Goal: Task Accomplishment & Management: Use online tool/utility

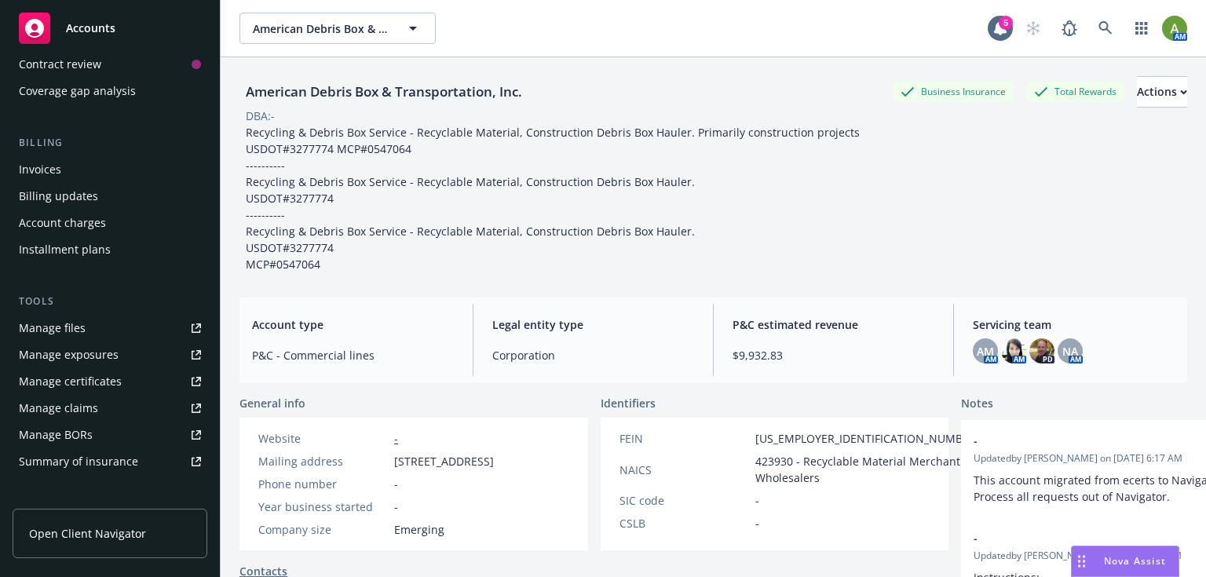
scroll to position [194, 0]
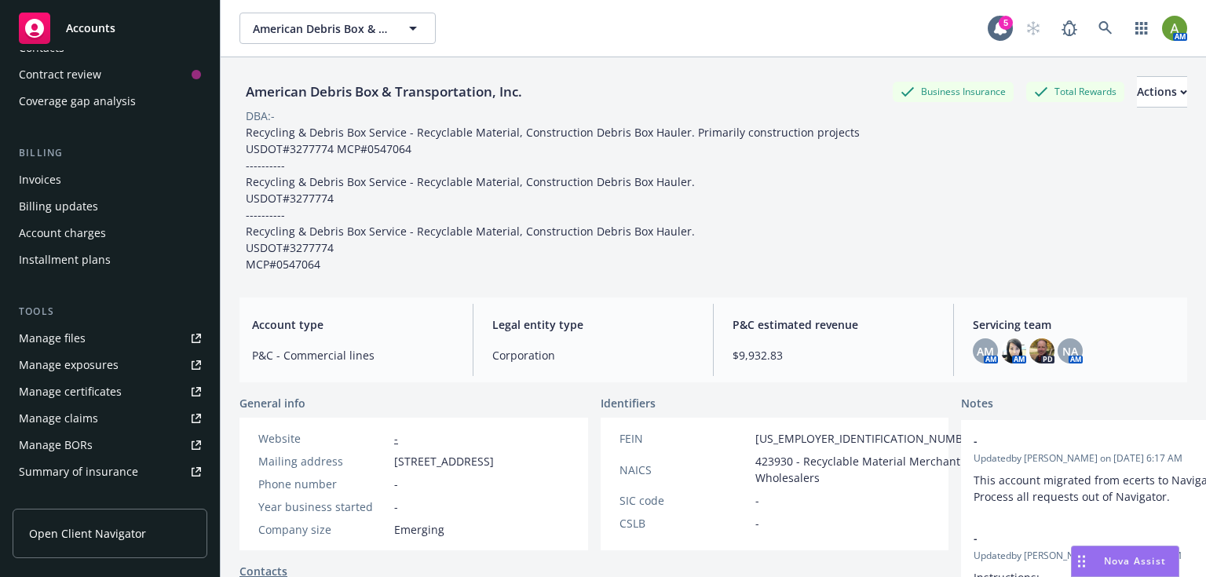
click at [69, 337] on div "Manage files" at bounding box center [52, 338] width 67 height 25
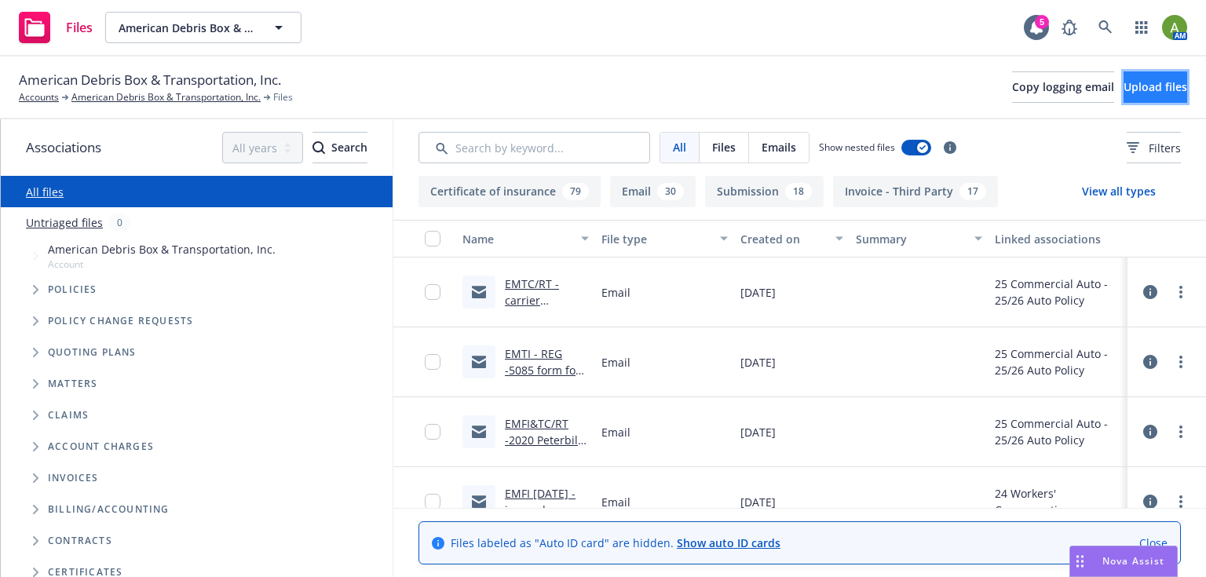
click at [1153, 88] on span "Upload files" at bounding box center [1156, 86] width 64 height 15
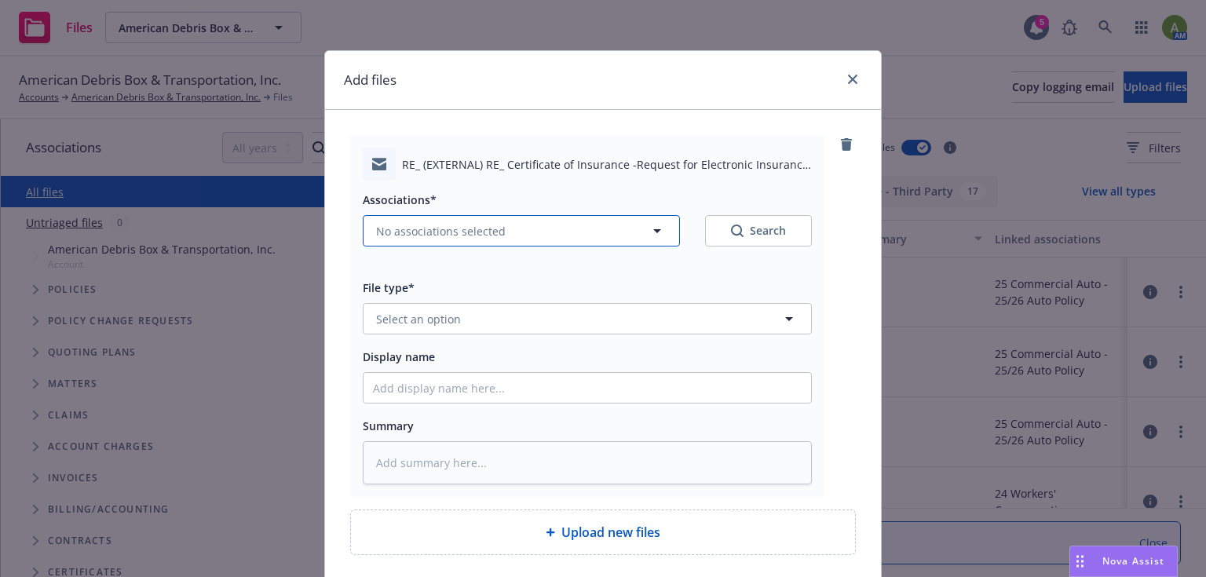
click at [452, 225] on span "No associations selected" at bounding box center [441, 231] width 130 height 16
type textarea "x"
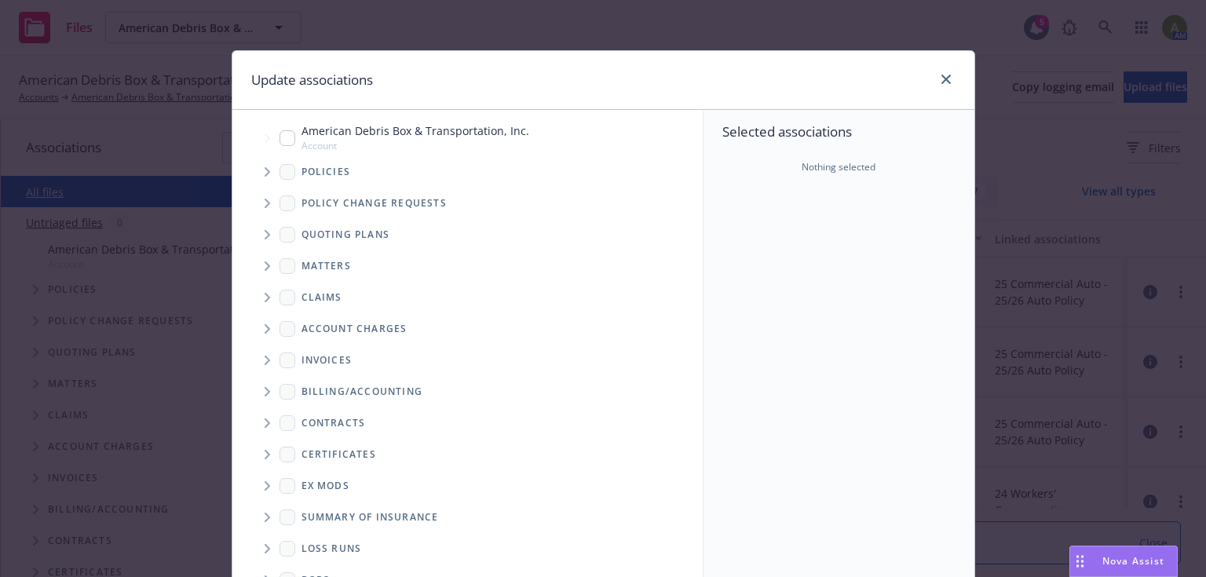
click at [265, 172] on icon "Tree Example" at bounding box center [268, 171] width 6 height 9
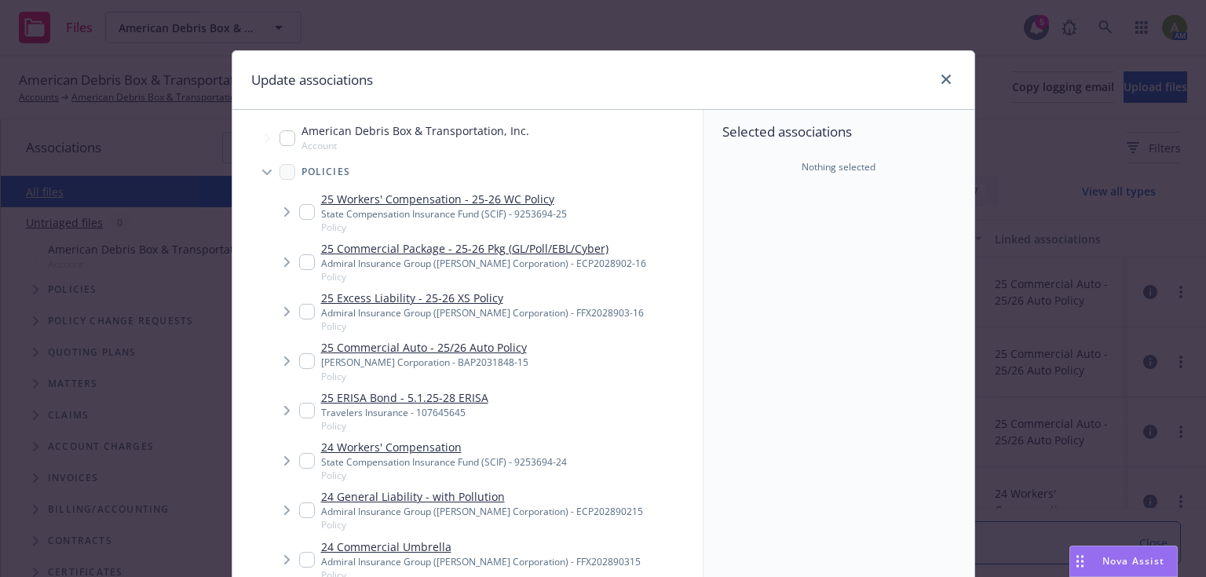
click at [309, 357] on input "Tree Example" at bounding box center [307, 361] width 16 height 16
checkbox input "true"
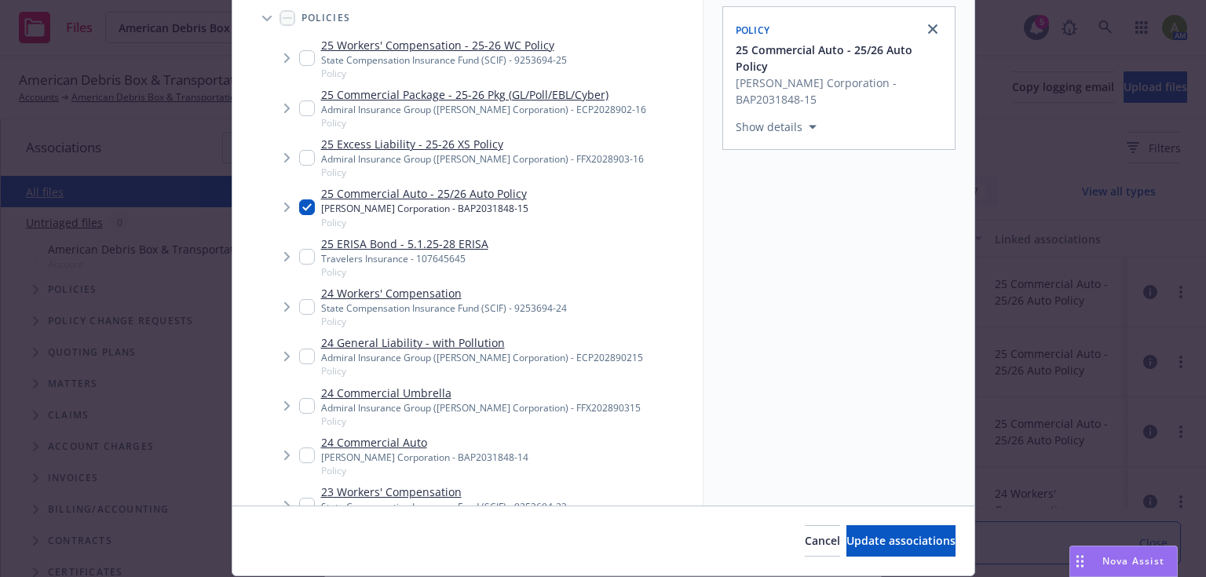
scroll to position [203, 0]
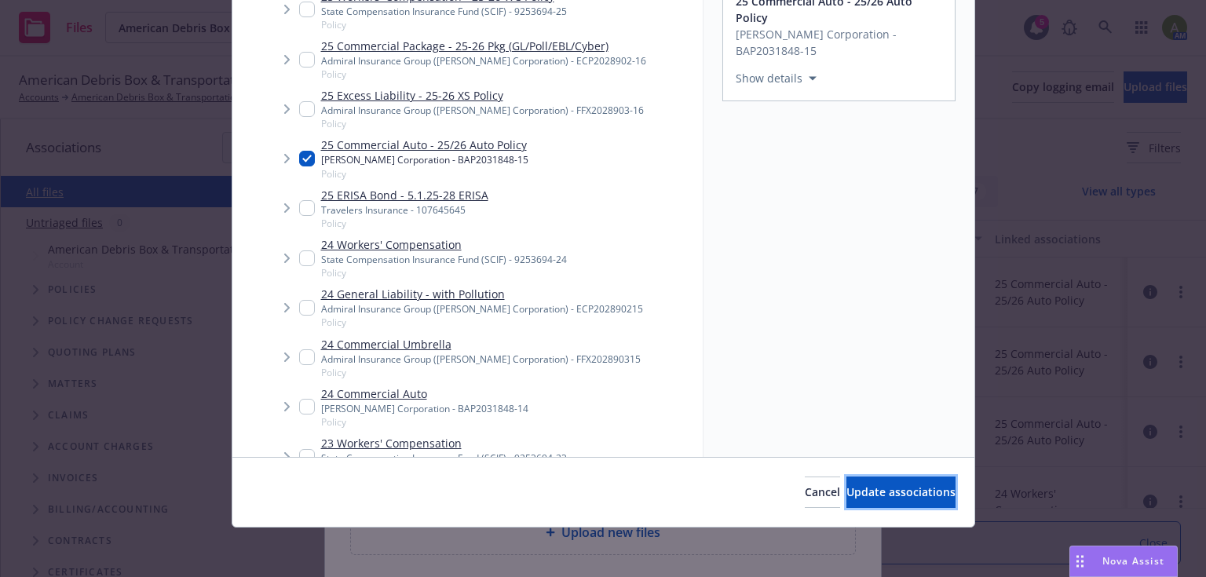
click at [847, 485] on span "Update associations" at bounding box center [901, 492] width 109 height 15
type textarea "x"
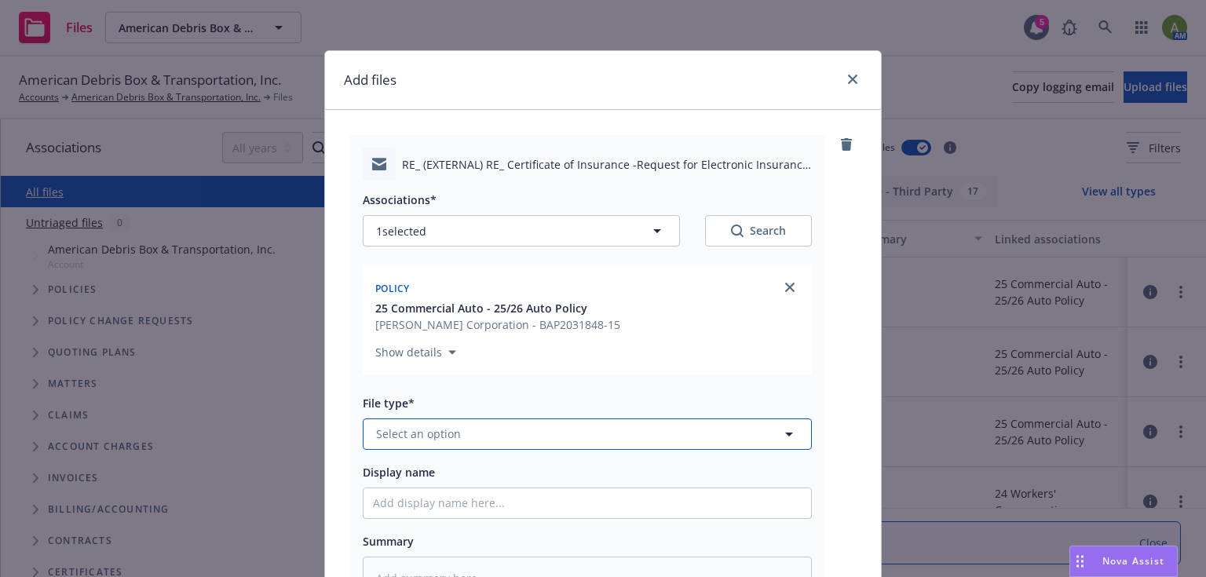
click at [441, 437] on span "Select an option" at bounding box center [418, 434] width 85 height 16
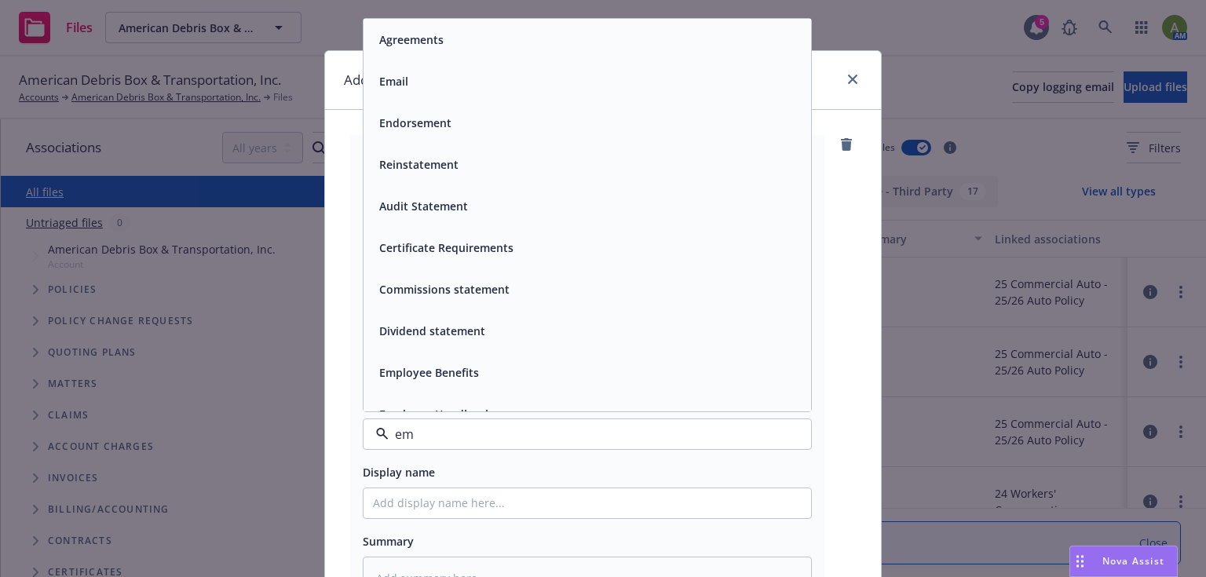
type input "ema"
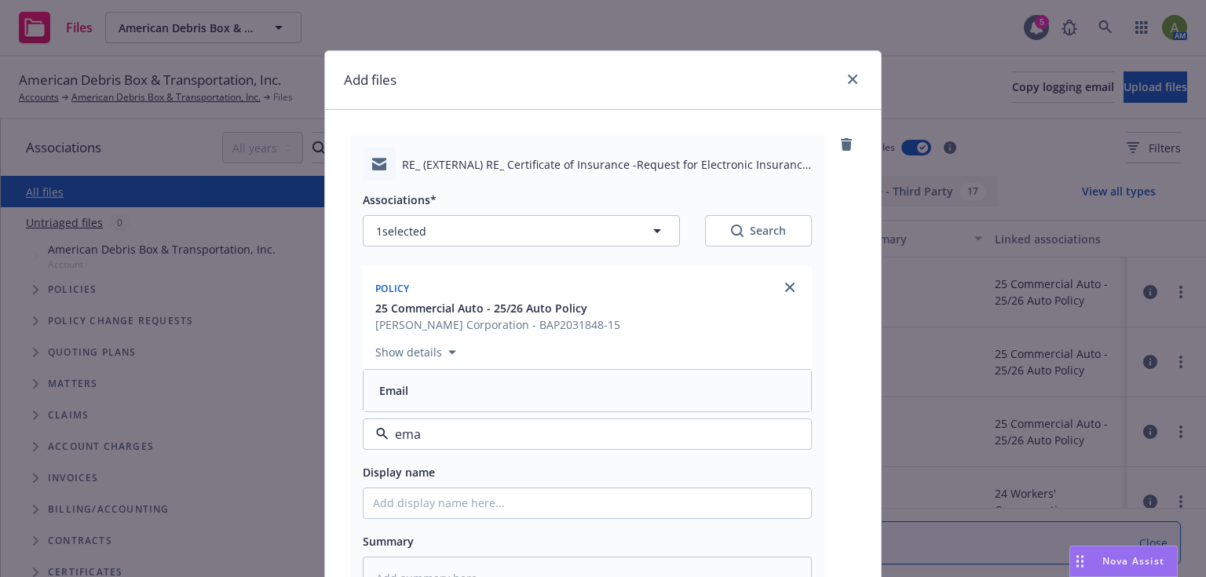
click at [415, 392] on div "Email" at bounding box center [587, 390] width 429 height 23
click at [388, 506] on input "Display name" at bounding box center [588, 504] width 448 height 30
type textarea "x"
type input "E"
type textarea "x"
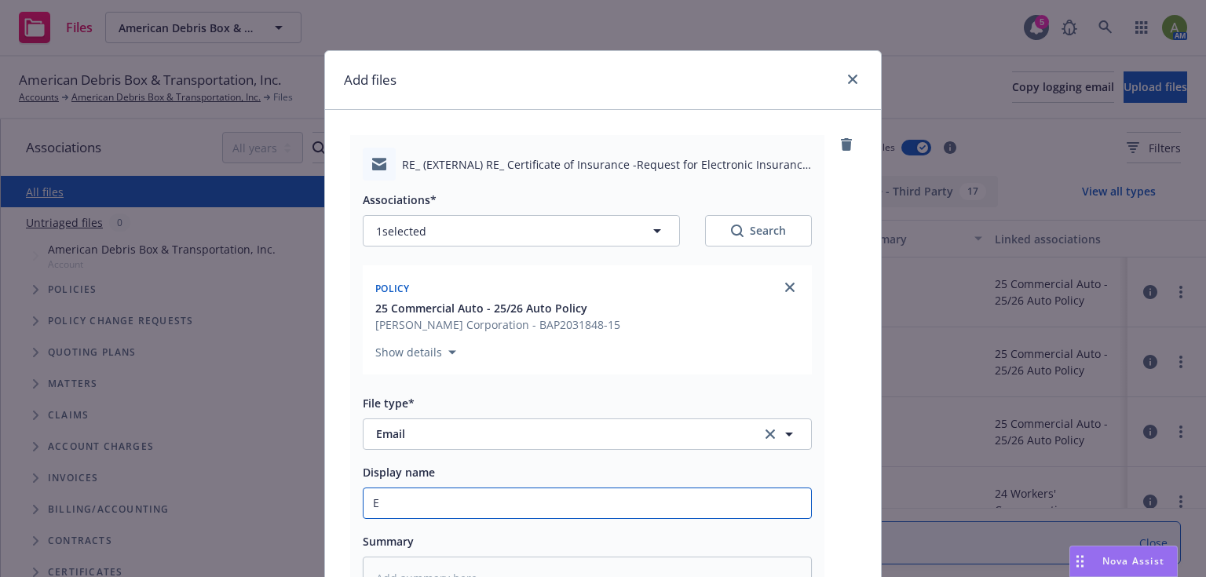
type input "EM"
type textarea "x"
type input "EMT"
type textarea "x"
type input "EMTC"
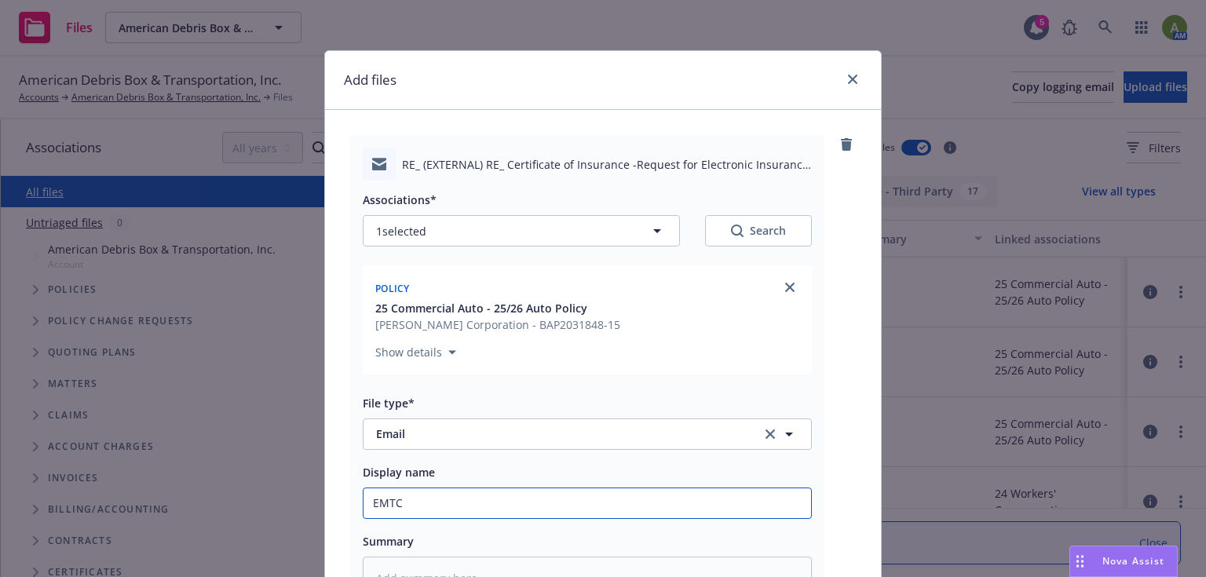
type textarea "x"
type input "EMTC"
drag, startPoint x: 638, startPoint y: 65, endPoint x: 403, endPoint y: 150, distance: 249.7
click at [403, 150] on div "Add files RE_ (EXTERNAL) RE_ Certificate of Insurance -Request for Electronic I…" at bounding box center [603, 408] width 558 height 716
click at [442, 503] on input "EMTC" at bounding box center [588, 504] width 448 height 30
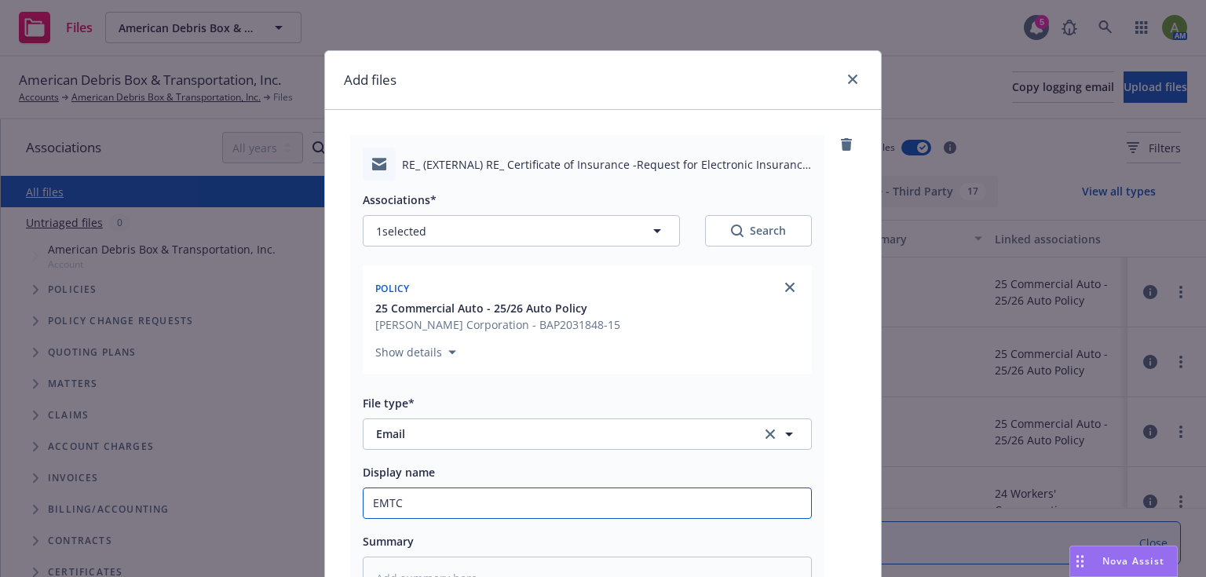
type textarea "x"
type input "EMTC V"
type textarea "x"
type input "EMTC Ve"
type textarea "x"
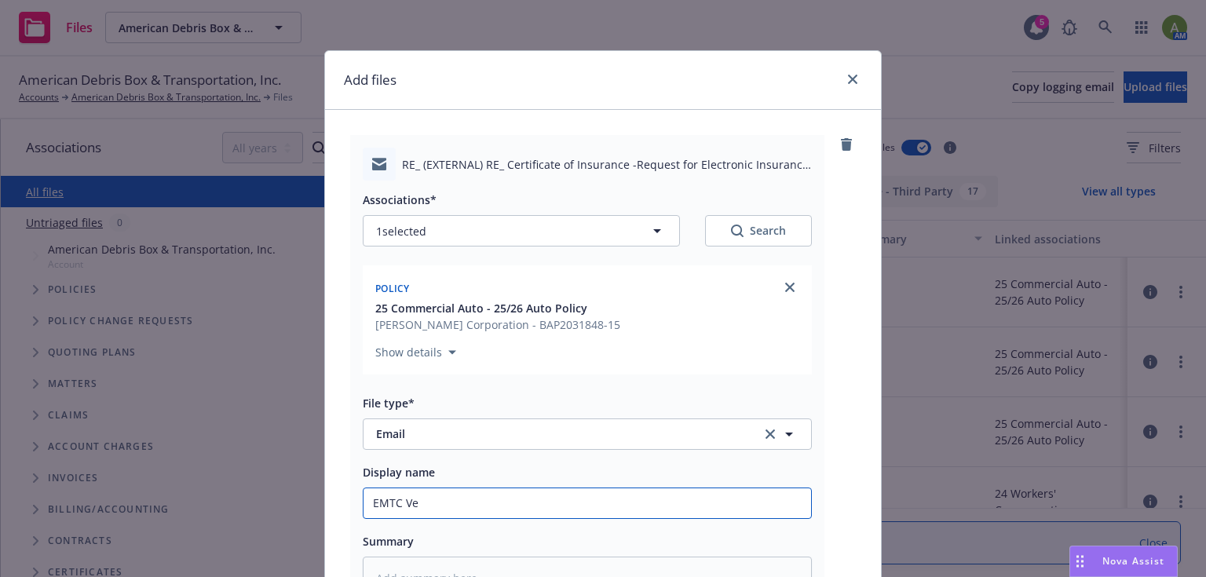
type input "EMTC Vej"
type textarea "x"
type input "EMTC Ve"
type textarea "x"
type input "EMTC Vej"
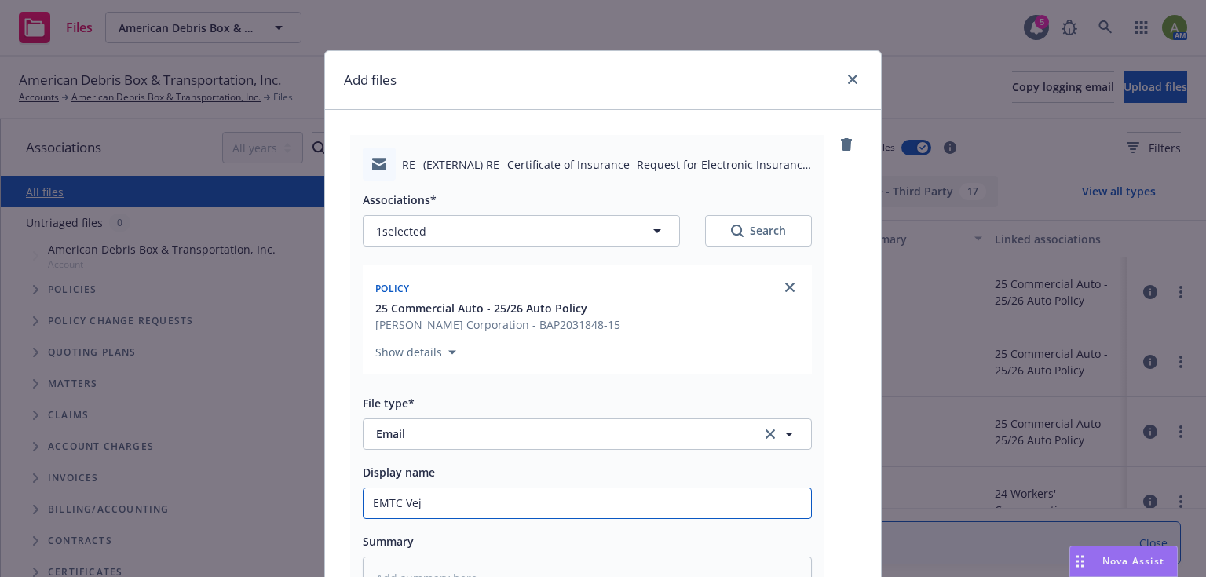
type textarea "x"
type input "EMTC Ve"
type textarea "x"
type input "EMTC Veh"
type textarea "x"
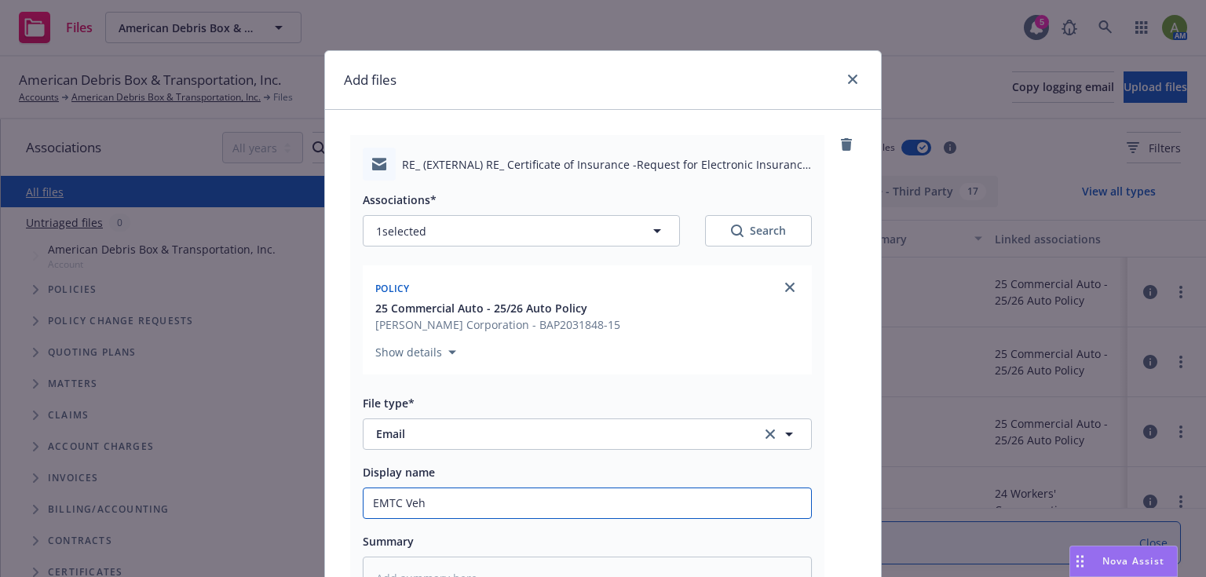
type input "EMTC Veh"
type textarea "x"
type input "EMTC Veh r"
type textarea "x"
type input "EMTC Veh re"
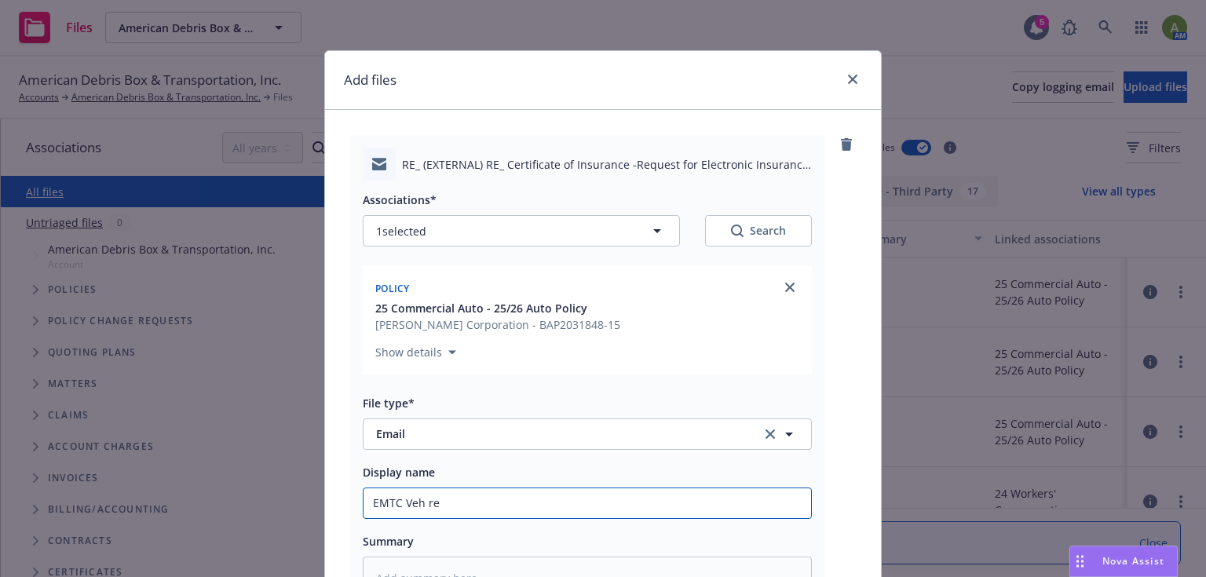
type textarea "x"
type input "EMTC Veh reg"
type textarea "x"
type input "EMTC Veh regi"
type textarea "x"
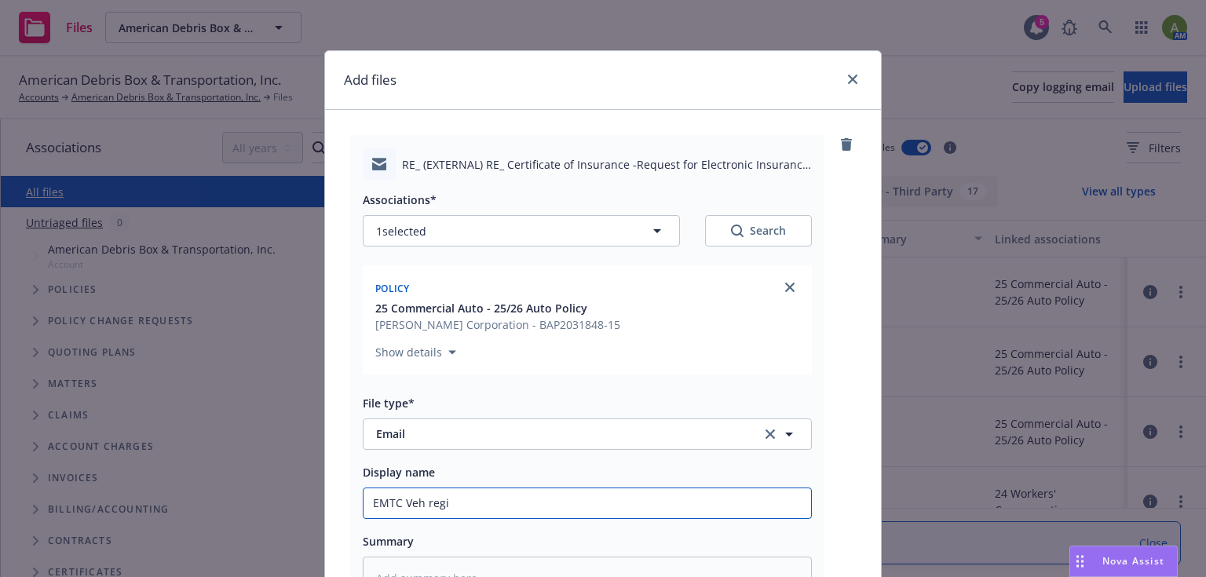
type input "EMTC Veh regis"
type textarea "x"
type input "EMTC Veh regist"
type textarea "x"
type input "EMTC Veh regista"
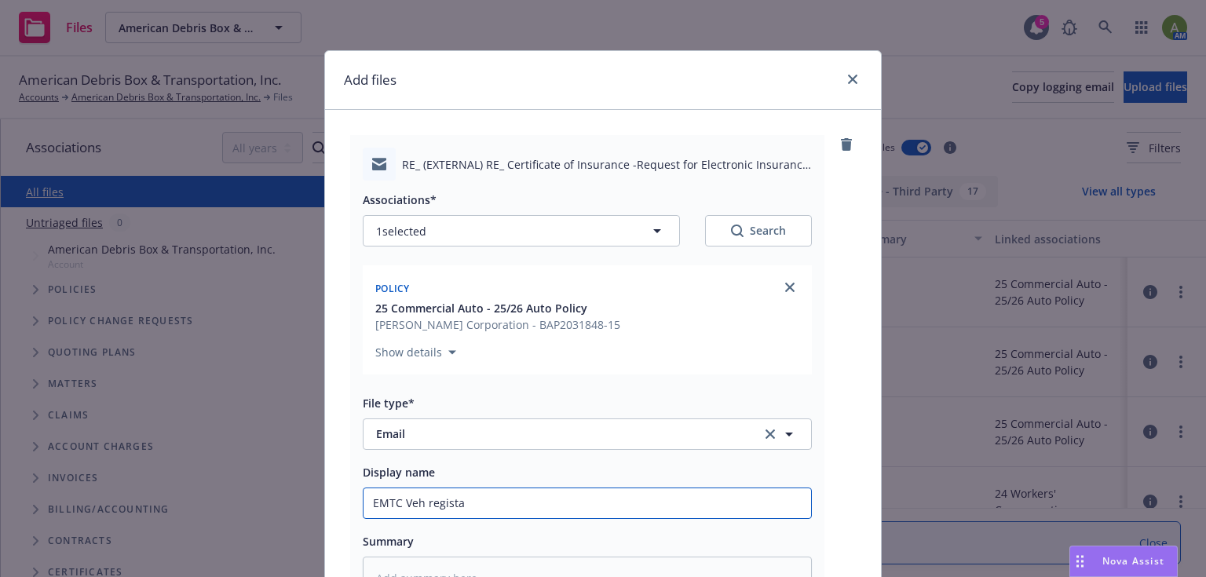
type textarea "x"
type input "EMTC Veh regist"
type textarea "x"
type input "EMTC Veh registr"
type textarea "x"
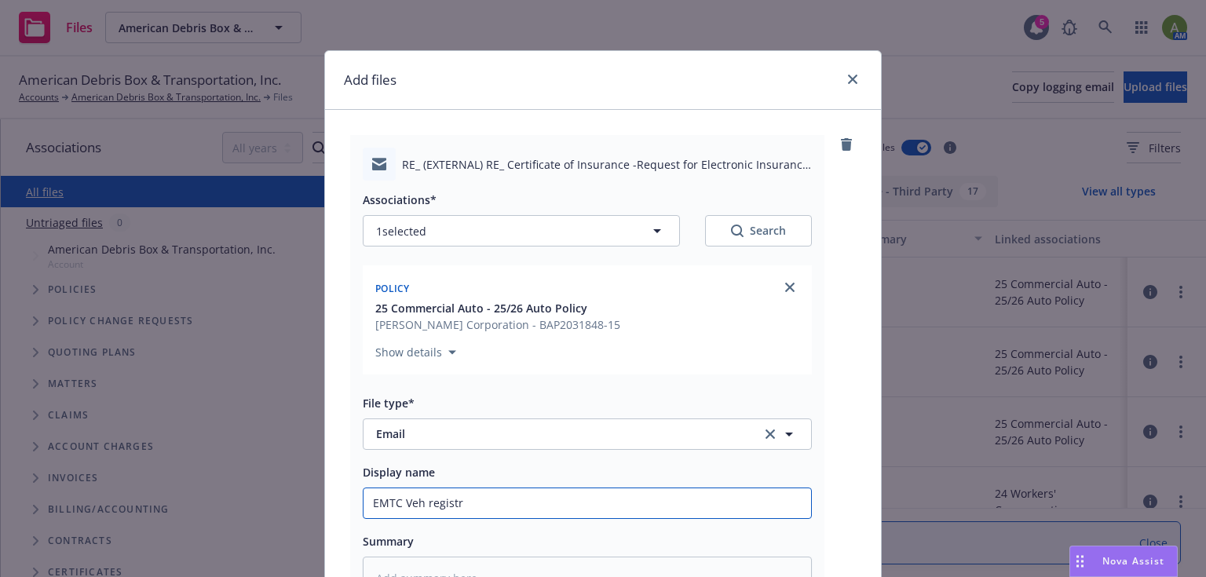
type input "EMTC Veh registra"
type textarea "x"
type input "EMTC Veh registrat"
type textarea "x"
type input "EMTC Veh registrati"
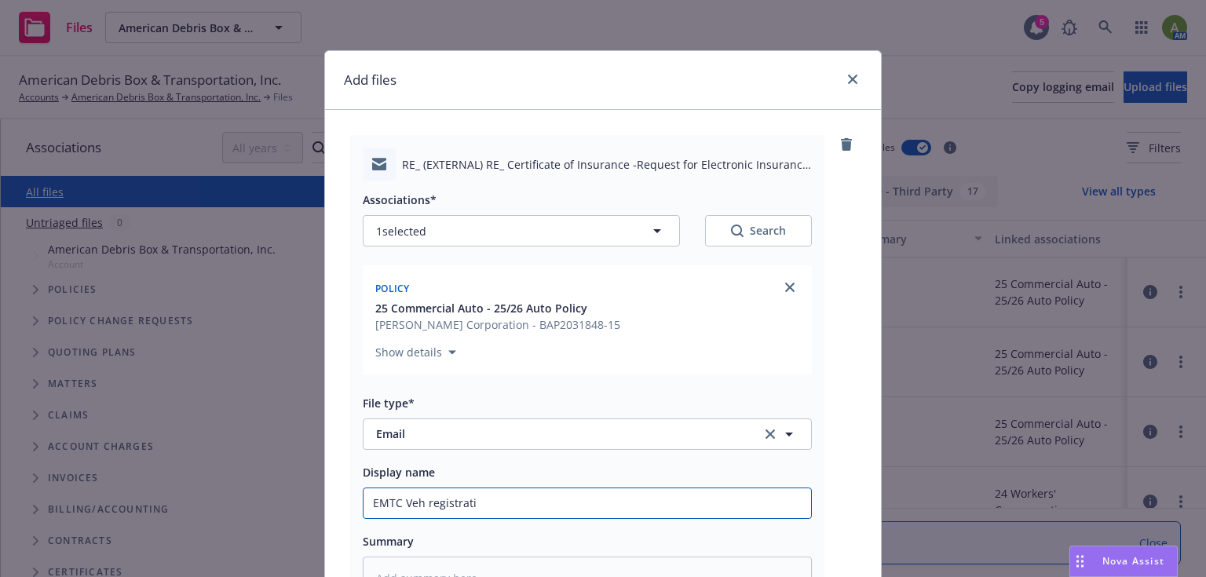
type textarea "x"
type input "EMTC Veh registratio"
type textarea "x"
type input "EMTC Veh registration"
type textarea "x"
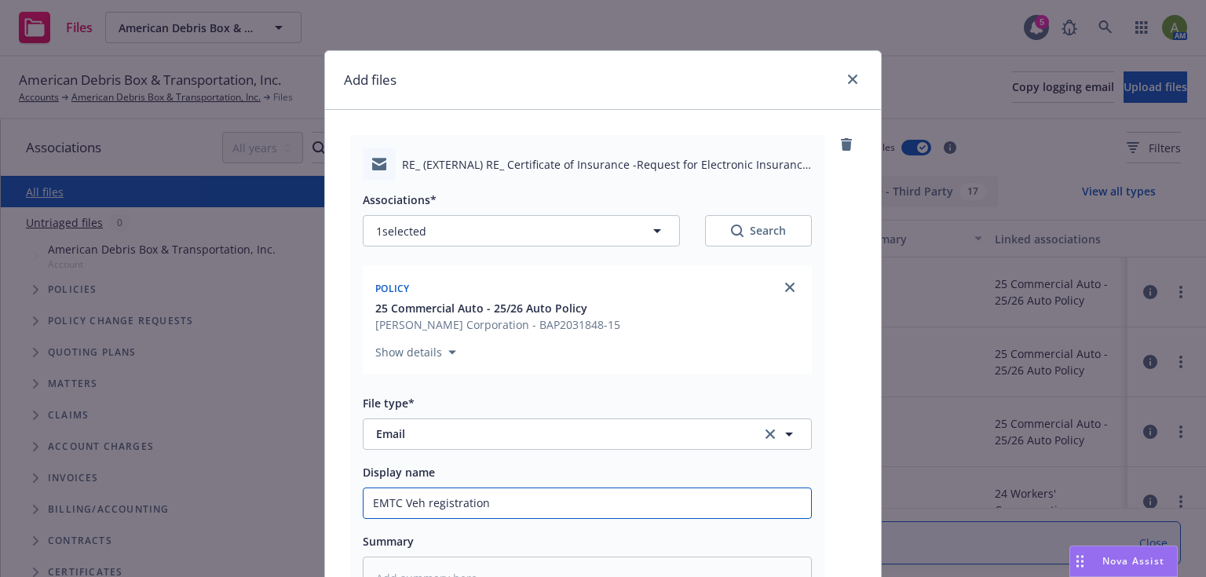
type input "EMTC Veh registration"
type textarea "x"
type input "EMTC Veh registration p"
type textarea "x"
type input "EMTC Veh registration pr"
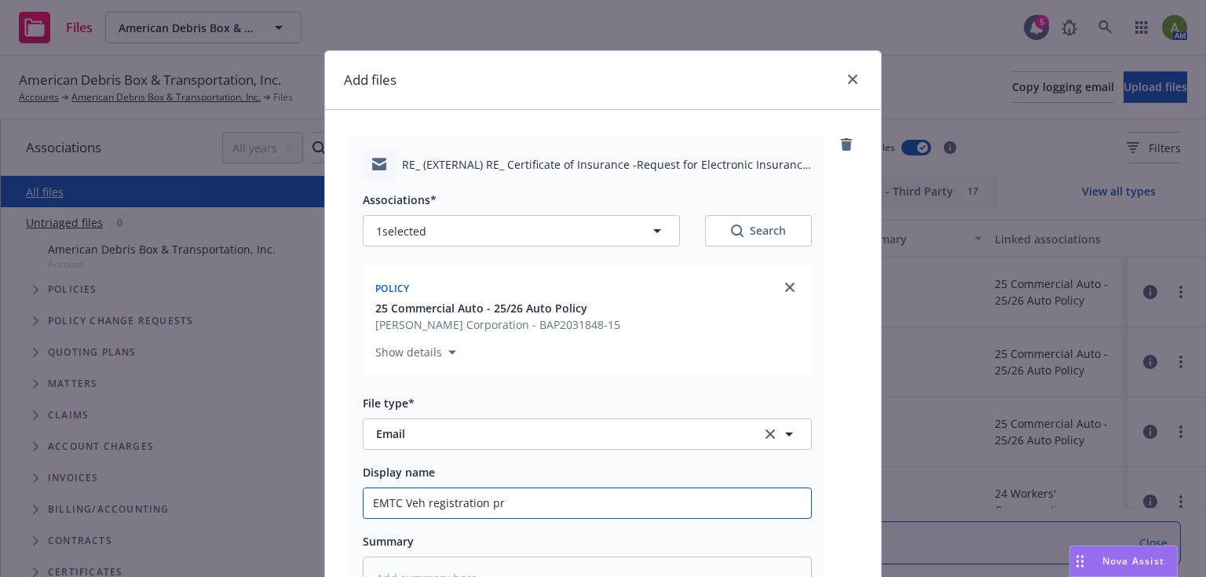
type textarea "x"
type input "EMTC Veh registration proo"
type textarea "x"
type input "EMTC Veh registration proof"
type textarea "x"
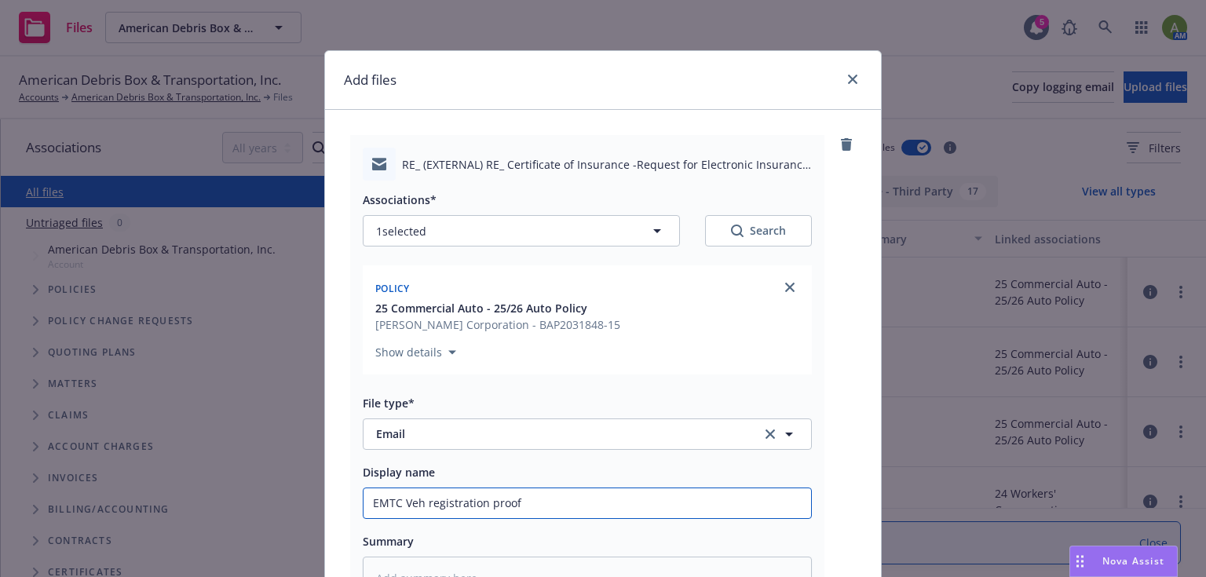
type input "EMTC Veh registration proof"
type textarea "x"
type input "EMTC Veh registration proof f"
type textarea "x"
type input "EMTC Veh registration proof fo"
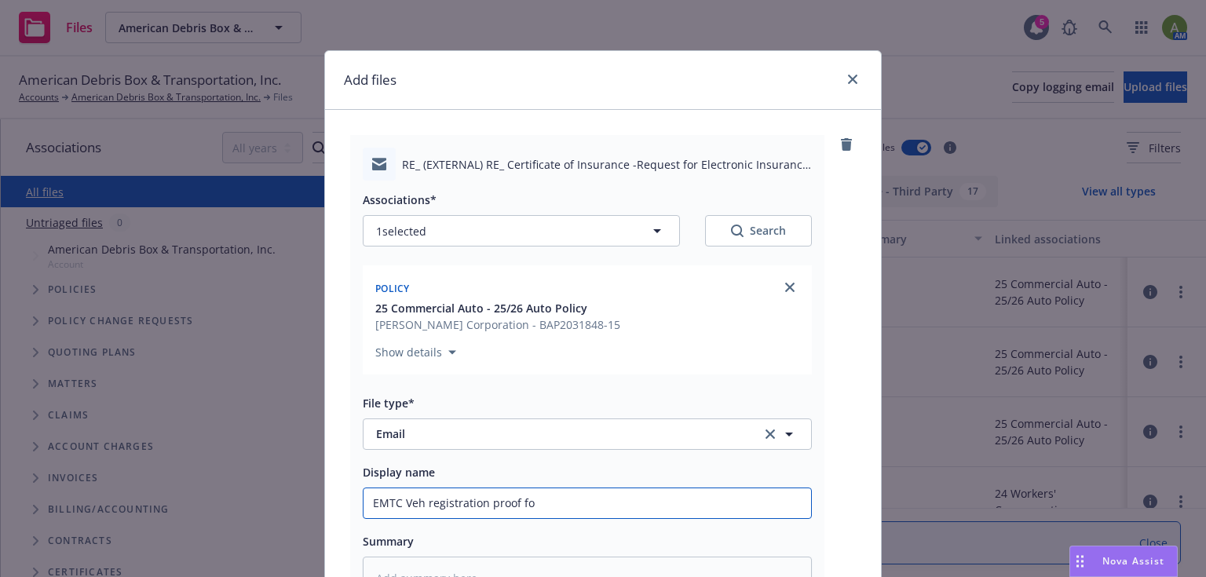
type textarea "x"
type input "EMTC Veh registration proof fo"
type textarea "x"
type input "EMTC Veh registration proof fo"
type textarea "x"
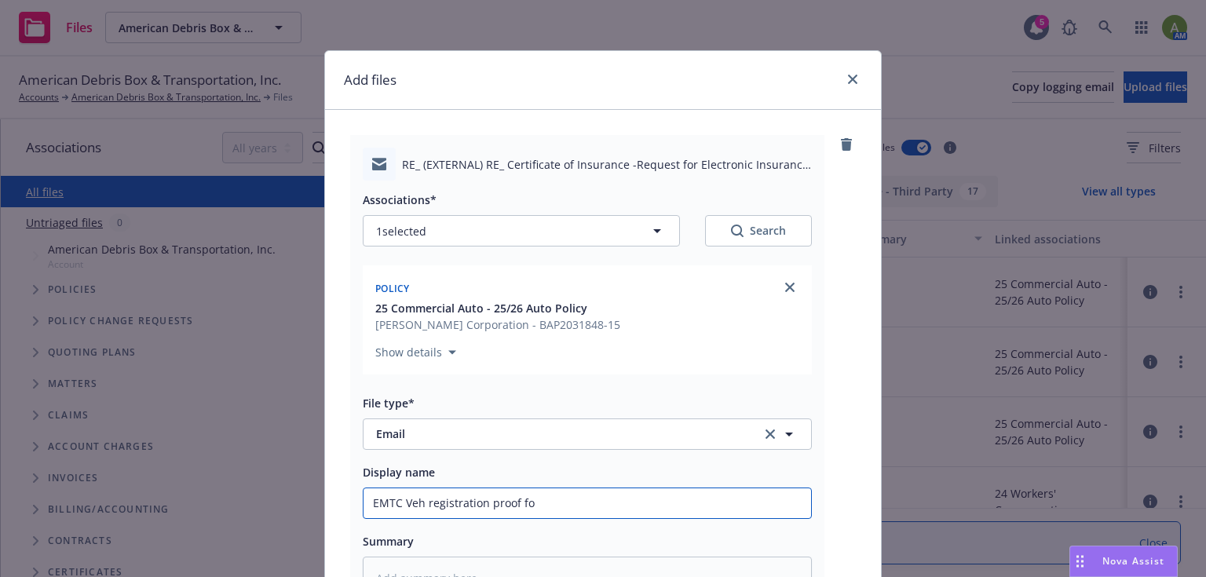
type input "EMTC Veh registration proof f"
type textarea "x"
type input "EMTC Veh registration proof"
type textarea "x"
type input "EMTC Veh registration proof o"
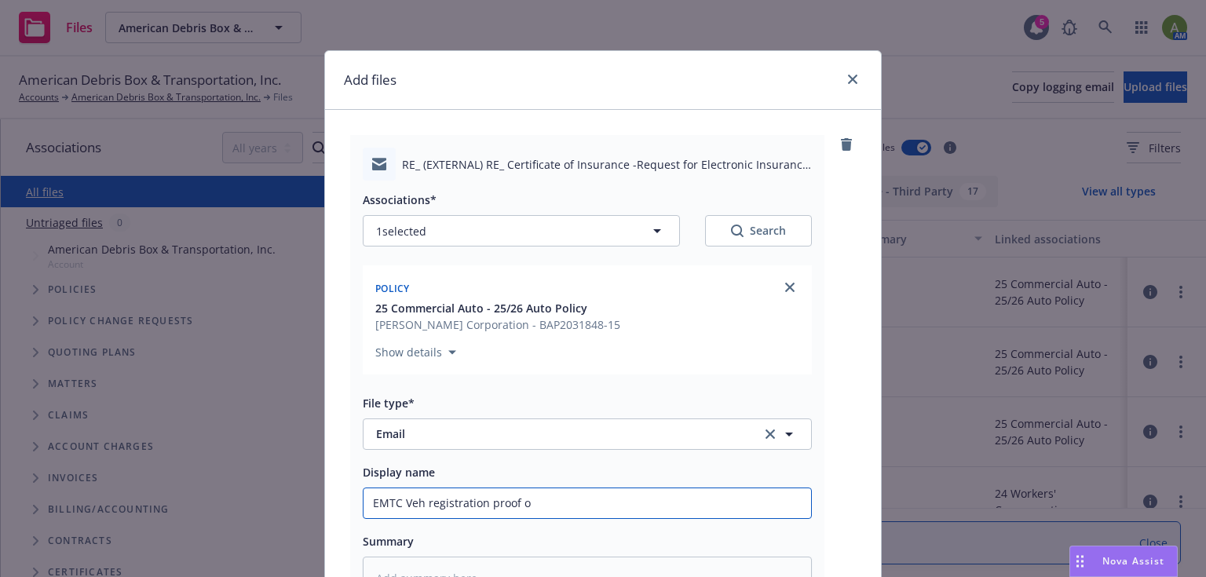
type textarea "x"
type input "EMTC Veh registration proof of"
type textarea "x"
type input "EMTC Veh registration proof of"
type textarea "x"
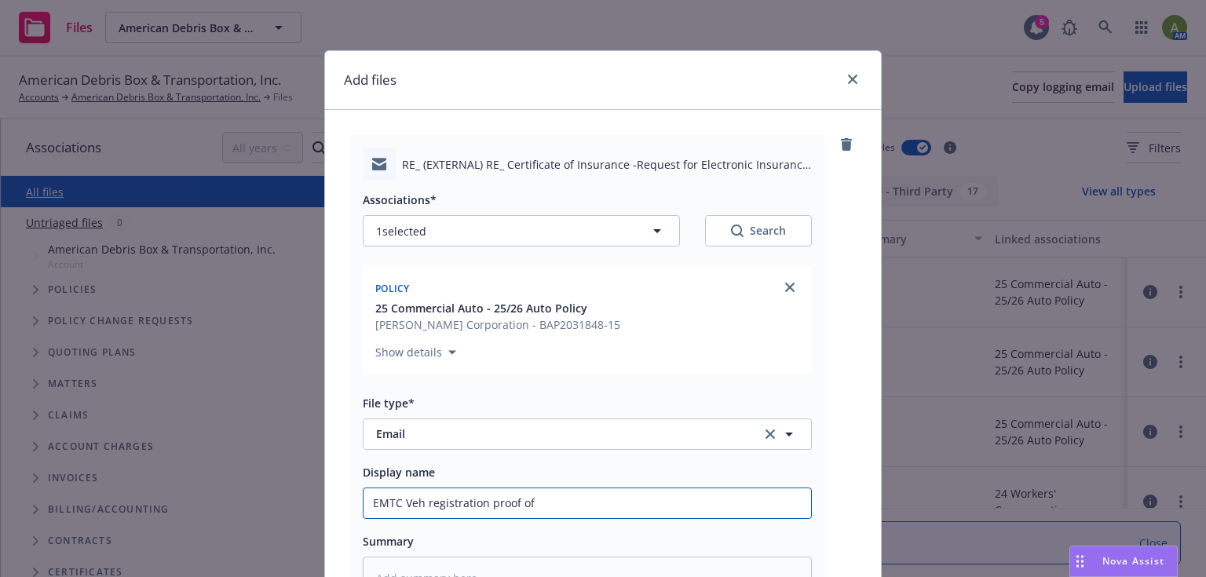
type input "EMTC Veh registration proof of i"
type textarea "x"
type input "EMTC Veh registration proof of in"
type textarea "x"
type input "EMTC Veh registration proof of ins"
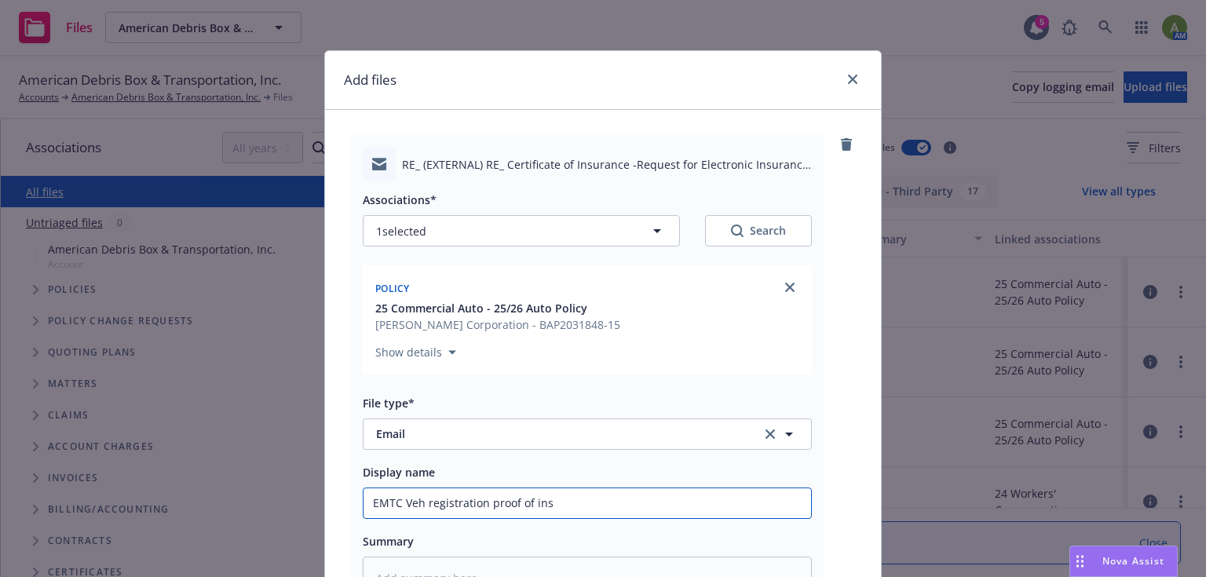
type textarea "x"
type input "EMTC Veh registration proof of insr"
type textarea "x"
type input "EMTC Veh registration proof of insru"
type textarea "x"
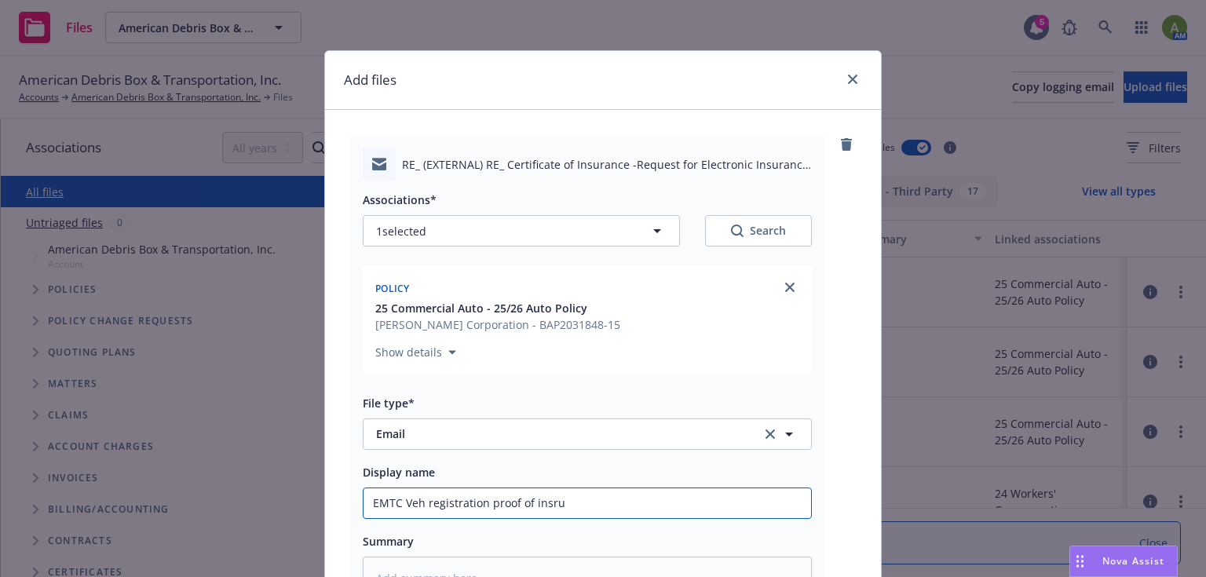
type input "EMTC Veh registration proof of insr"
type textarea "x"
type input "EMTC Veh registration proof of ins"
type textarea "x"
type input "EMTC Veh registration proof of insur"
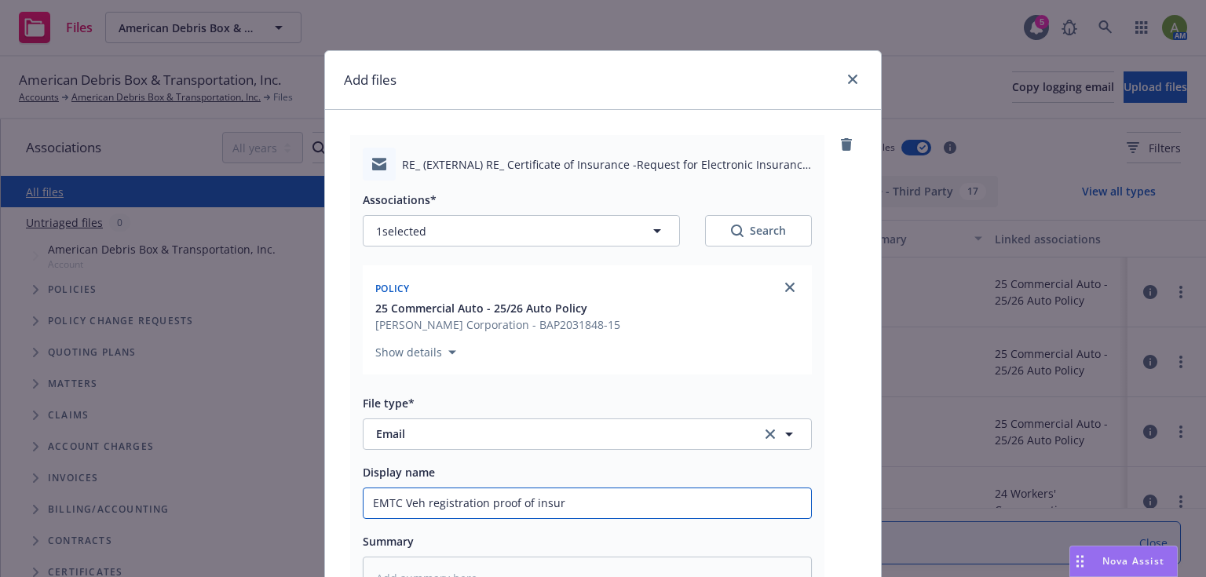
type textarea "x"
type input "EMTC Veh registration proof of insura"
type textarea "x"
type input "EMTC Veh registration proof of insuran"
type textarea "x"
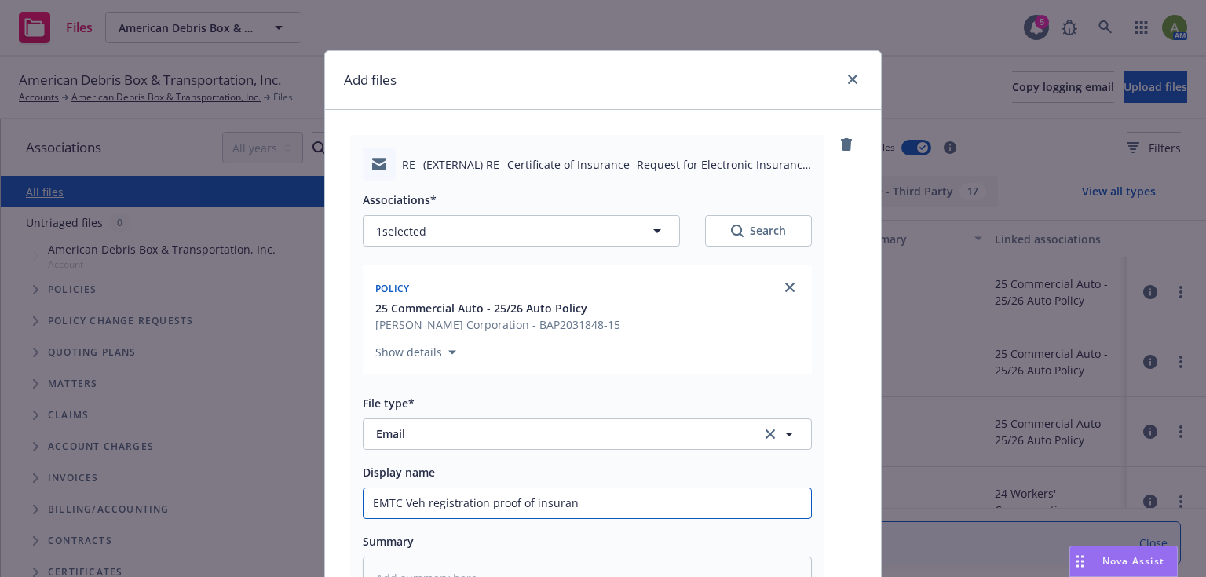
type input "EMTC Veh registration proof of insuranc"
type textarea "x"
type input "EMTC Veh registration proof of insurance"
type textarea "x"
type input "EMTC Veh registration proof of insurance"
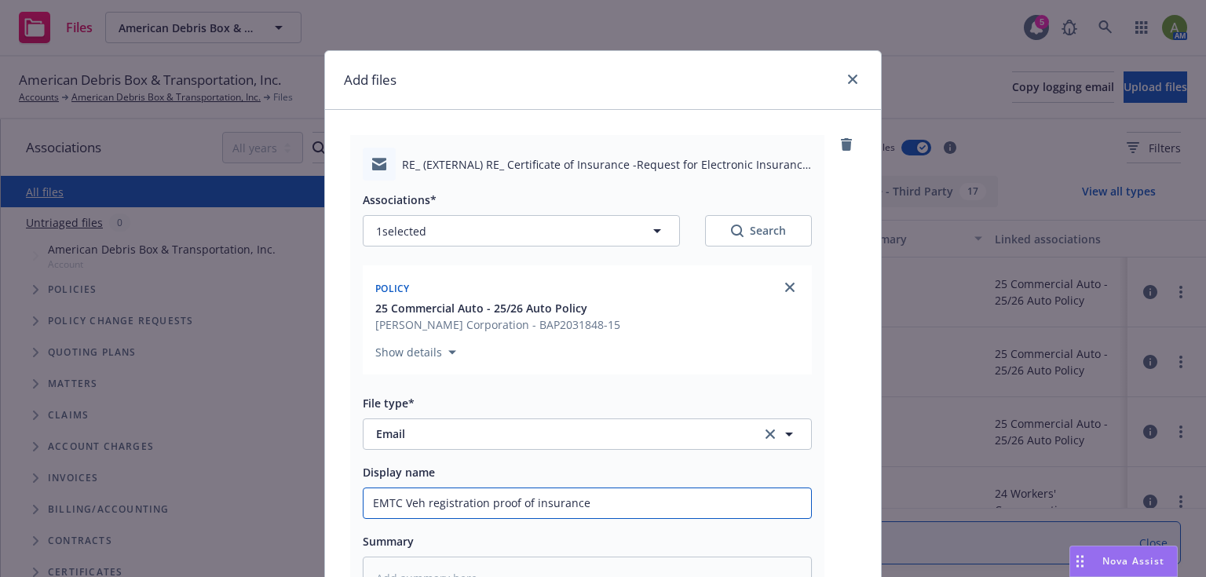
type textarea "x"
type input "EMTC Veh registration proof of insurance t"
type textarea "x"
type input "EMTC Veh registration proof of insurance tak"
type textarea "x"
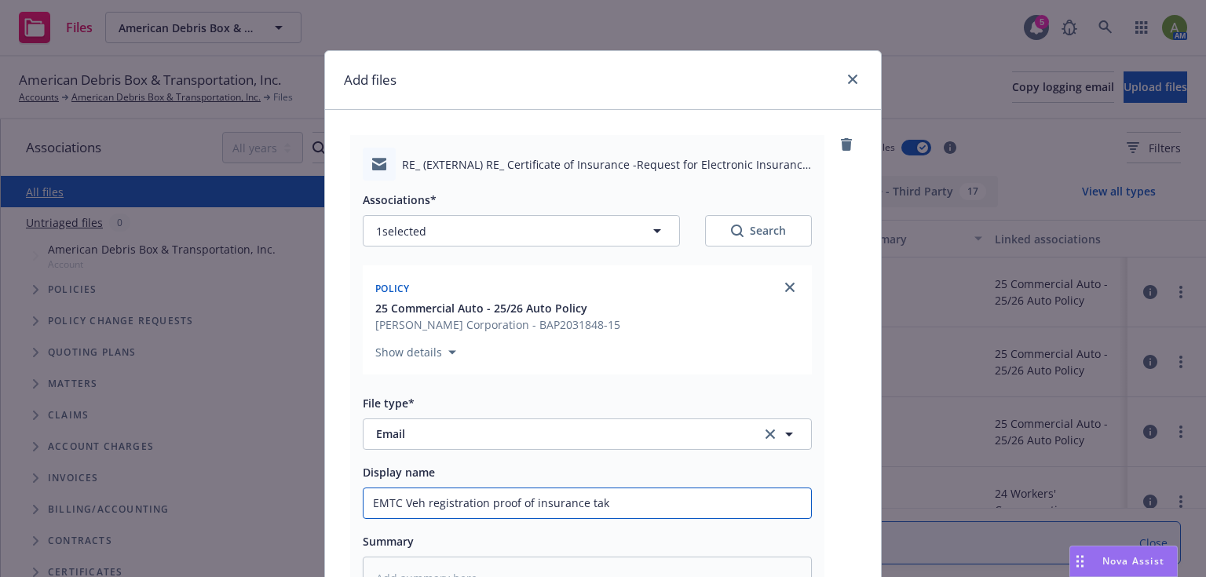
type input "EMTC Veh registration proof of insurance take"
type textarea "x"
type input "EMTC Veh registration proof of insurance taken"
type textarea "x"
type input "EMTC Veh registration proof of insurance taken"
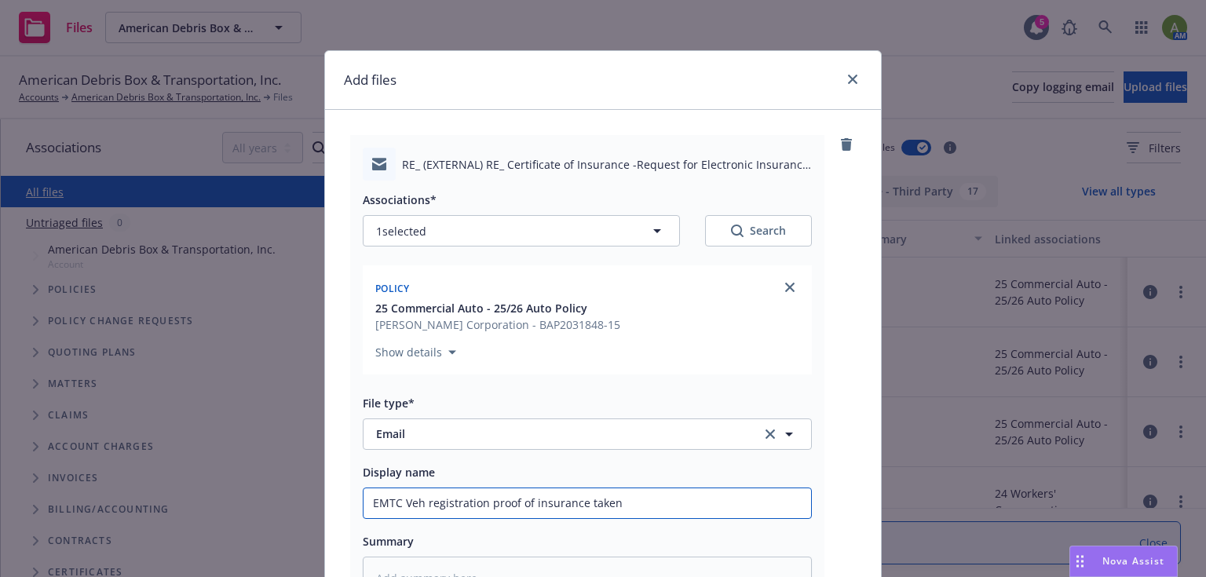
type textarea "x"
type input "EMTC Veh registration proof of insurance taken c"
type textarea "x"
type input "EMTC Veh registration proof of insurance taken ca"
type textarea "x"
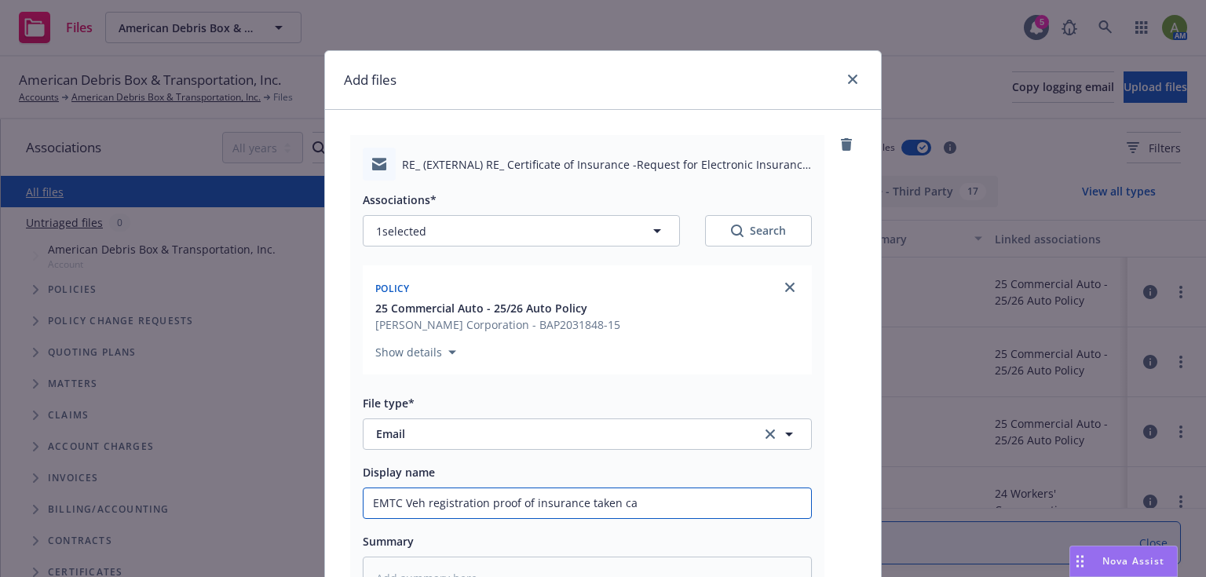
type input "EMTC Veh registration proof of insurance taken car"
type textarea "x"
type input "EMTC Veh registration proof of insurance taken care"
type textarea "x"
type input "EMTC Veh registration proof of insurance taken care"
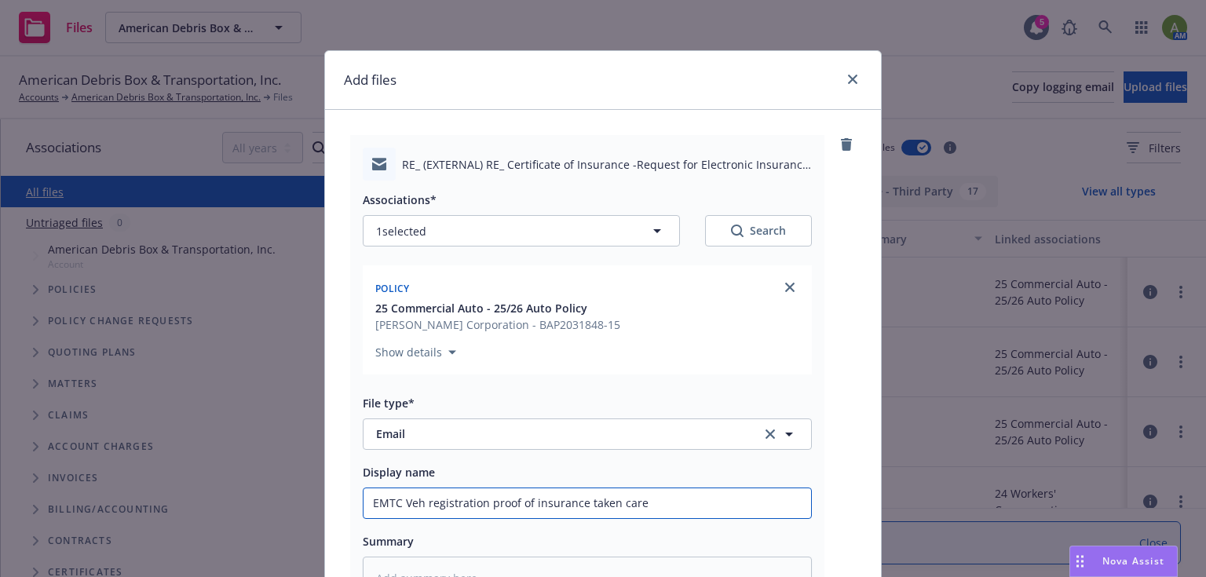
type textarea "x"
type input "EMTC Veh registration proof of insurance taken care o"
type textarea "x"
type input "EMTC Veh registration proof of insurance taken care of"
type textarea "x"
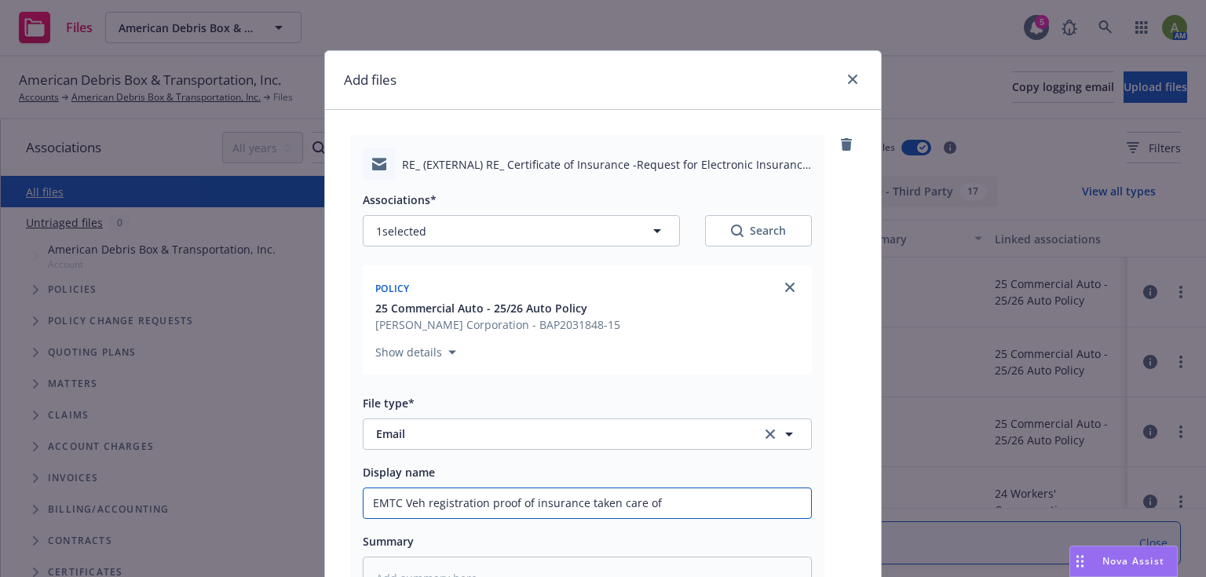
type input "EMTC Veh registration proof of insurance taken care of"
click at [666, 505] on input "EMTC Veh registration proof of insurance taken care of" at bounding box center [588, 504] width 448 height 30
type textarea "x"
type input "EMTC Veh registration proof of insurance taken care of 2"
type textarea "x"
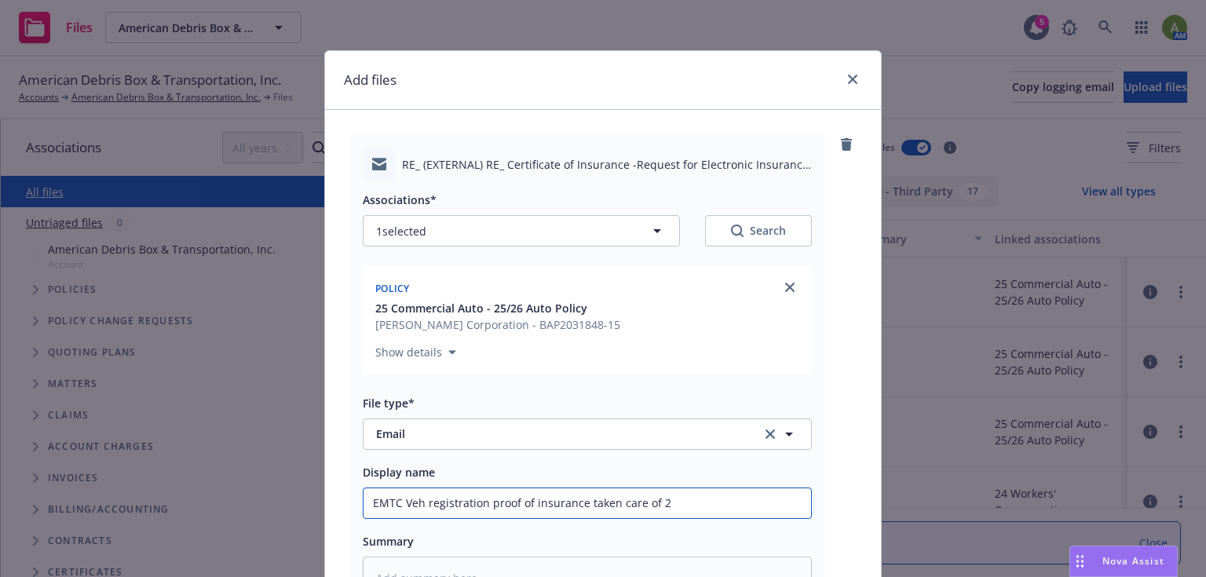
type input "EMTC Veh registration proof of insurance taken care of 20"
type textarea "x"
type input "EMTC Veh registration proof of insurance taken care of 202"
type textarea "x"
type input "EMTC Veh registration proof of insurance taken care of 2020"
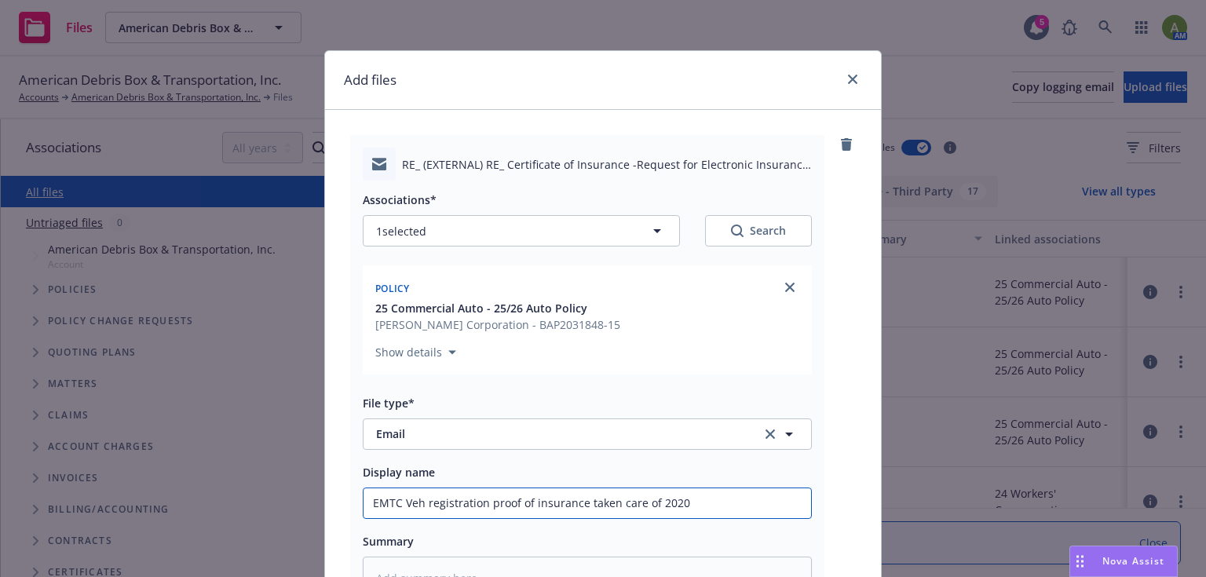
type textarea "x"
type input "EMTC Veh registration proof of insurance taken care of 2020"
type textarea "x"
type input "EMTC Veh registration proof of insurance taken care of 2020 P"
type textarea "x"
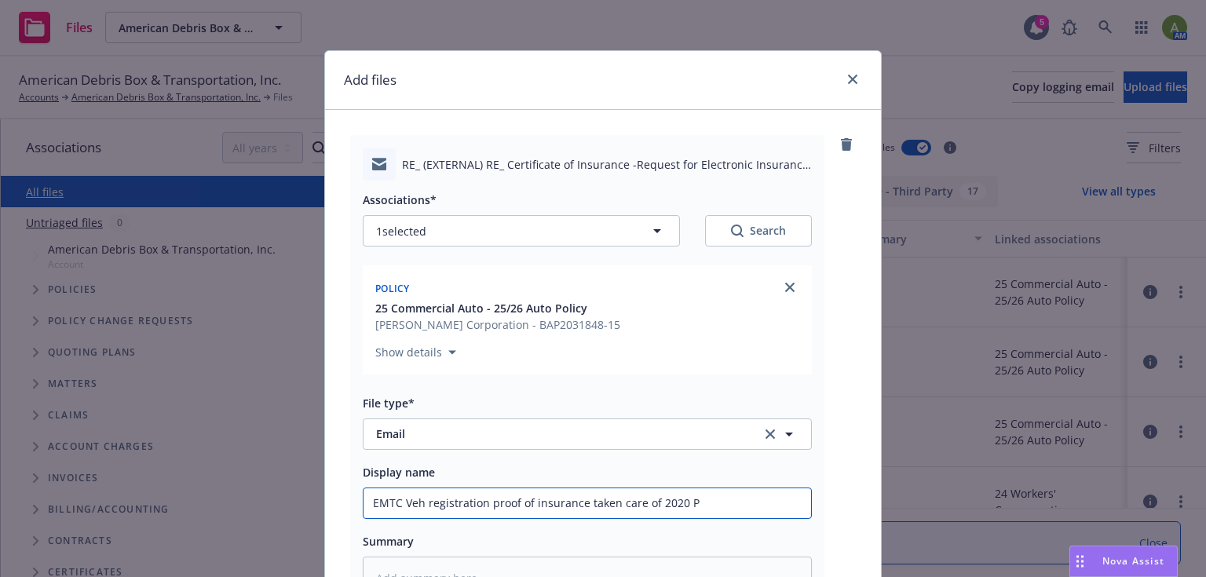
type input "EMTC Veh registration proof of insurance taken care of 2020 Pe"
type textarea "x"
type input "EMTC Veh registration proof of insurance taken care of 2020 Pet"
type textarea "x"
type input "EMTC Veh registration proof of insurance taken care of 2020 [PERSON_NAME]"
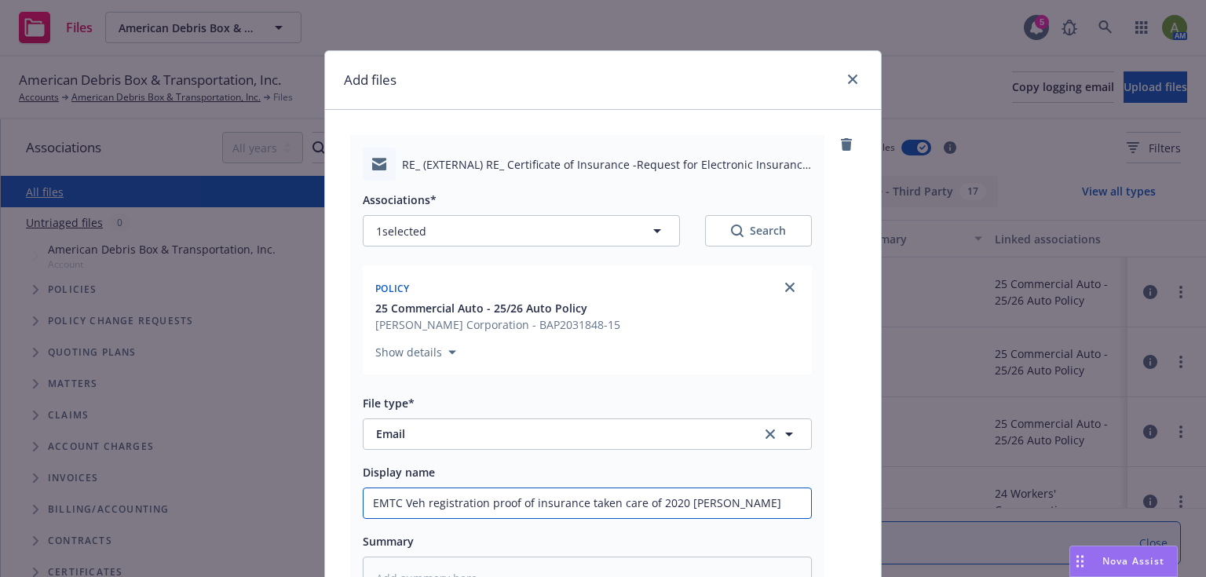
type textarea "x"
type input "EMTC Veh registration proof of insurance taken care of 2020 [PERSON_NAME]"
type textarea "x"
type input "EMTC Veh registration proof of insurance taken care of 2020 Peterb"
type textarea "x"
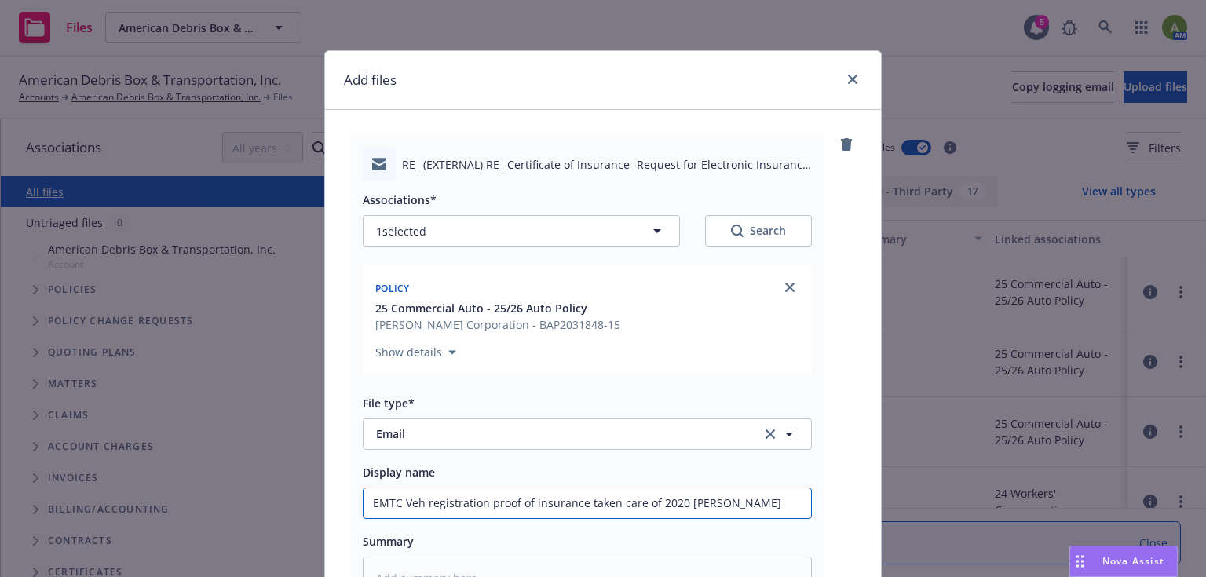
type input "EMTC Veh registration proof of insurance taken care of 2020 Peterbil"
type textarea "x"
type input "EMTC Veh registration proof of insurance taken care of 2020 Peterbilt"
type textarea "x"
type input "EMTC Veh registration proof of insurance taken care of 2020 Peterbilt#"
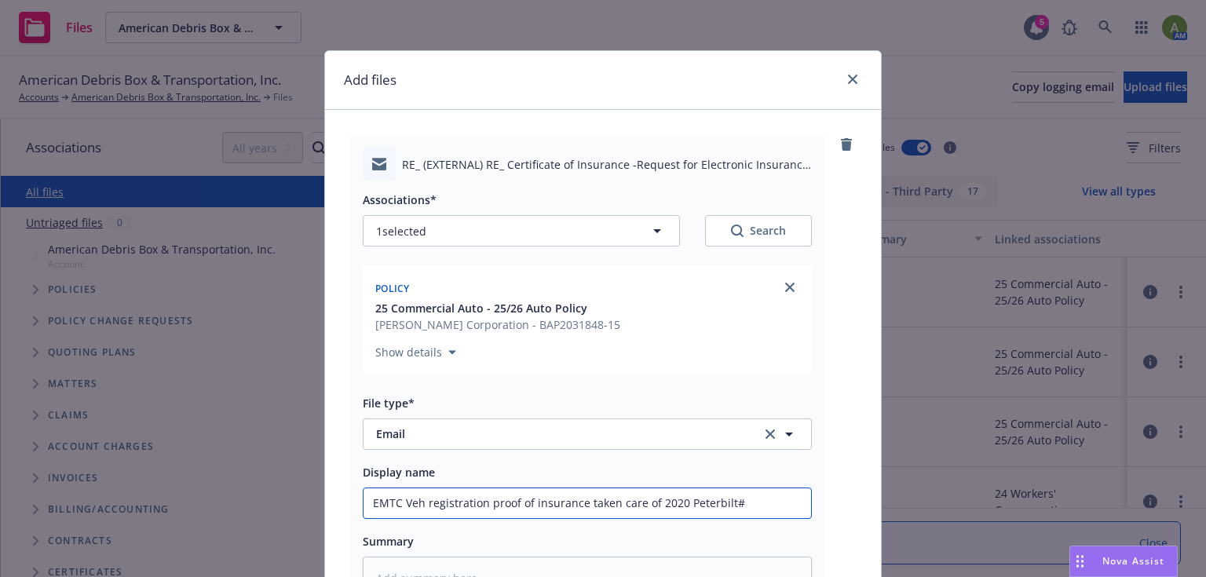
type textarea "x"
type input "EMTC Veh registration proof of insurance taken care of 2020 Peterbilt#0"
type textarea "x"
type input "EMTC Veh registration proof of insurance taken care of 2020 Peterbilt#02"
type textarea "x"
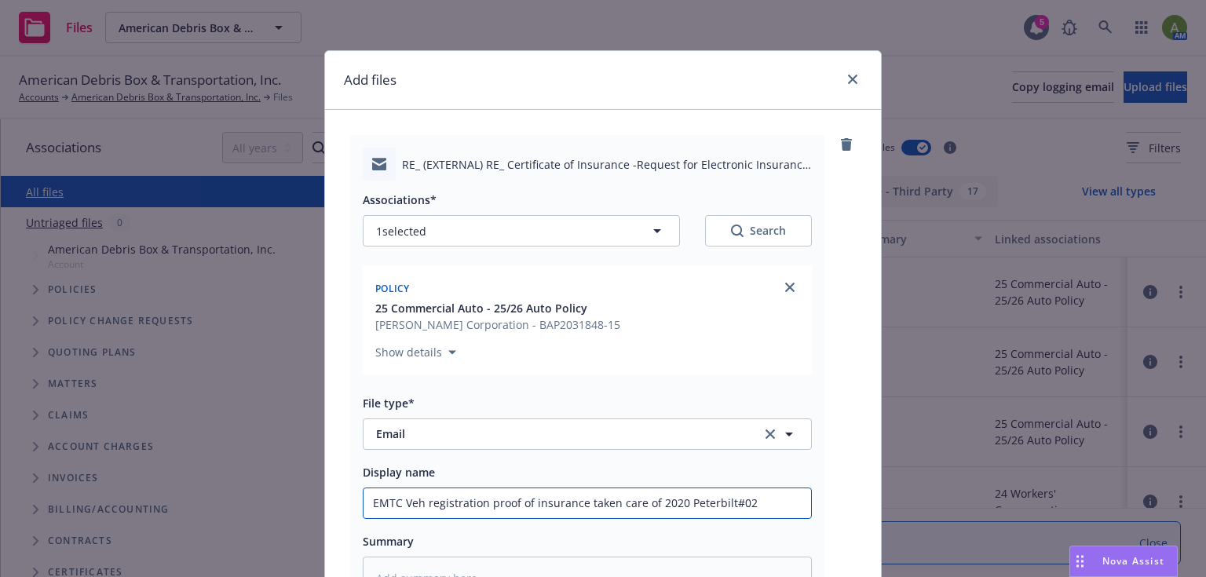
type input "EMTC Veh registration proof of insurance taken care of 2020 Peterbilt#023"
type textarea "x"
type input "EMTC Veh registration proof of insurance taken care of 2020 Peterbilt#0231"
type textarea "x"
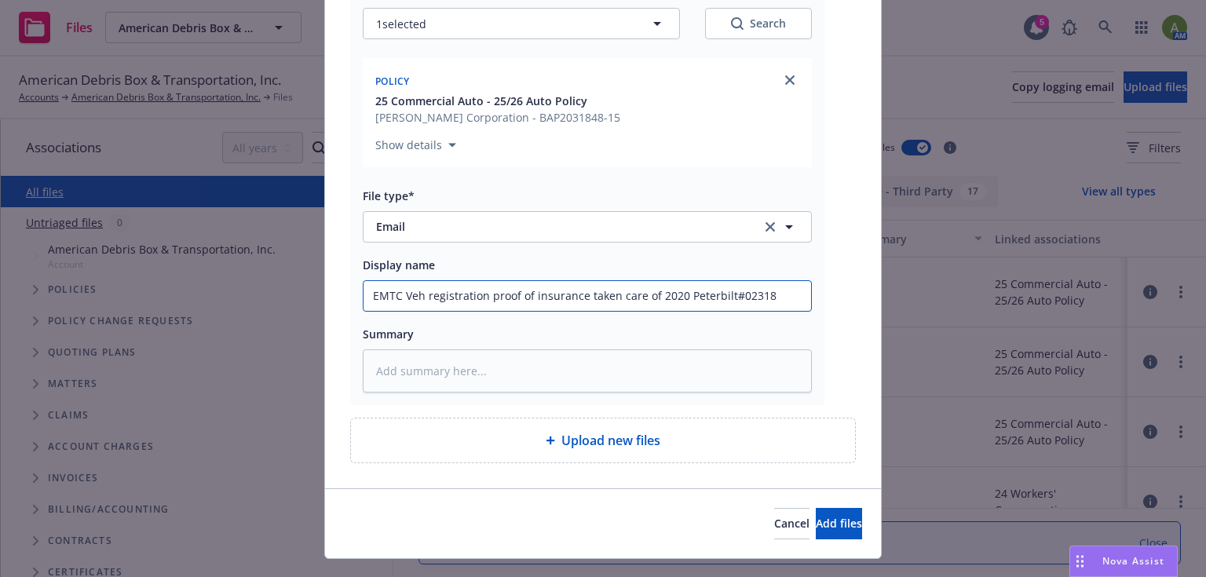
scroll to position [237, 0]
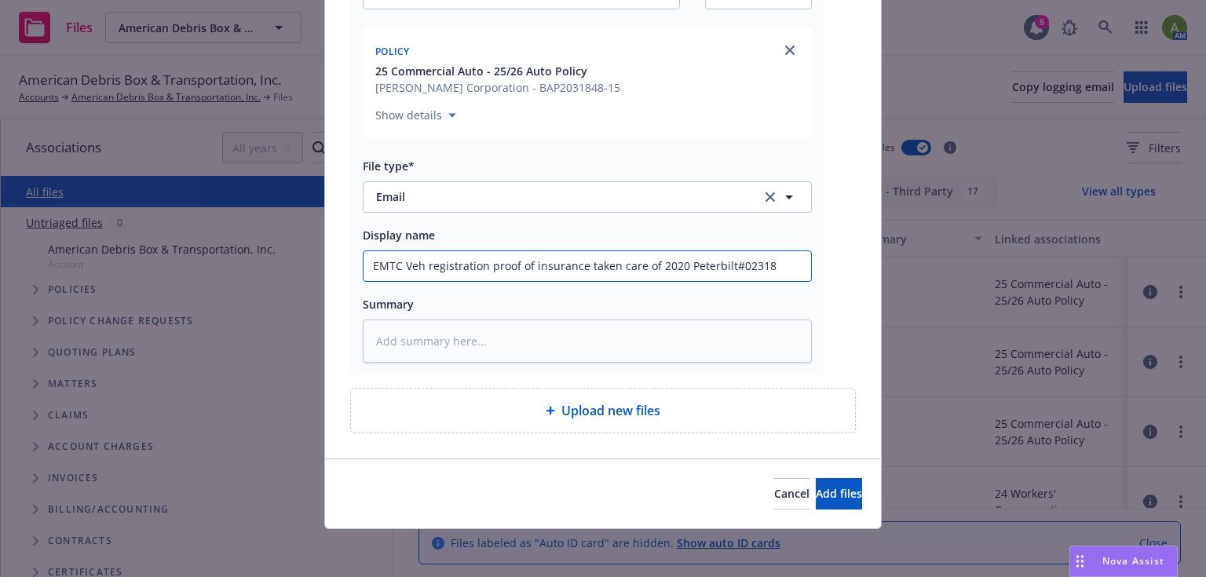
type input "EMTC Veh registration proof of insurance taken care of 2020 Peterbilt#02318"
click at [830, 513] on div "Cancel Add files" at bounding box center [603, 494] width 556 height 70
click at [826, 493] on span "Add files" at bounding box center [839, 493] width 46 height 15
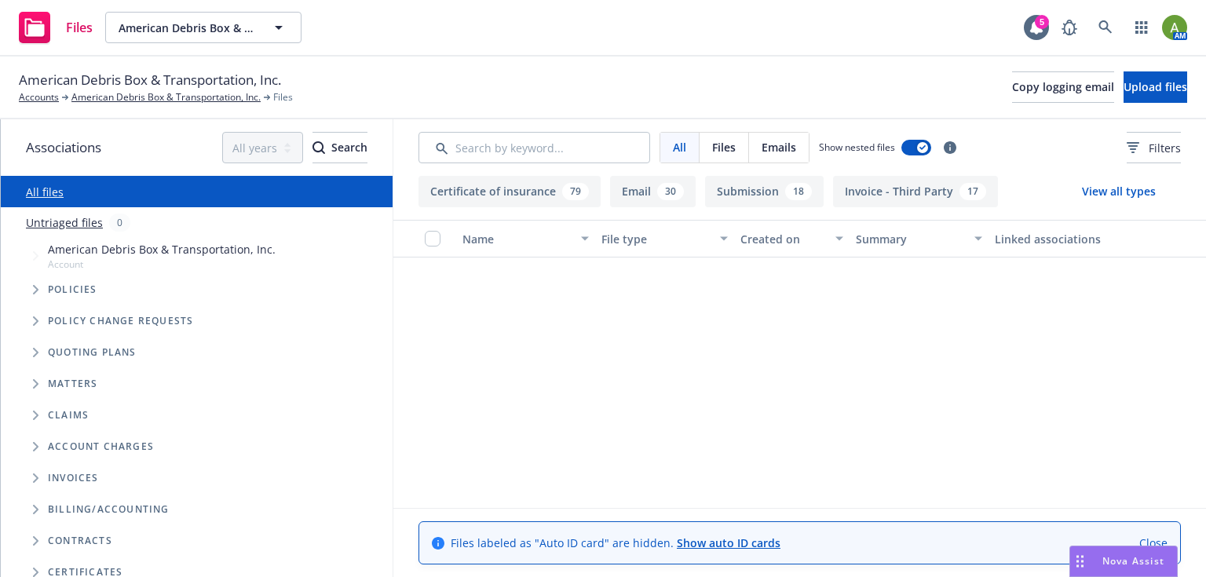
scroll to position [377, 0]
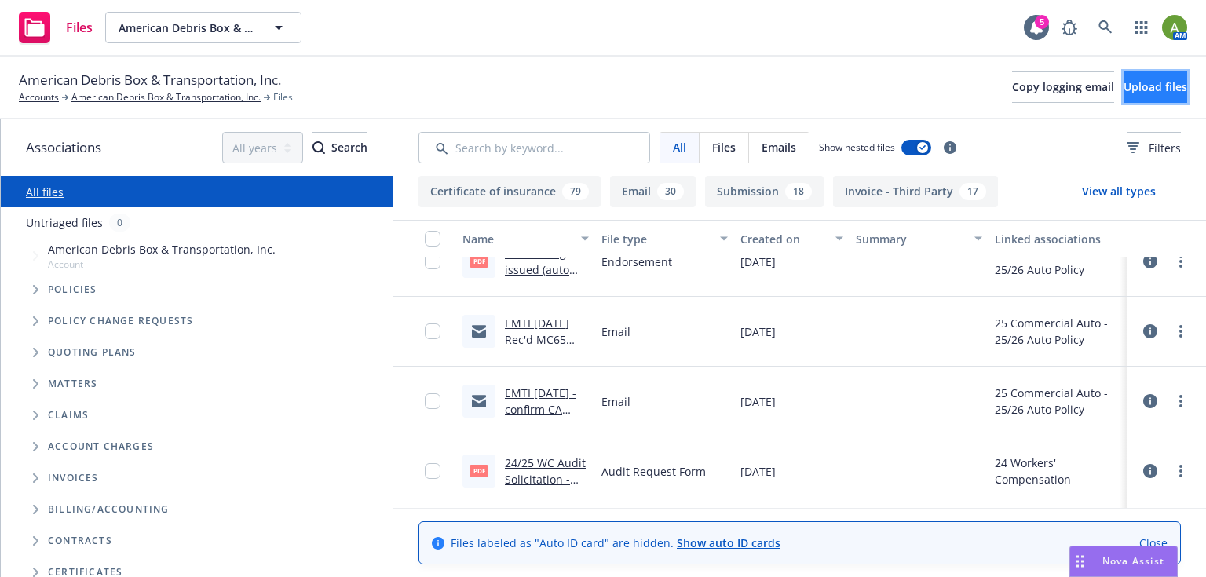
click at [1141, 95] on button "Upload files" at bounding box center [1156, 86] width 64 height 31
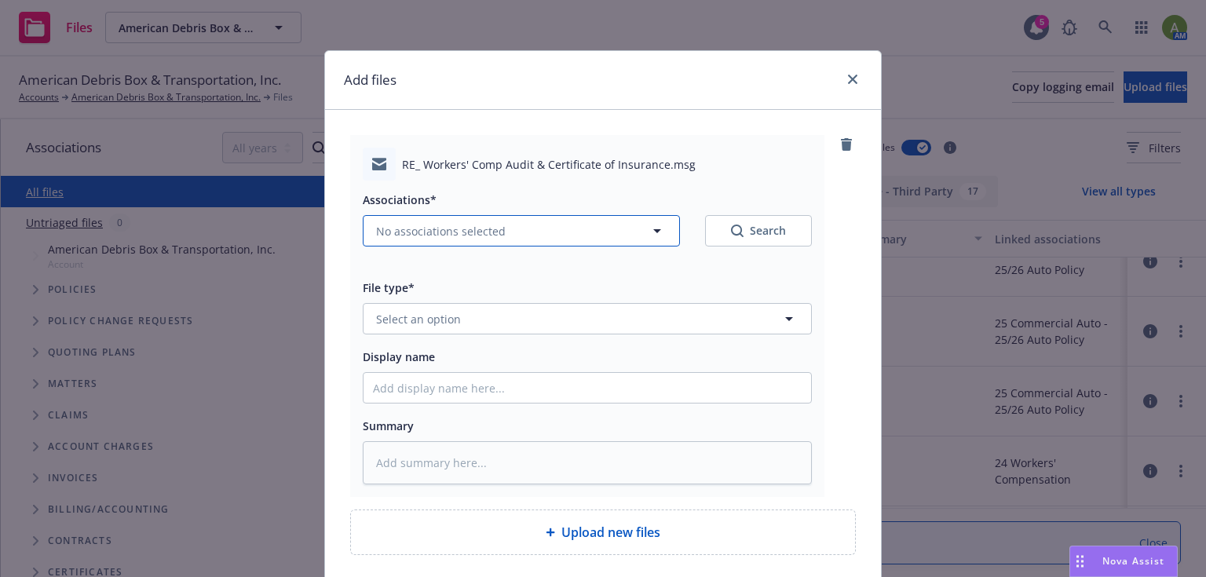
click at [498, 228] on button "No associations selected" at bounding box center [521, 230] width 317 height 31
type textarea "x"
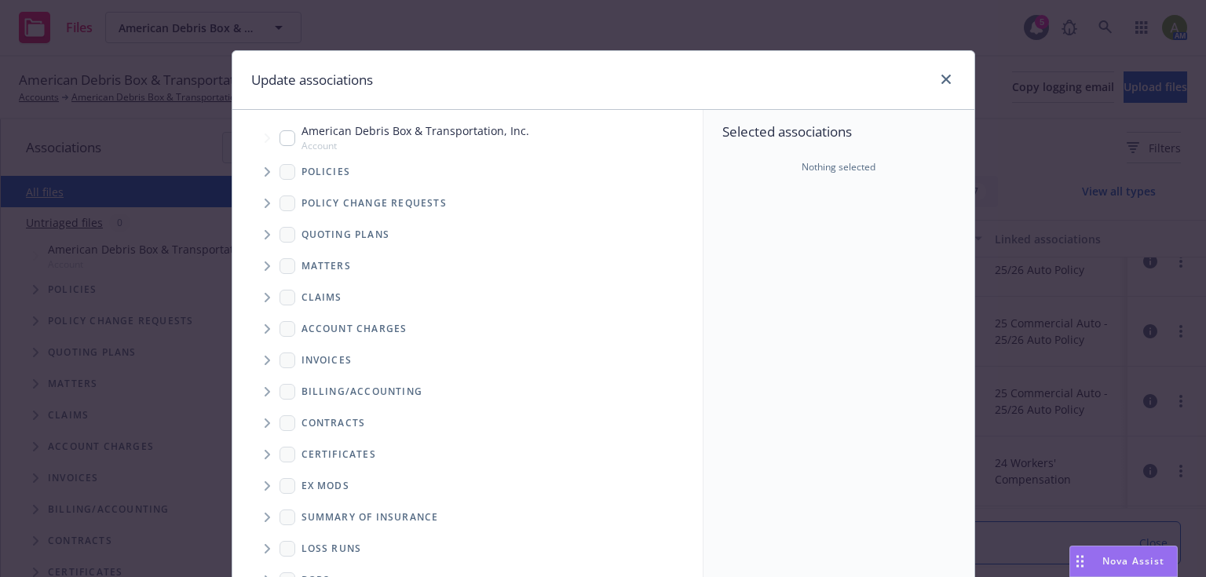
click at [265, 171] on icon "Tree Example" at bounding box center [268, 171] width 6 height 9
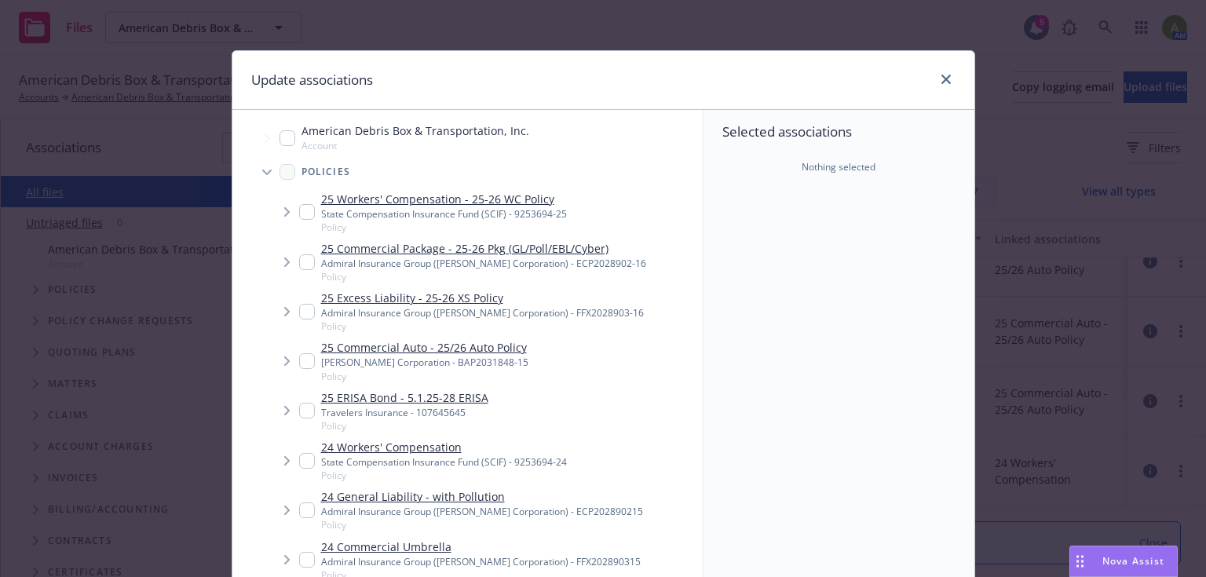
drag, startPoint x: 303, startPoint y: 353, endPoint x: 320, endPoint y: 351, distance: 17.4
click at [305, 353] on input "Tree Example" at bounding box center [307, 361] width 16 height 16
checkbox input "true"
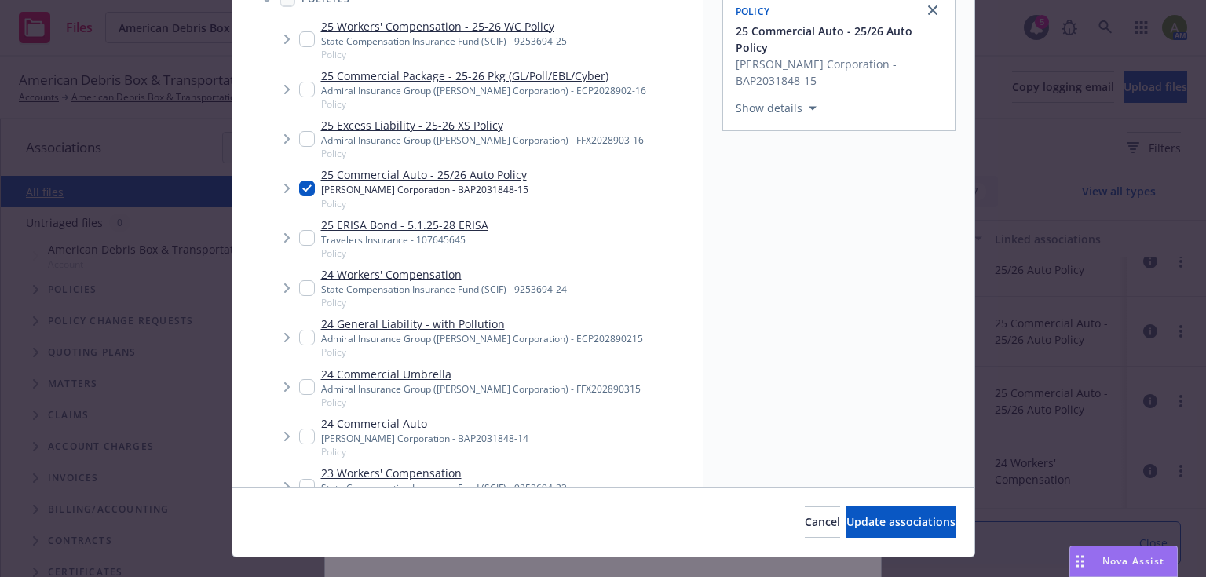
scroll to position [203, 0]
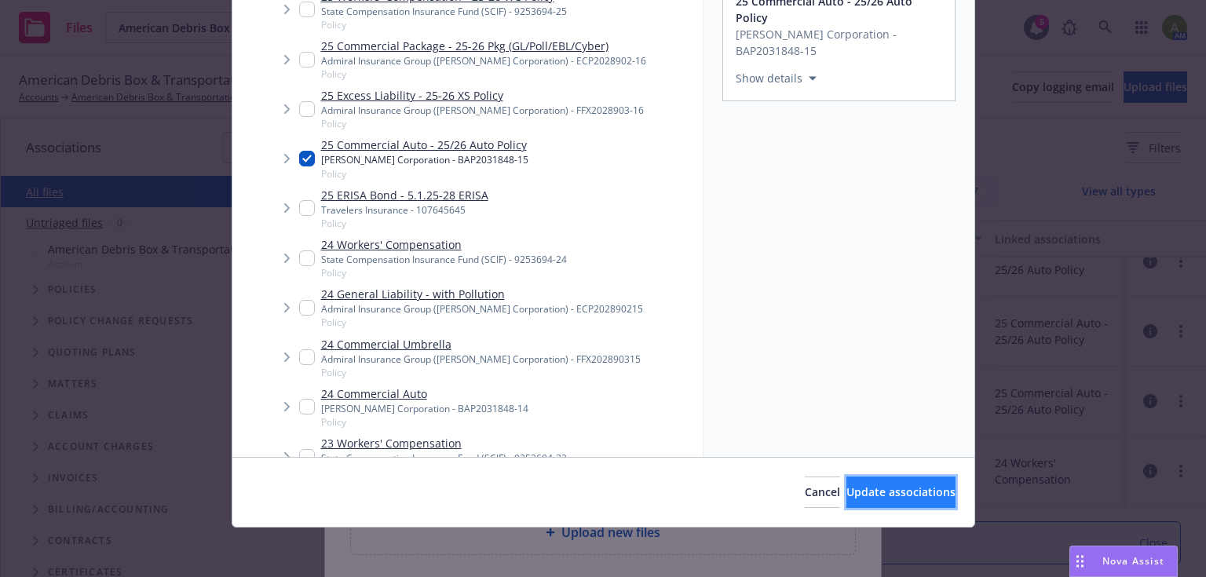
click at [860, 500] on button "Update associations" at bounding box center [901, 492] width 109 height 31
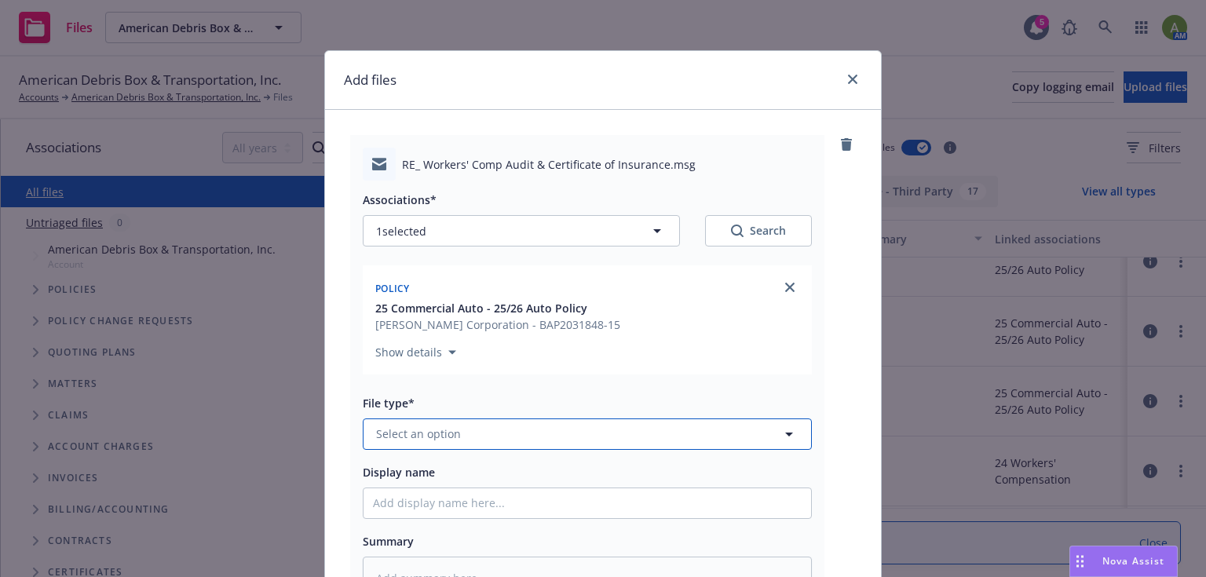
click at [436, 434] on span "Select an option" at bounding box center [418, 434] width 85 height 16
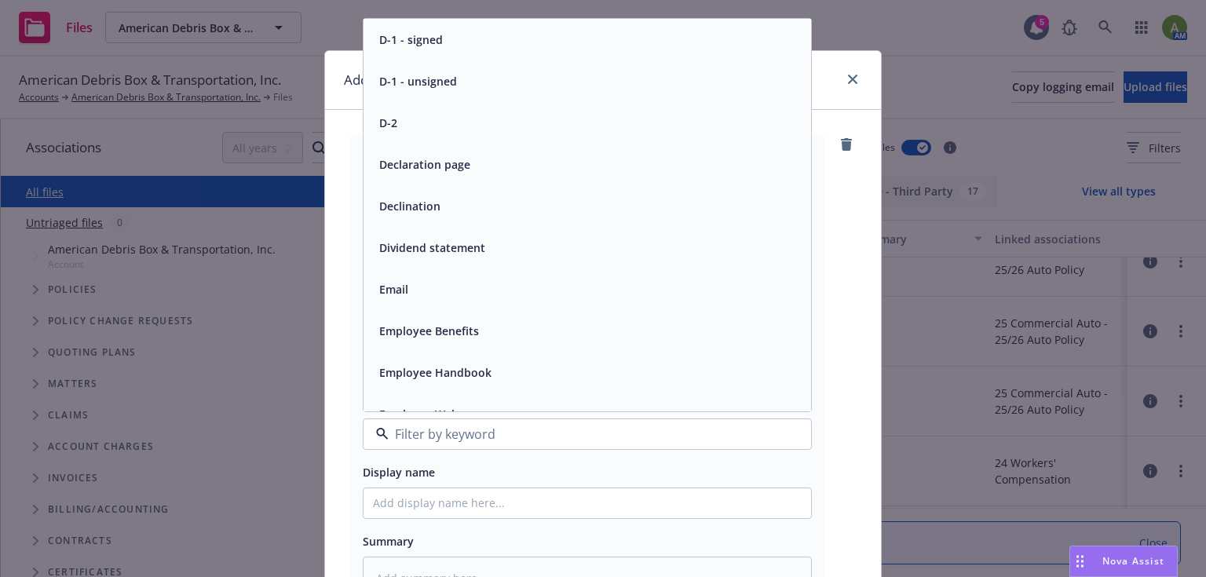
scroll to position [2388, 0]
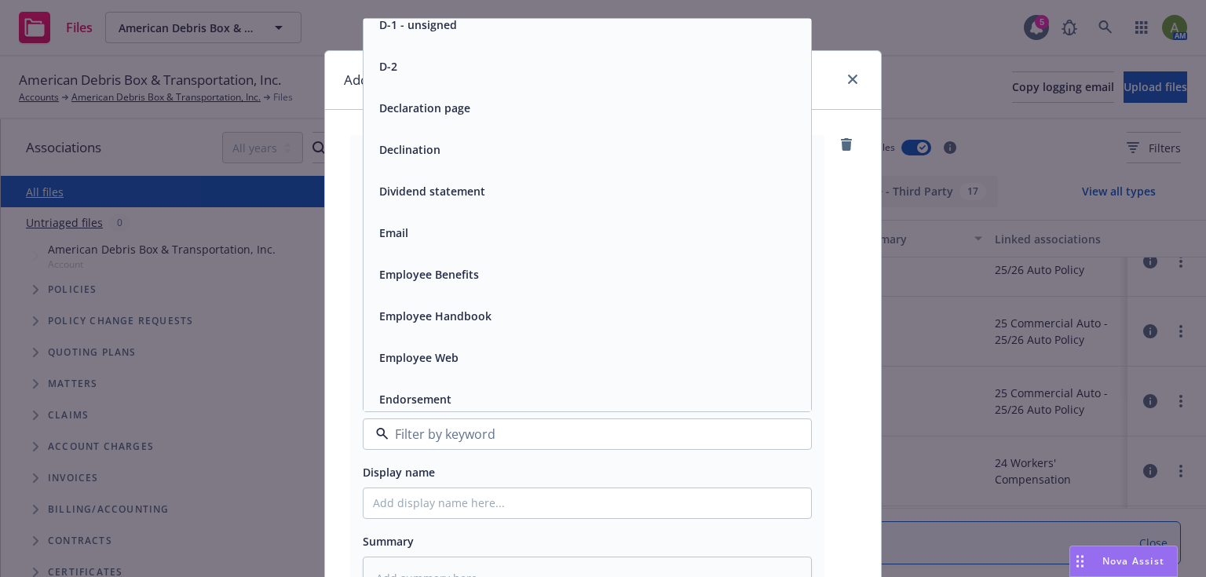
click at [412, 242] on div "Email" at bounding box center [587, 232] width 429 height 23
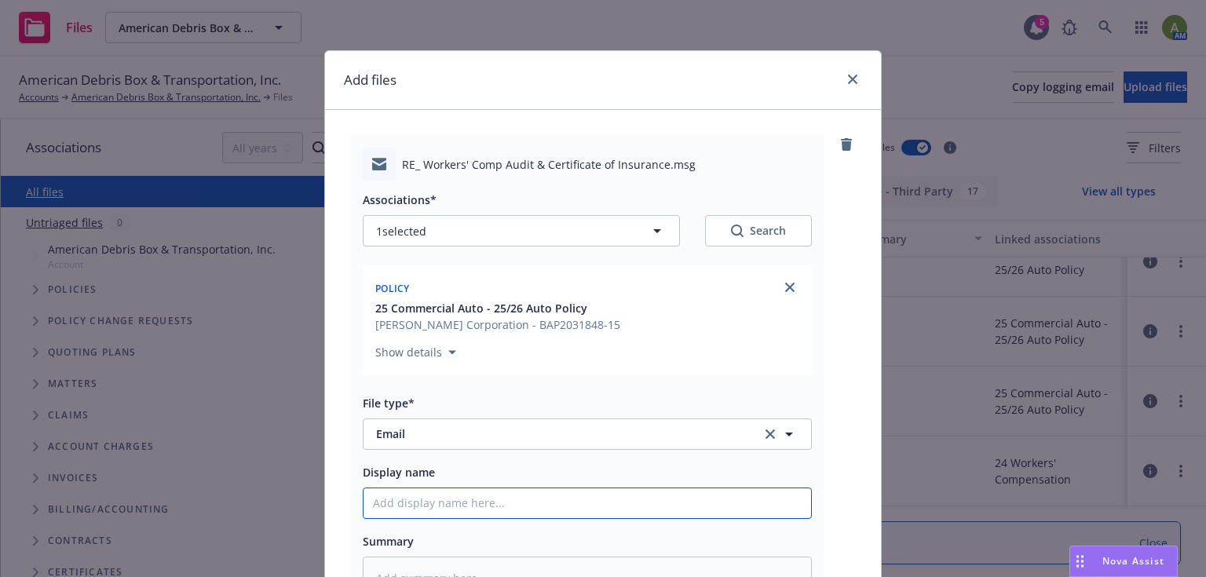
click at [425, 498] on input "Display name" at bounding box center [588, 504] width 448 height 30
type textarea "x"
type input "E"
type textarea "x"
type input "EM"
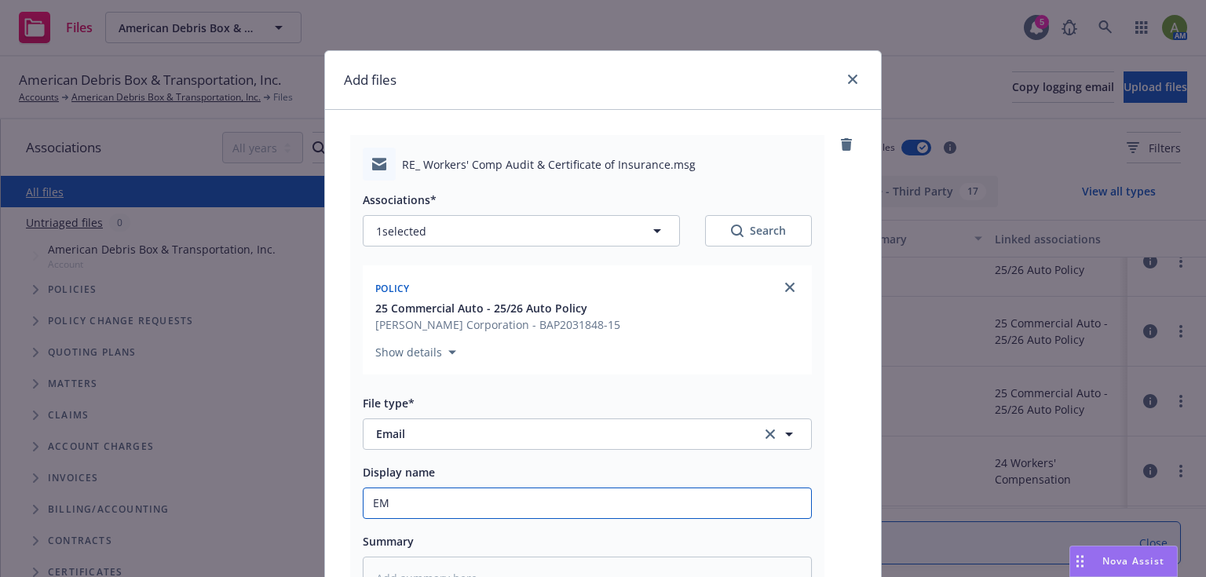
type textarea "x"
type input "EMT"
type textarea "x"
type input "EMTI"
type textarea "x"
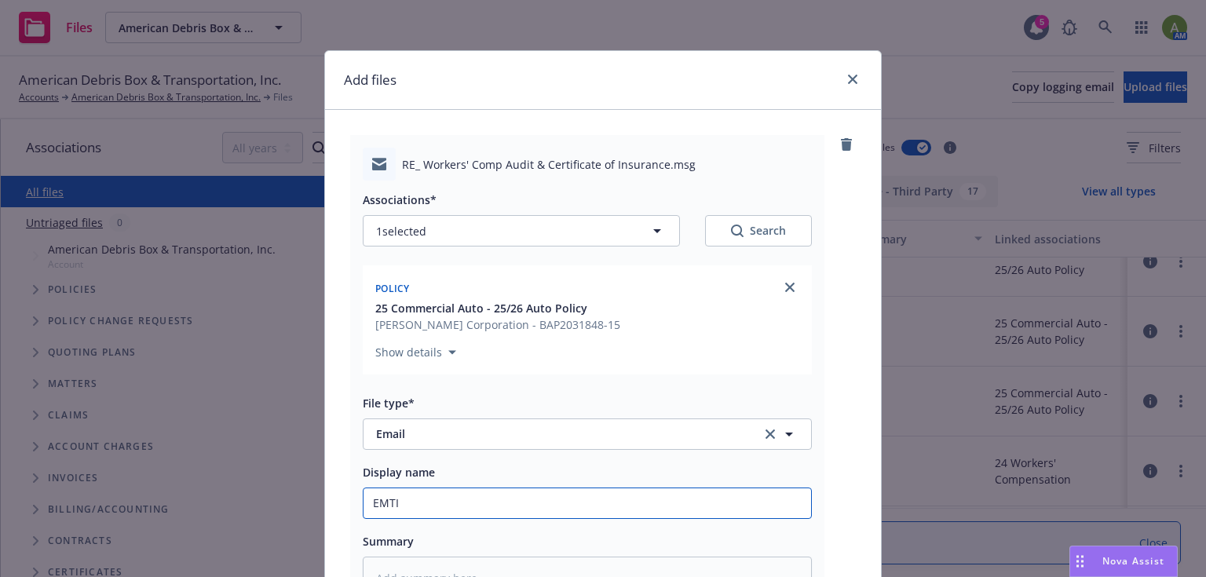
type input "EMTI"
type textarea "x"
type input "EMTI v"
type textarea "x"
type input "EMTI ve"
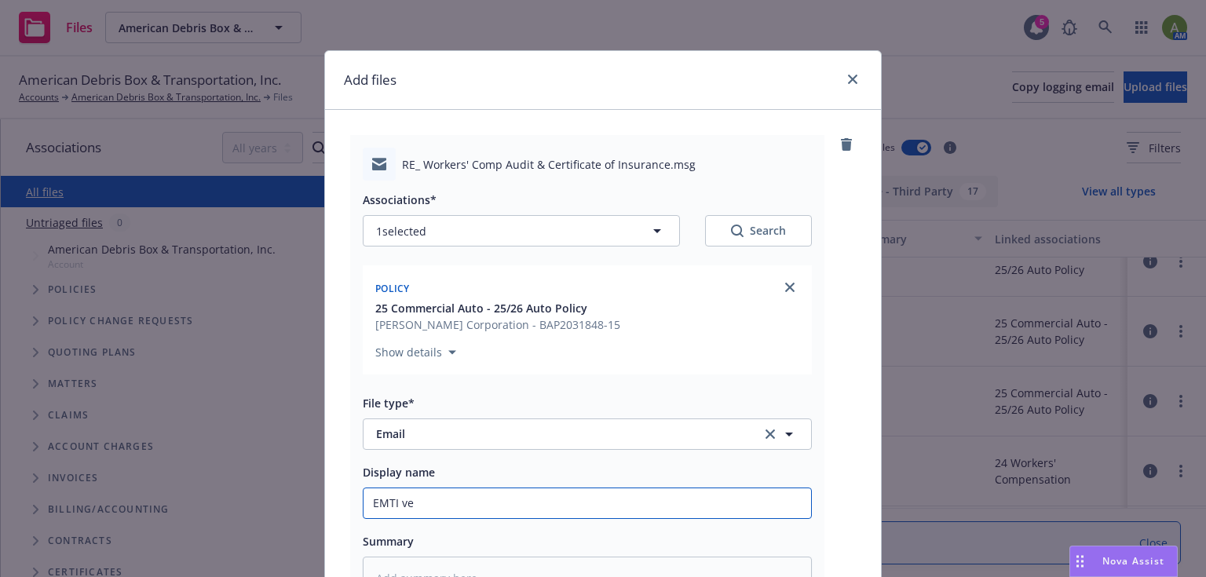
type textarea "x"
type input "EMTI veh"
type textarea "x"
type input "EMTI vehi"
type textarea "x"
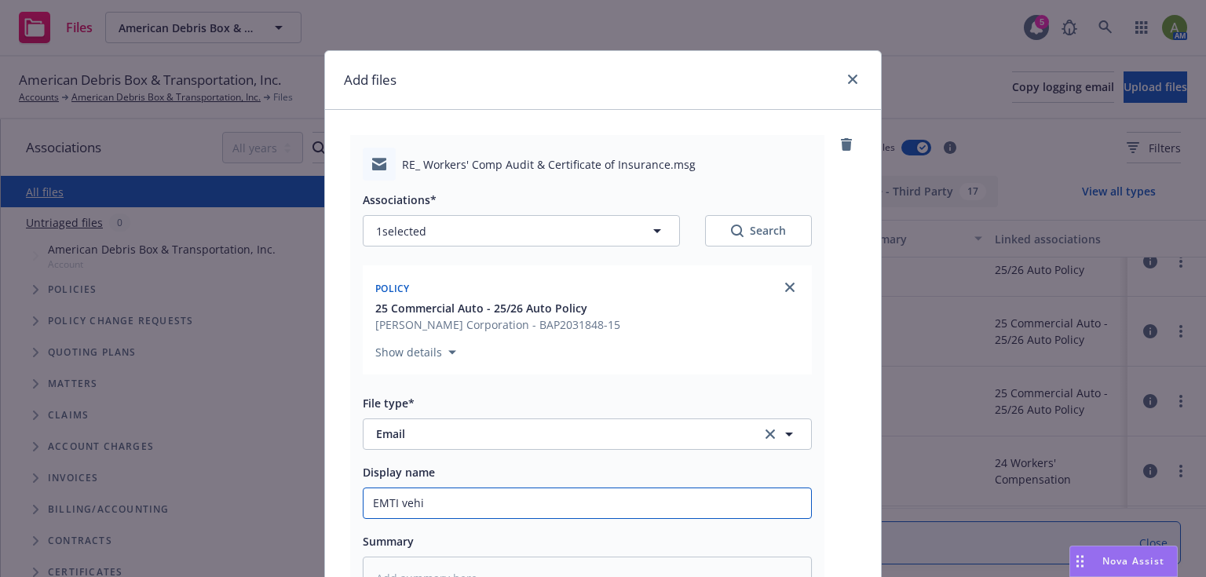
type input "EMTI vehic"
click at [763, 502] on input "EMTI vehicle registration proof of insurance taken care of 2020 Peterbilt#" at bounding box center [588, 504] width 448 height 30
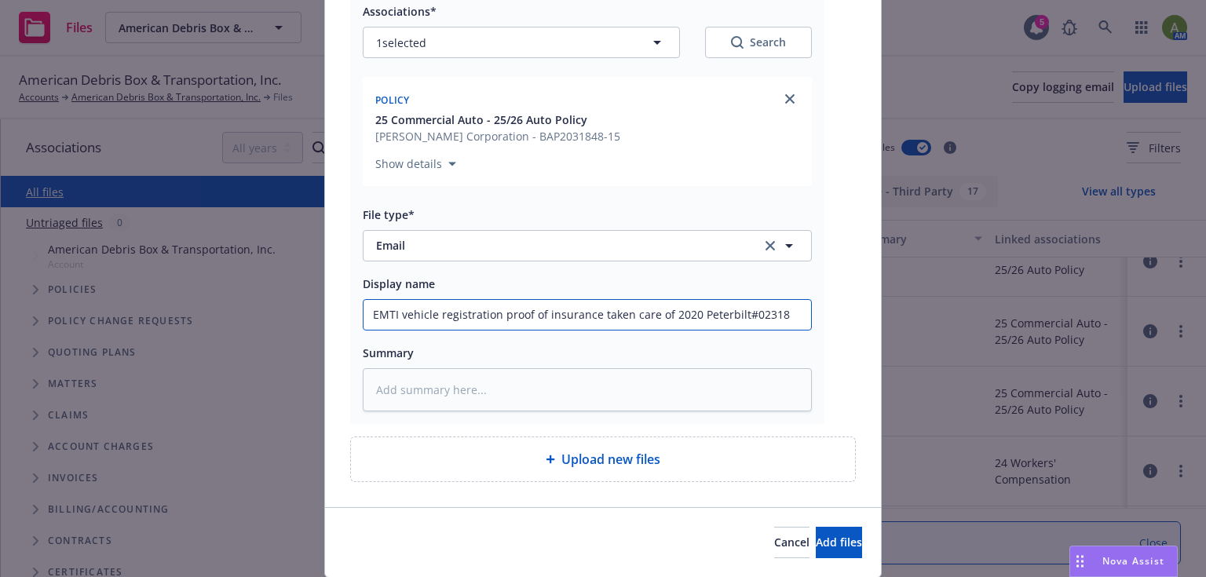
scroll to position [237, 0]
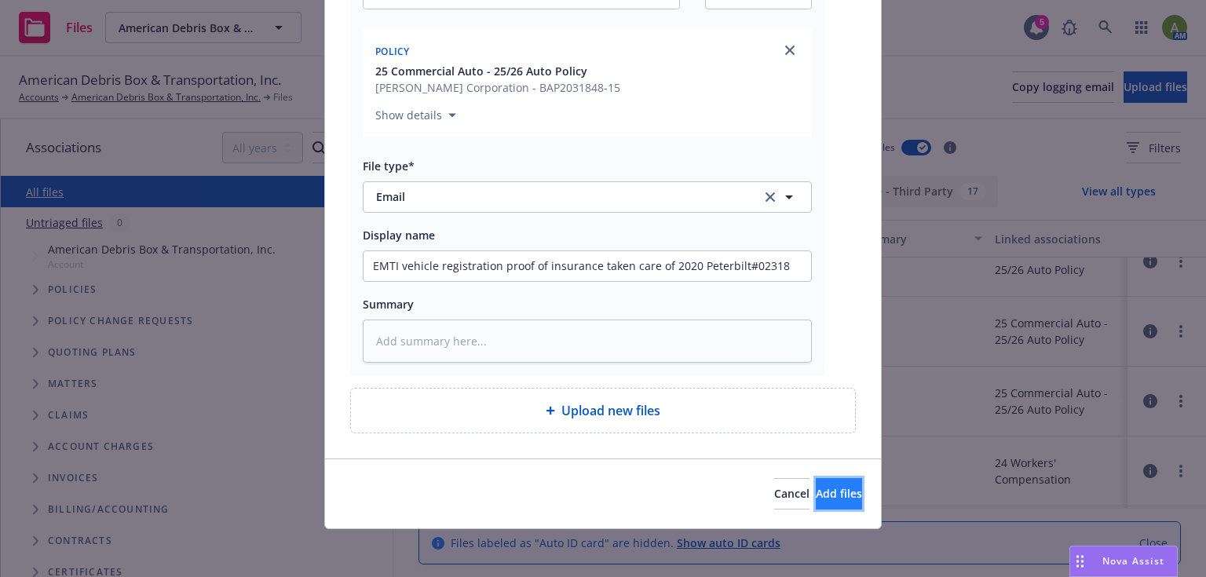
click at [816, 502] on button "Add files" at bounding box center [839, 493] width 46 height 31
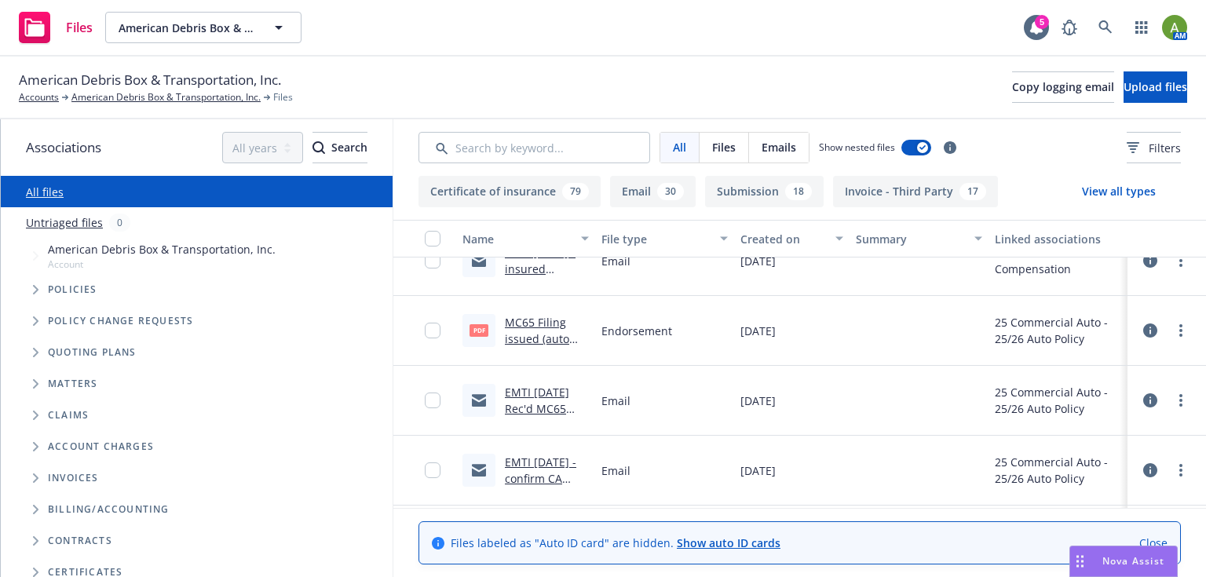
scroll to position [446, 0]
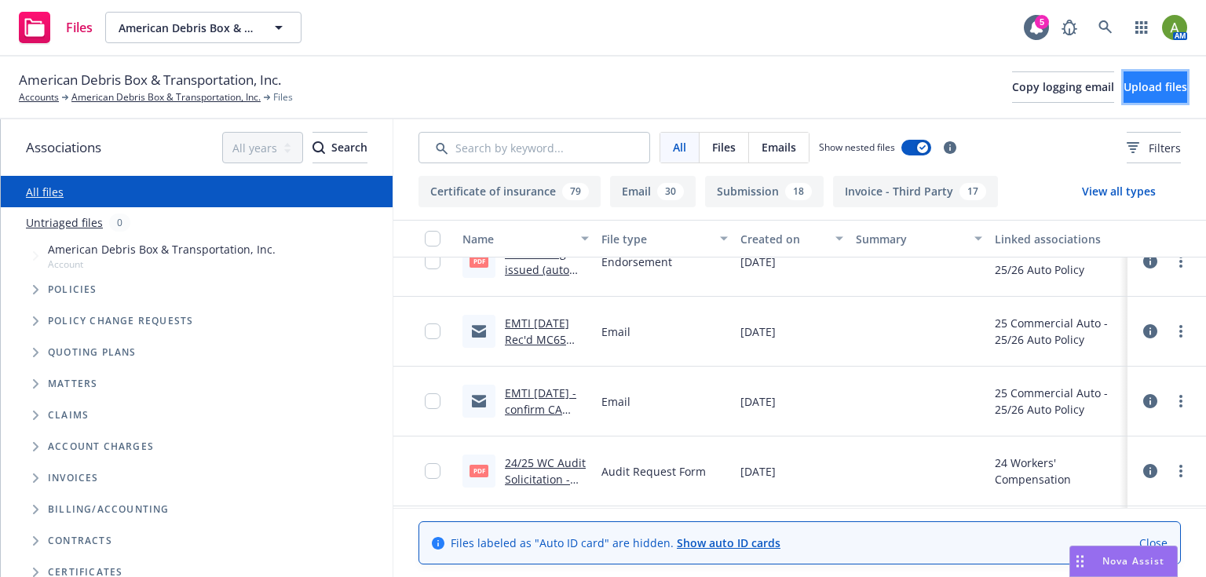
click at [1139, 87] on span "Upload files" at bounding box center [1156, 86] width 64 height 15
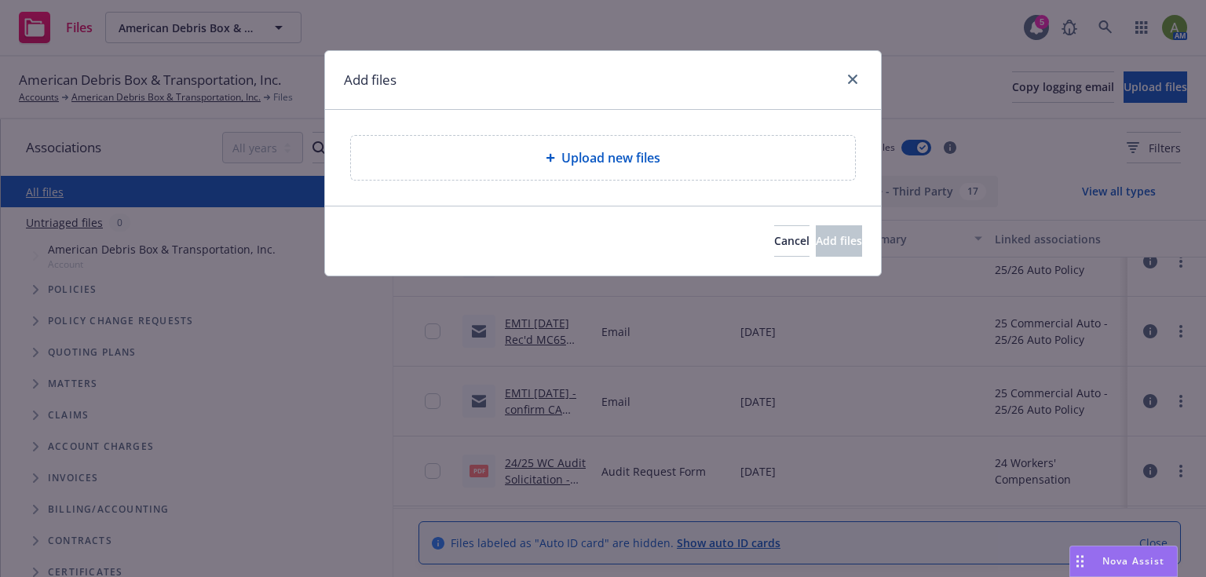
click at [619, 157] on span "Upload new files" at bounding box center [611, 157] width 99 height 19
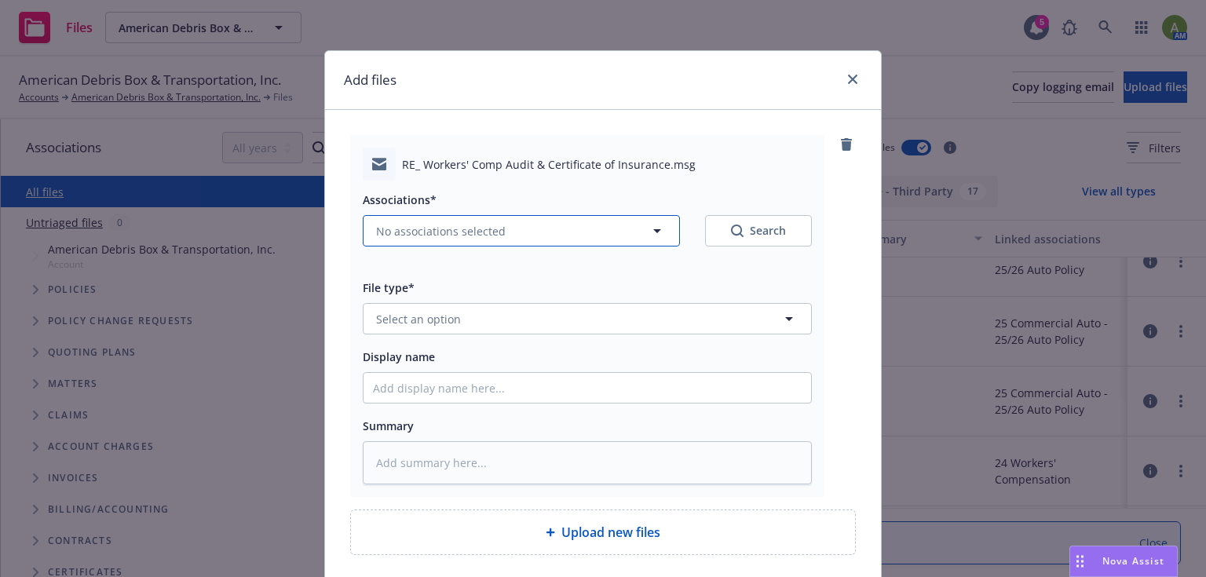
click at [665, 225] on button "No associations selected" at bounding box center [521, 230] width 317 height 31
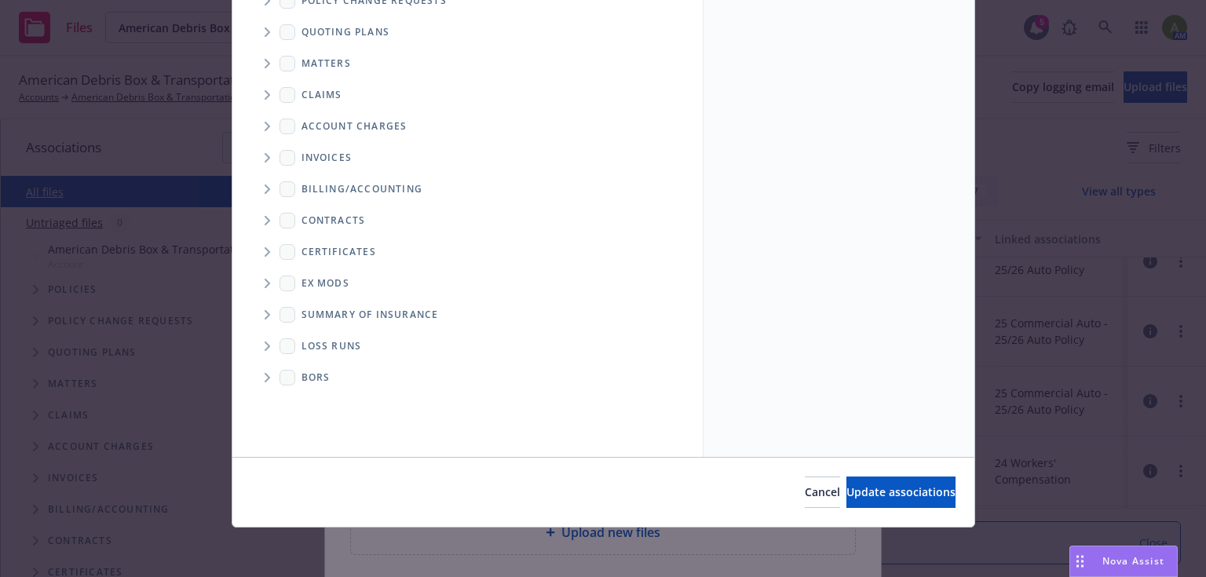
scroll to position [14, 0]
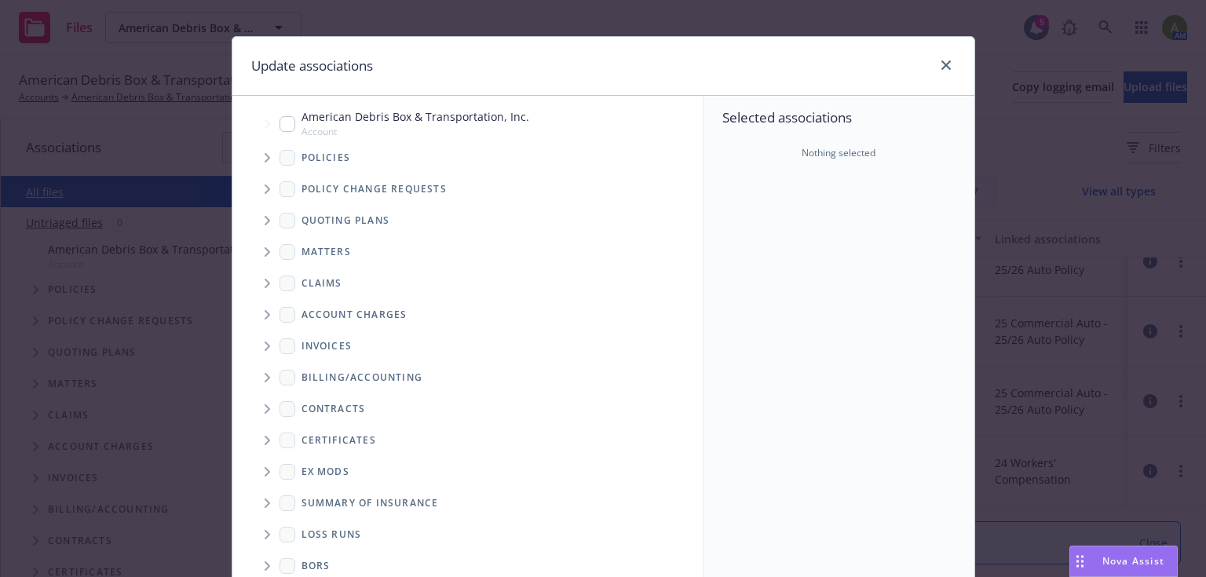
click at [265, 153] on icon "Tree Example" at bounding box center [267, 157] width 5 height 9
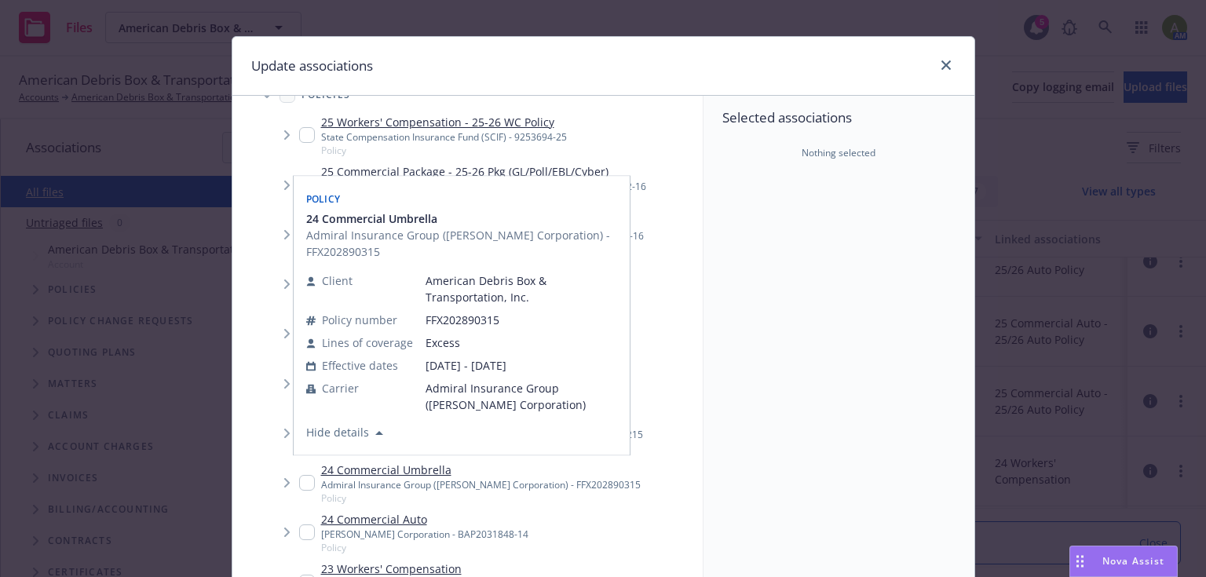
scroll to position [0, 0]
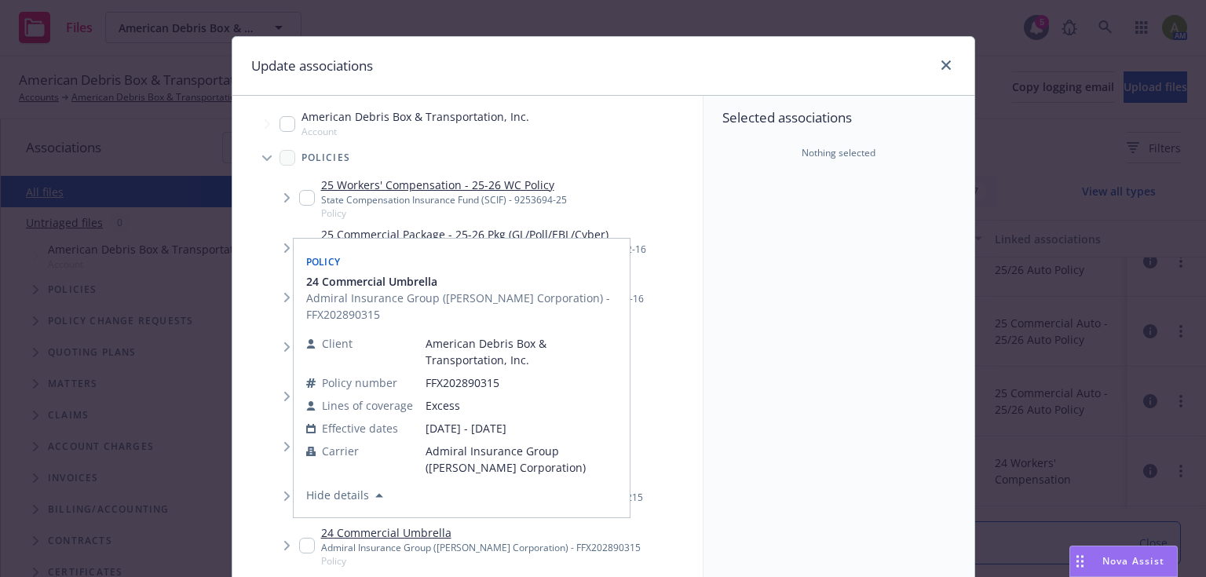
click at [426, 185] on link "25 Workers' Compensation - 25-26 WC Policy" at bounding box center [444, 185] width 246 height 16
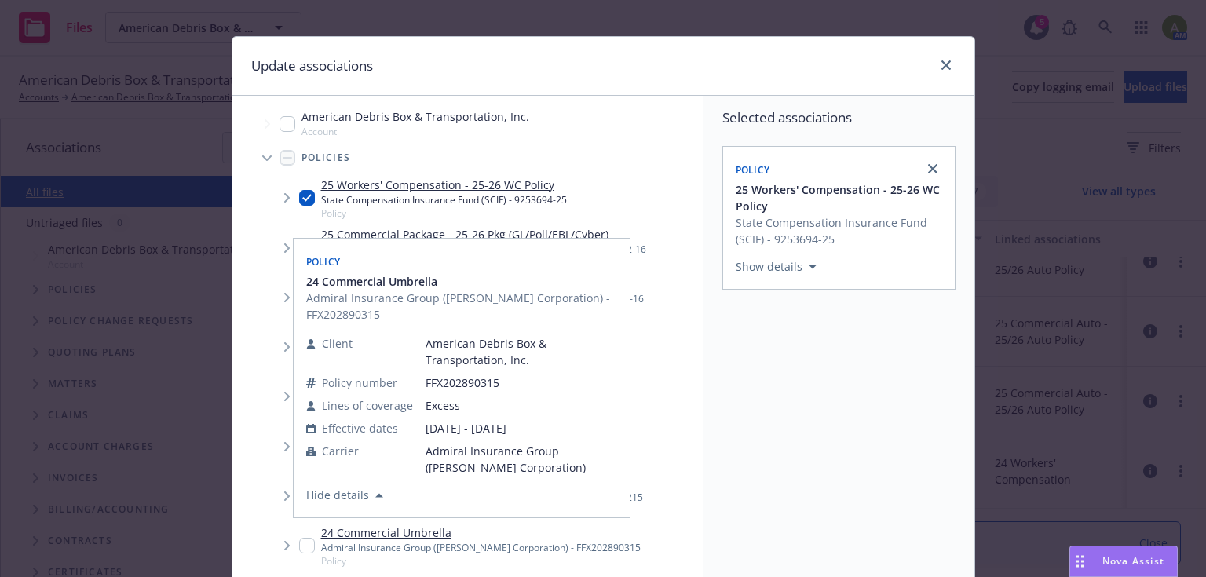
click at [299, 195] on input "Tree Example" at bounding box center [307, 198] width 16 height 16
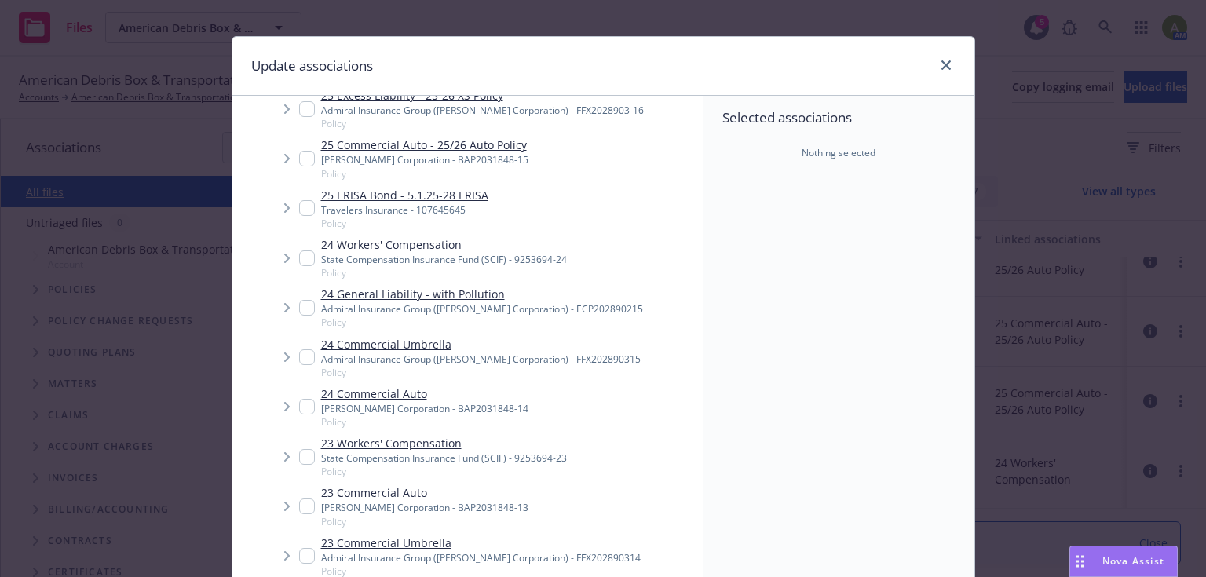
scroll to position [251, 0]
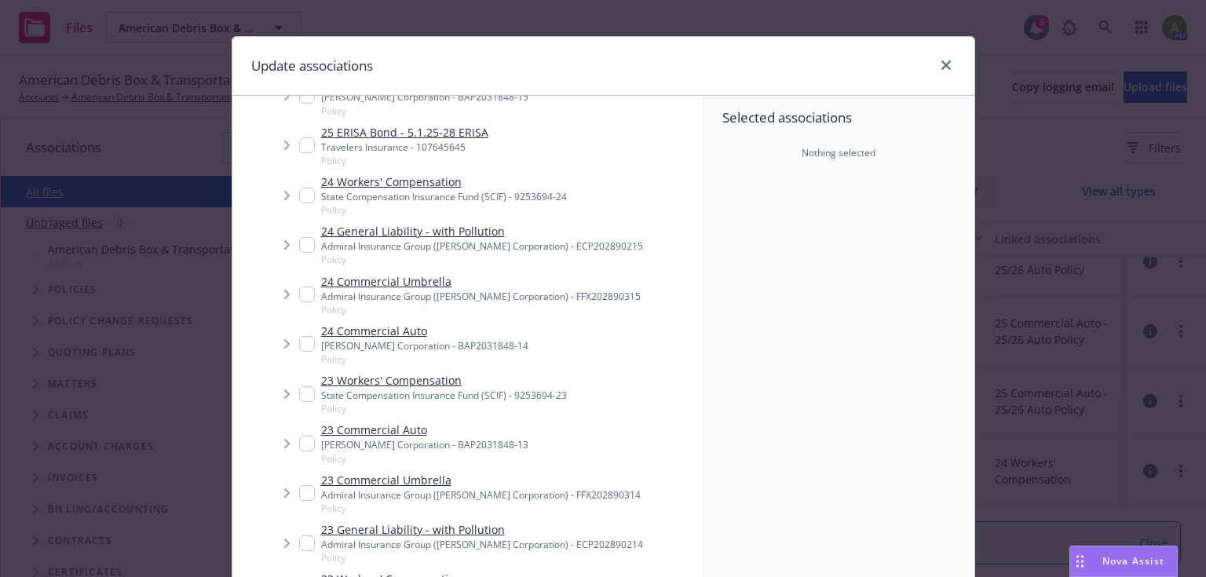
click at [302, 194] on input "Tree Example" at bounding box center [307, 196] width 16 height 16
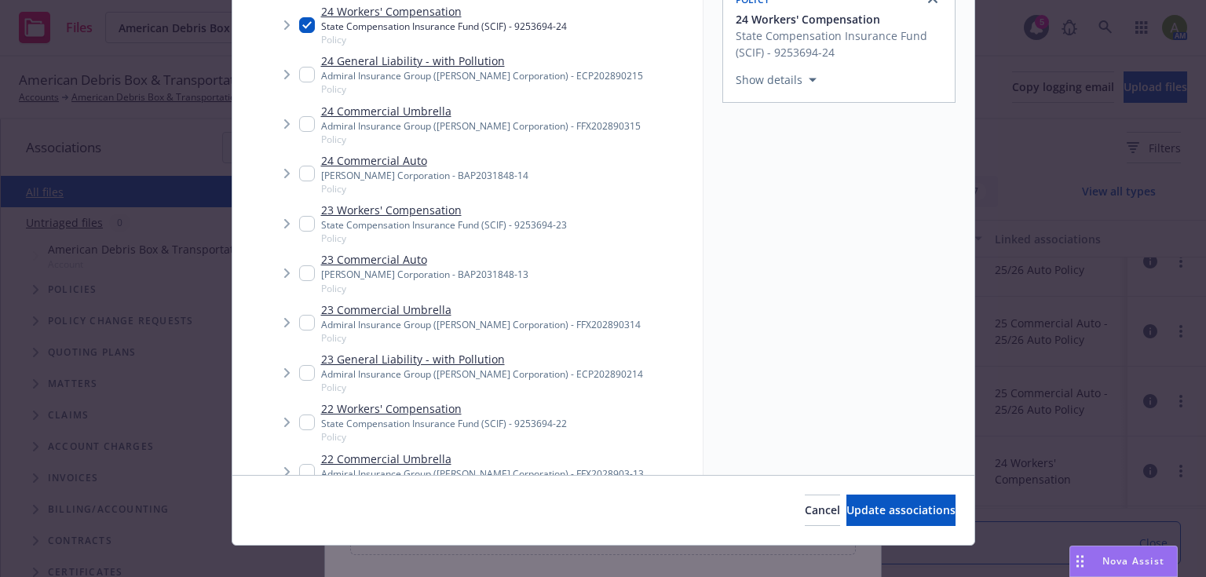
scroll to position [203, 0]
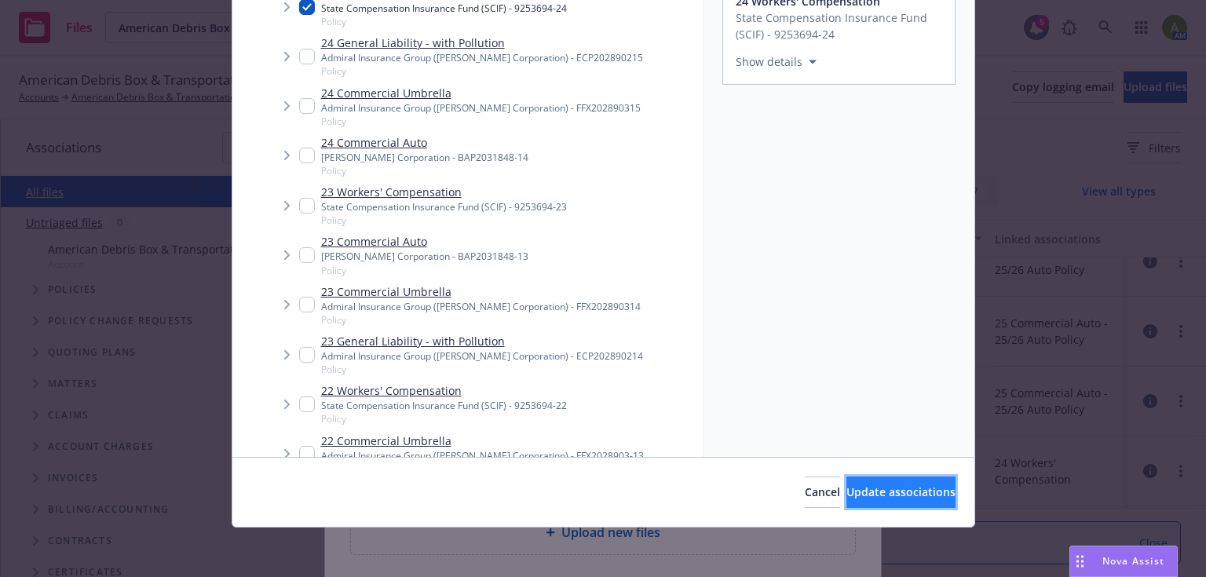
click at [867, 485] on span "Update associations" at bounding box center [901, 492] width 109 height 15
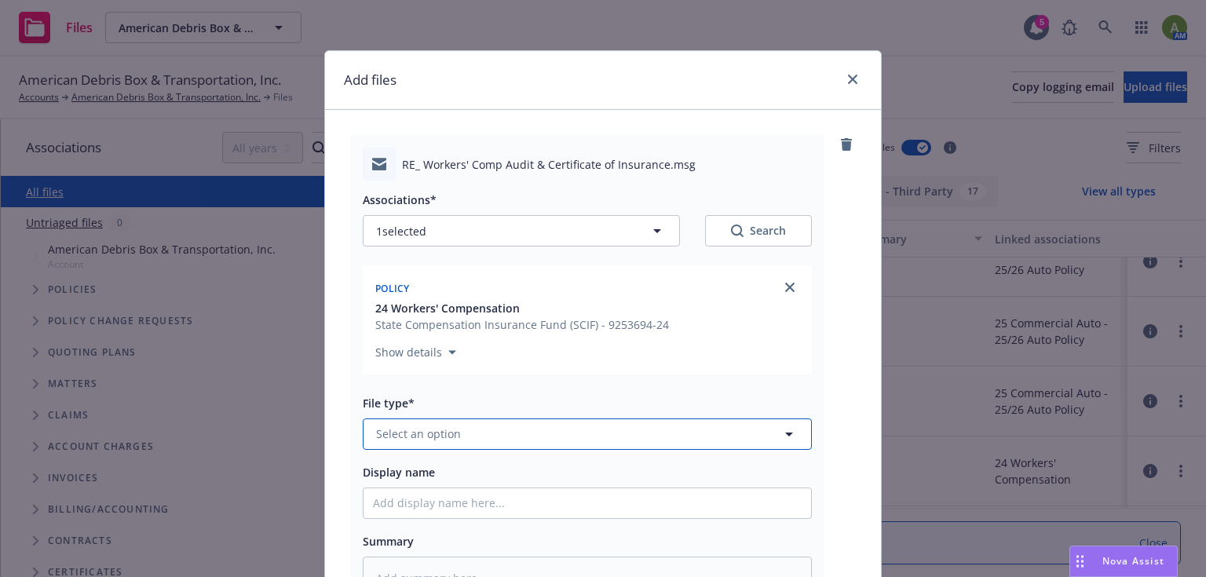
click at [434, 434] on span "Select an option" at bounding box center [418, 434] width 85 height 16
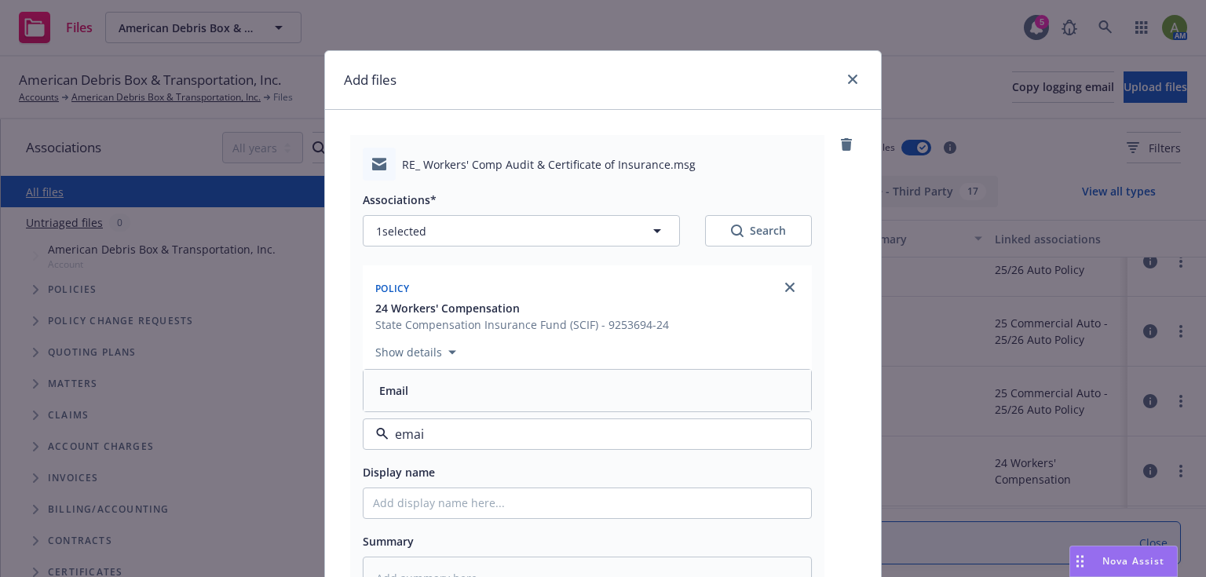
click at [430, 390] on div "Email" at bounding box center [587, 390] width 429 height 23
click at [405, 501] on input "Display name" at bounding box center [588, 504] width 448 height 30
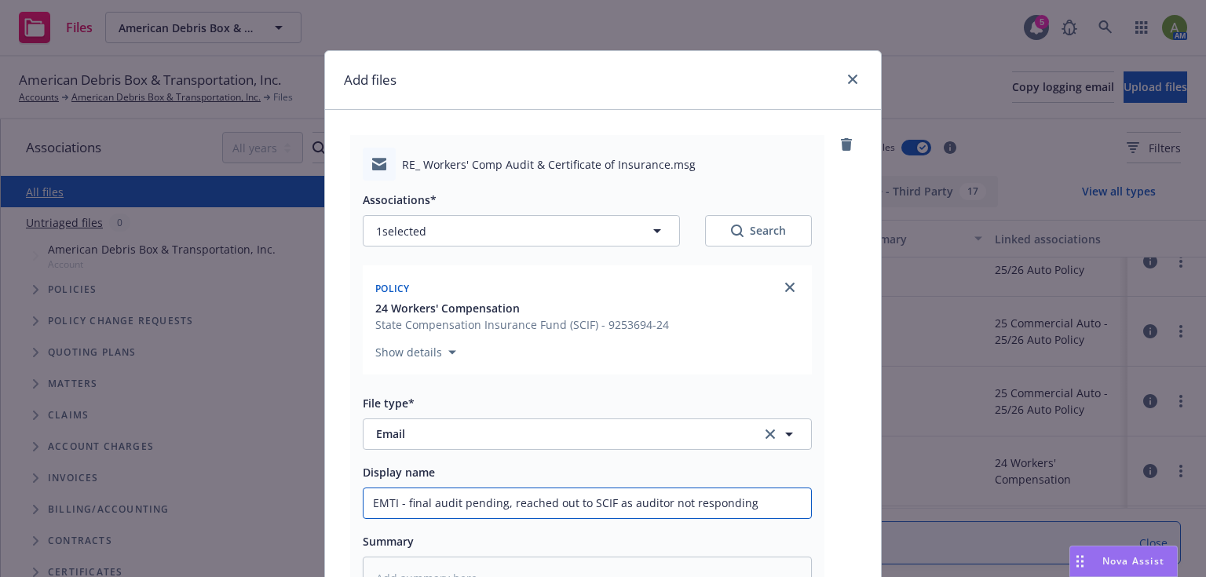
drag, startPoint x: 500, startPoint y: 504, endPoint x: 403, endPoint y: 507, distance: 97.4
click at [402, 507] on input "EMTI - final audit pending, reached out to SCIF as auditor not responding" at bounding box center [588, 504] width 448 height 30
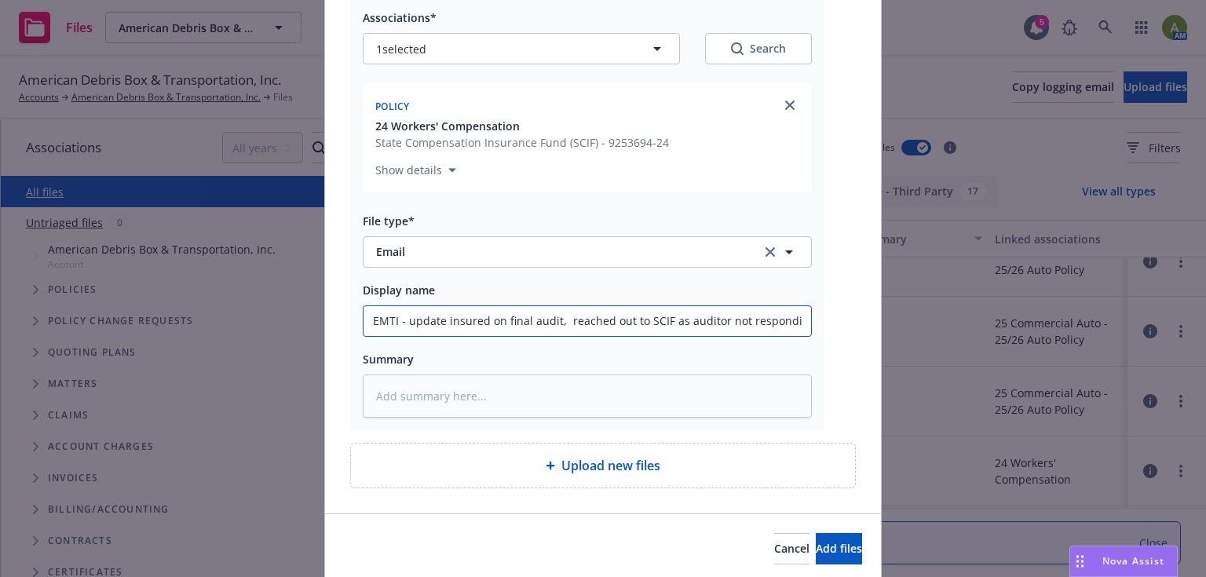
scroll to position [237, 0]
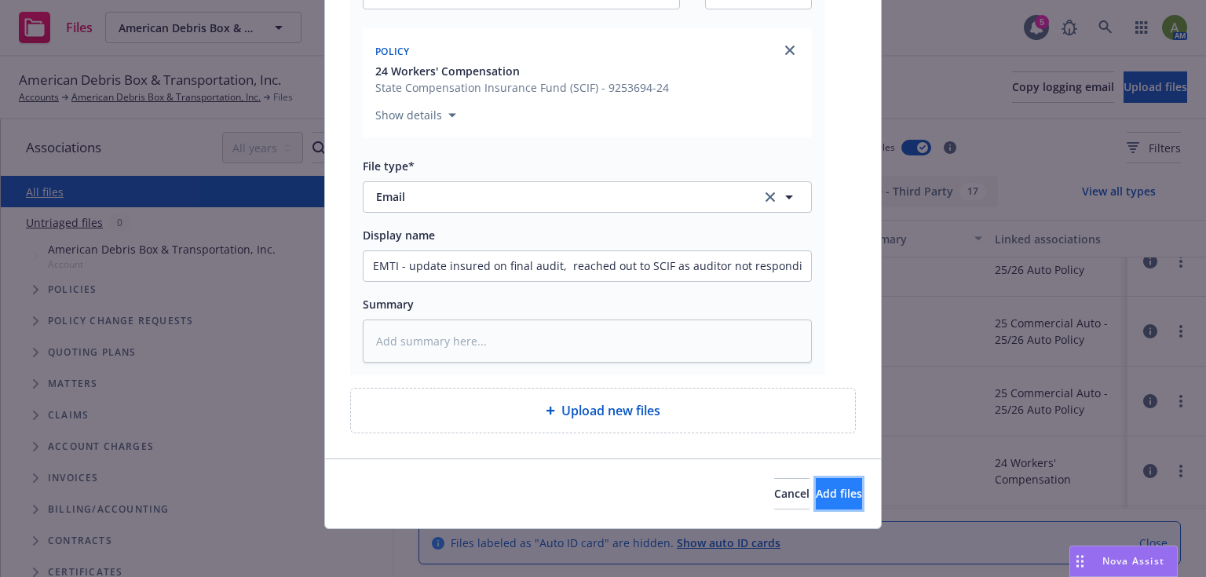
click at [816, 491] on span "Add files" at bounding box center [839, 493] width 46 height 15
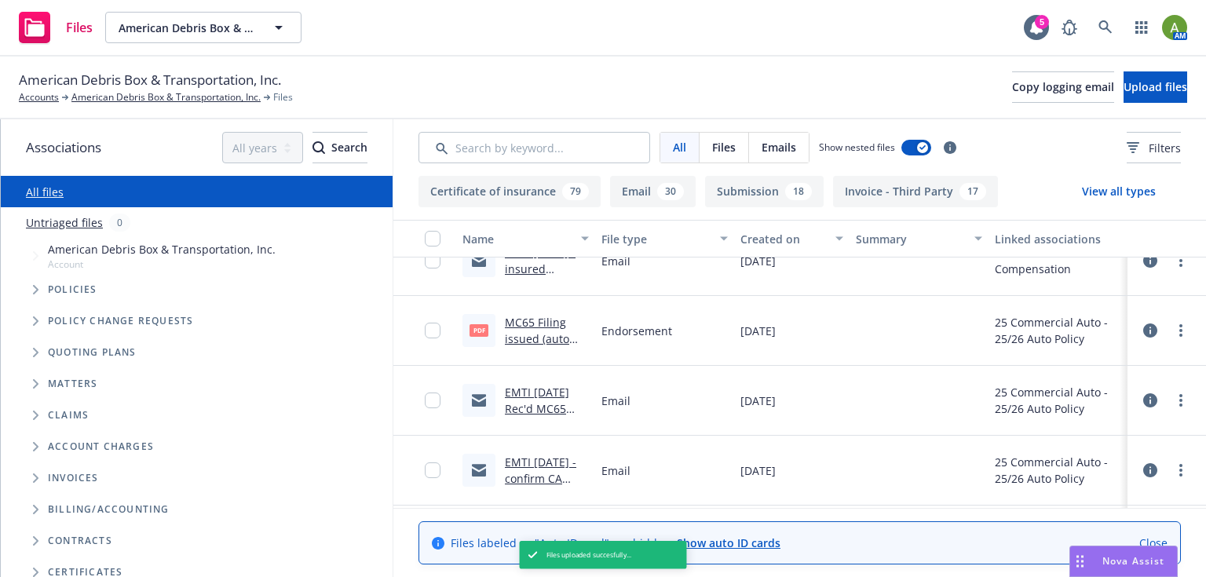
scroll to position [516, 0]
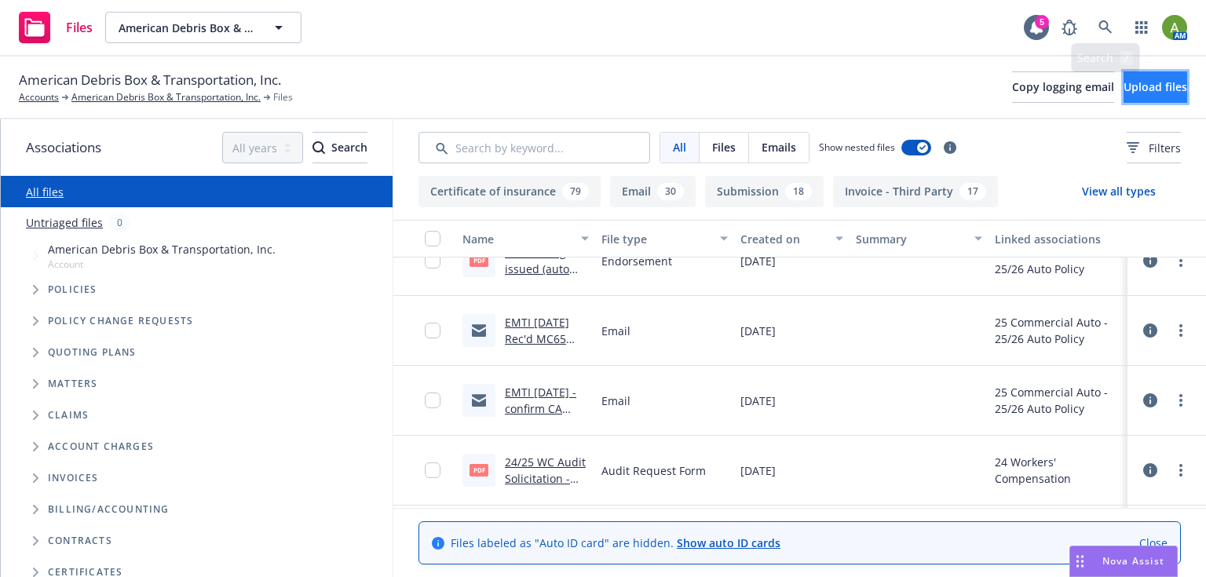
click at [1124, 97] on button "Upload files" at bounding box center [1156, 86] width 64 height 31
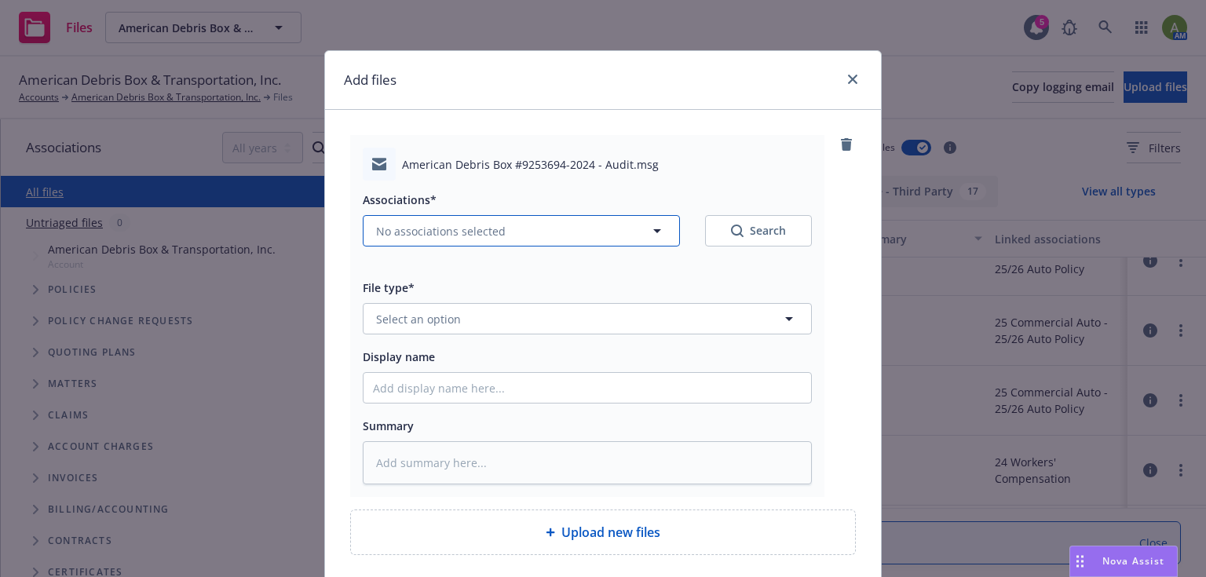
click at [657, 220] on button "No associations selected" at bounding box center [521, 230] width 317 height 31
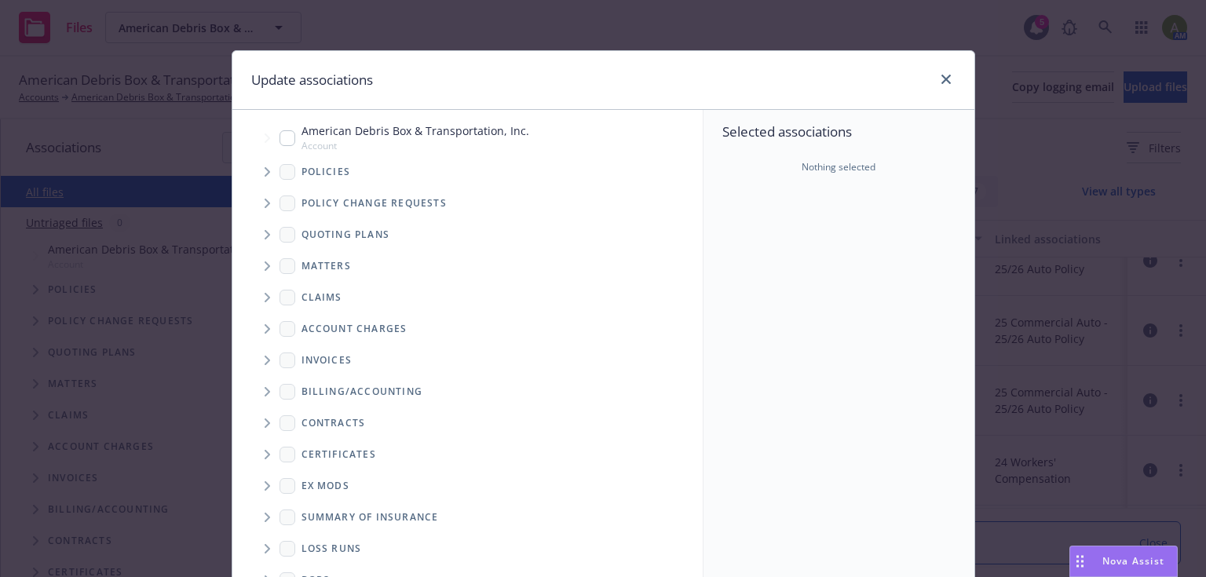
click at [265, 174] on icon "Tree Example" at bounding box center [268, 171] width 6 height 9
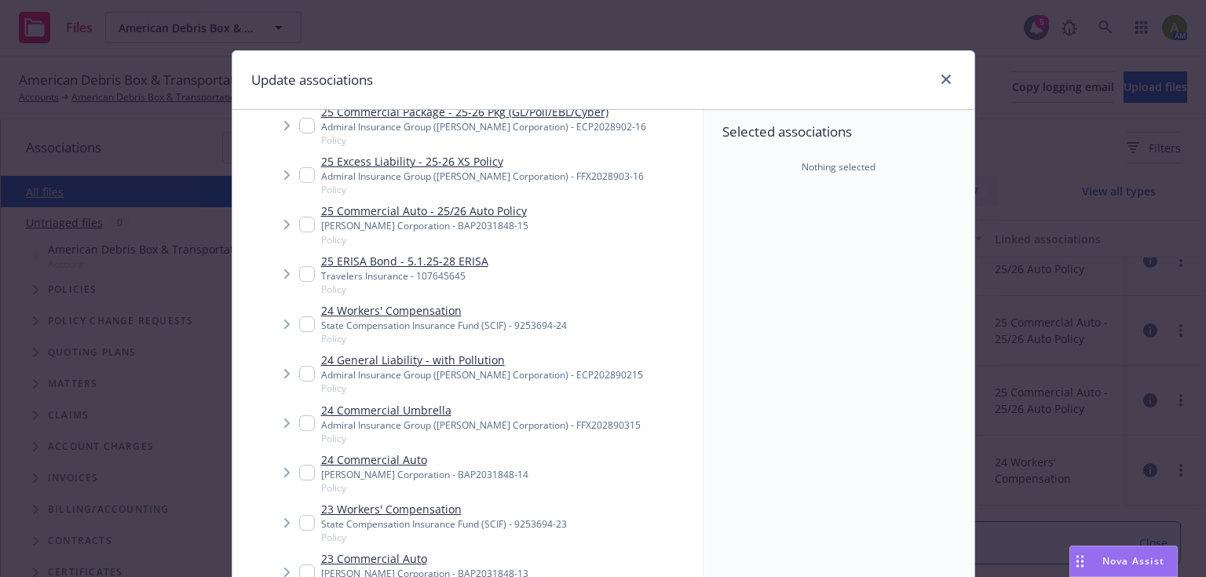
scroll to position [188, 0]
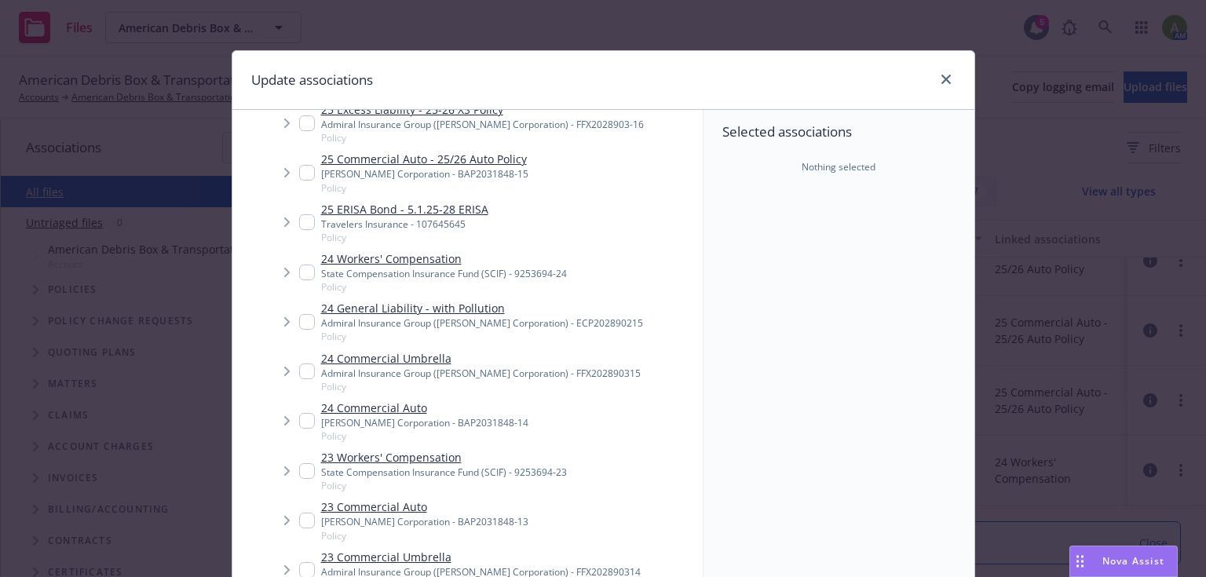
click at [302, 270] on input "Tree Example" at bounding box center [307, 273] width 16 height 16
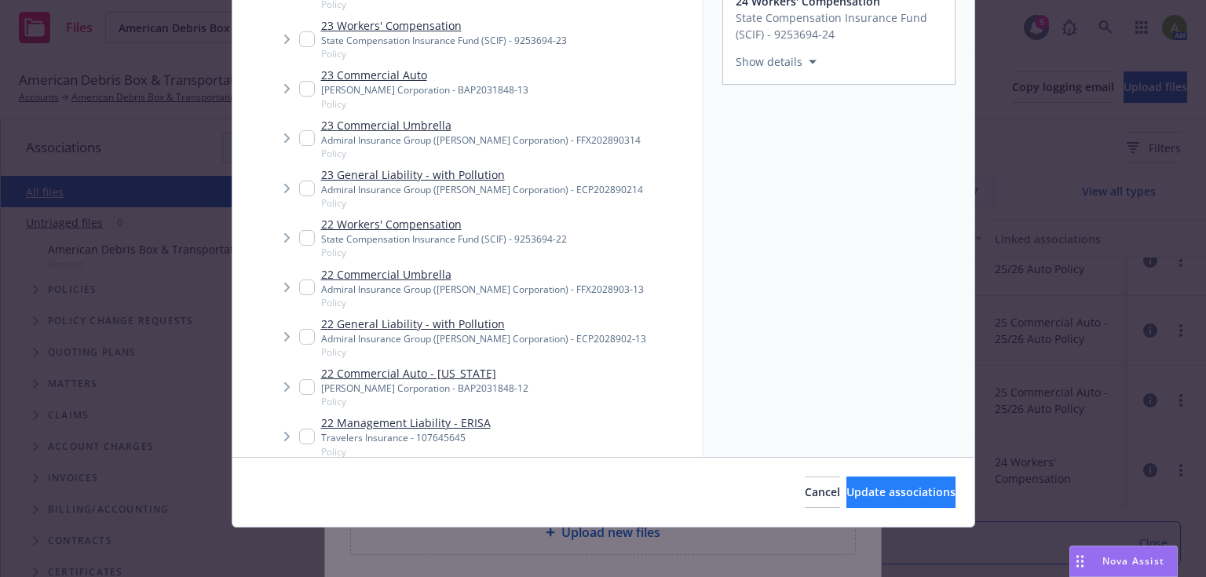
scroll to position [440, 0]
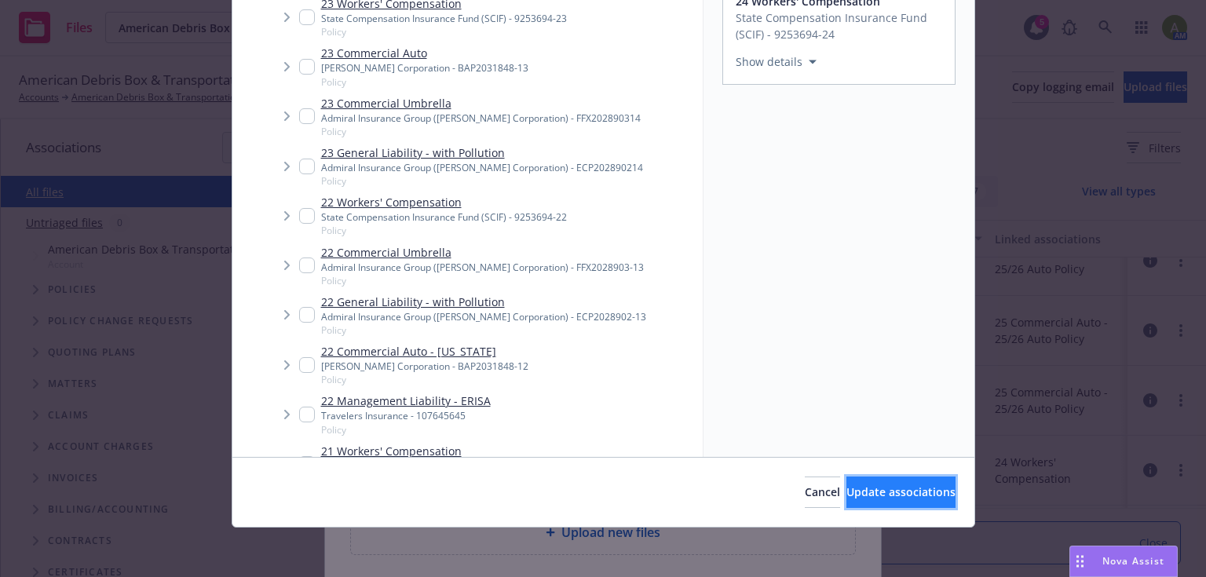
click at [880, 493] on span "Update associations" at bounding box center [901, 492] width 109 height 15
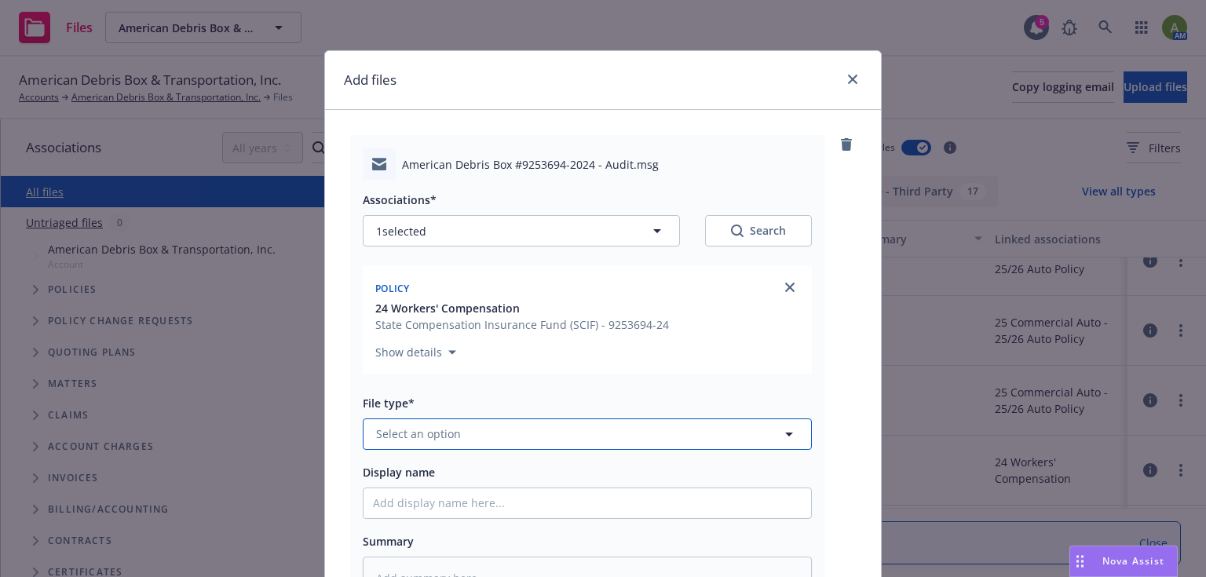
click at [513, 432] on button "Select an option" at bounding box center [587, 434] width 449 height 31
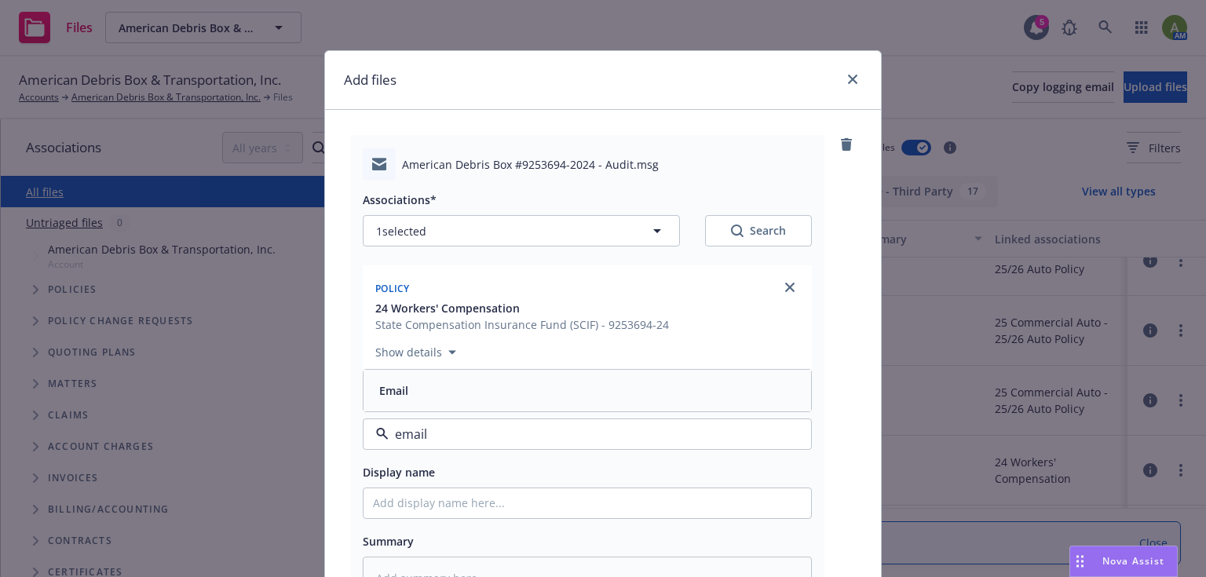
click at [473, 391] on div "Email" at bounding box center [587, 390] width 429 height 23
click at [441, 512] on input "Display name" at bounding box center [588, 504] width 448 height 30
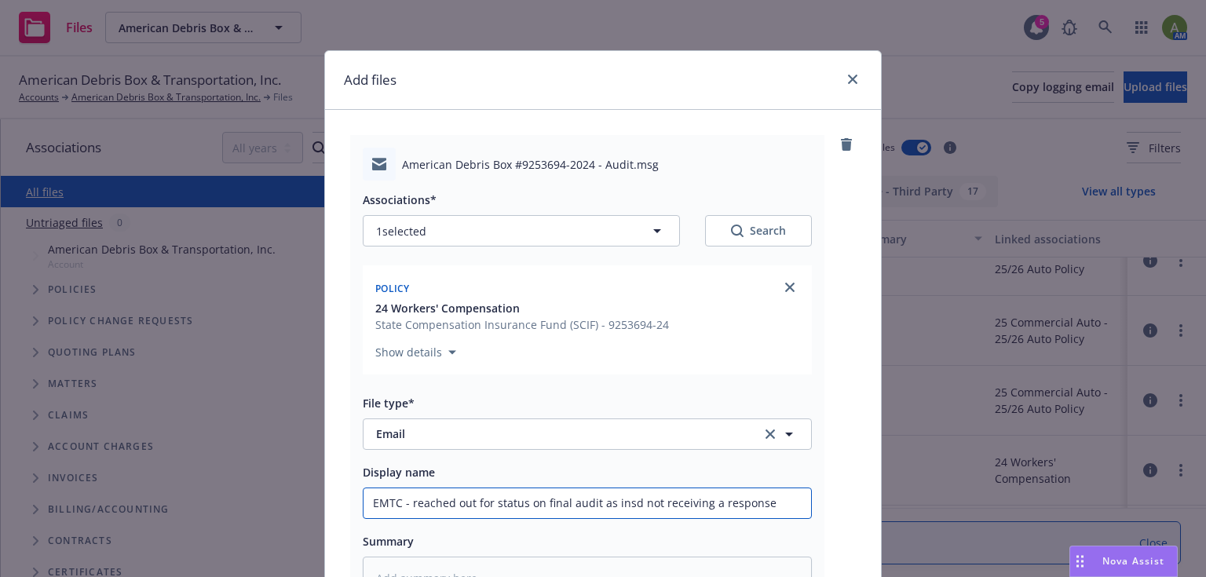
scroll to position [237, 0]
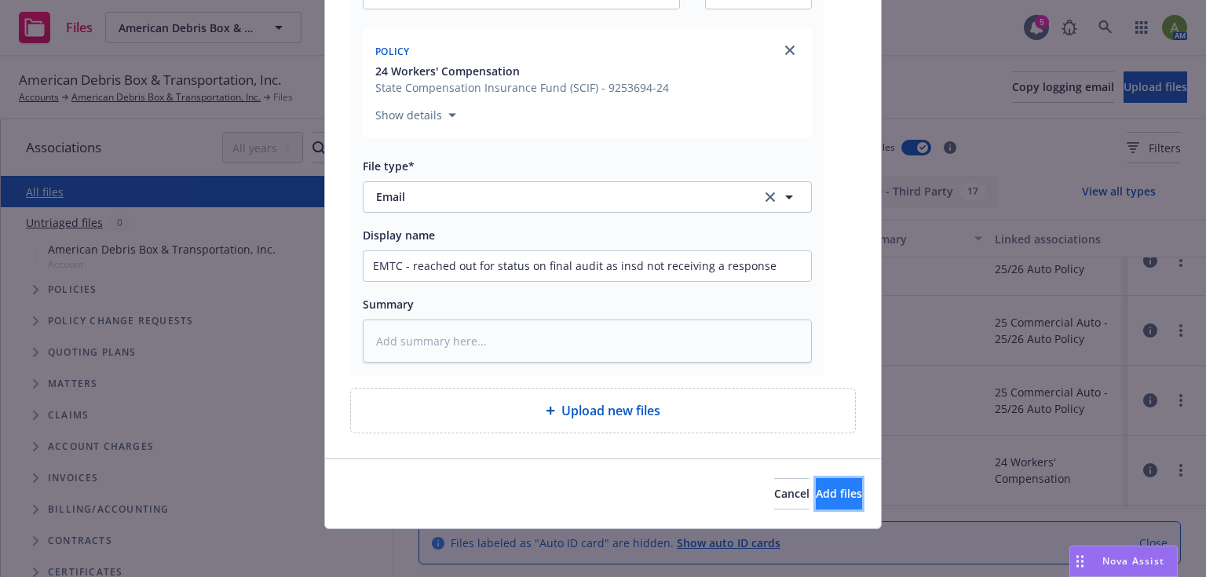
click at [816, 498] on span "Add files" at bounding box center [839, 493] width 46 height 15
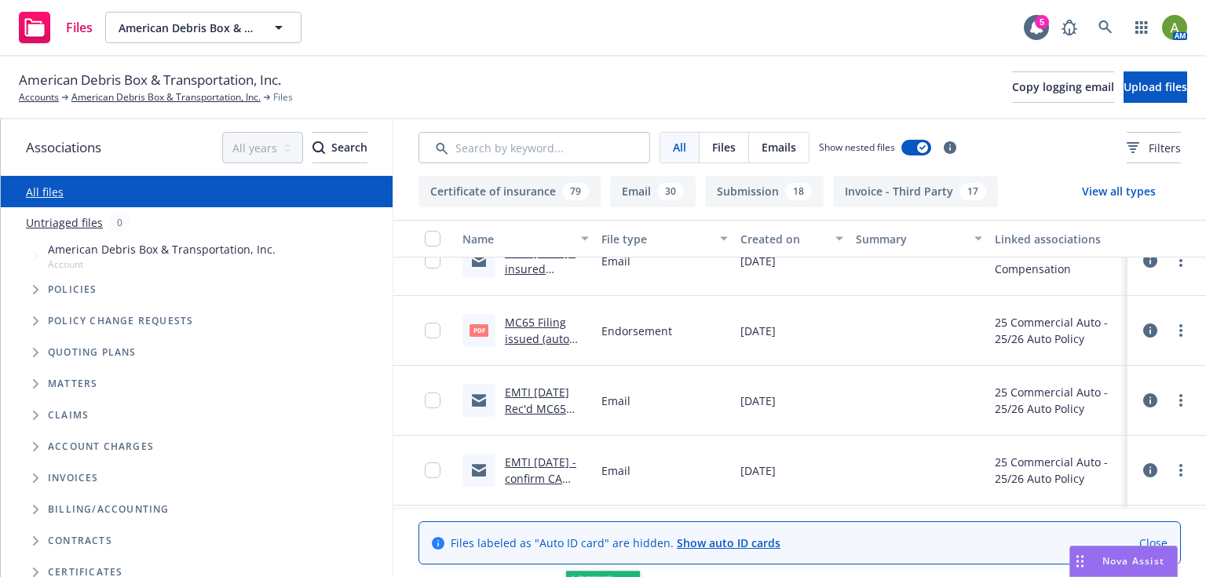
scroll to position [586, 0]
